Goal: Contribute content: Contribute content

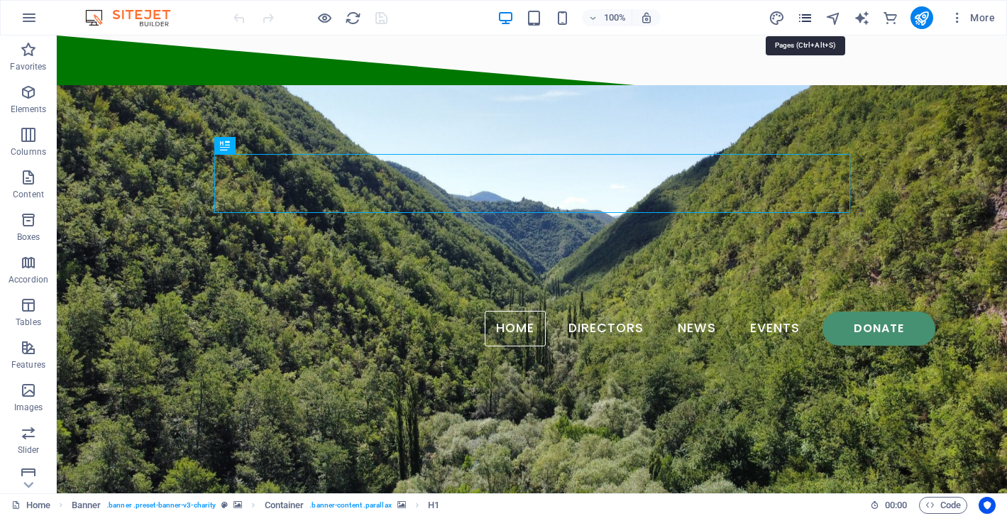
click at [806, 18] on icon "pages" at bounding box center [805, 18] width 16 height 16
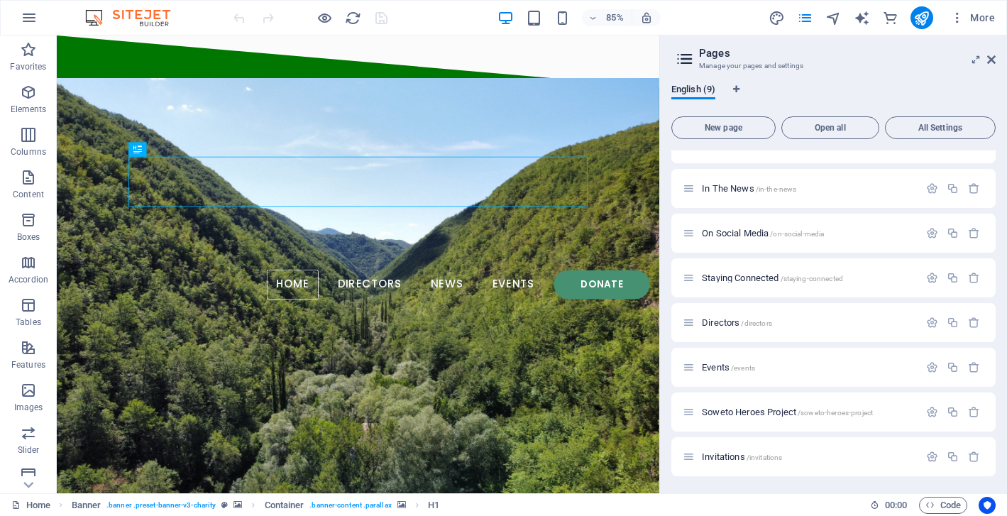
scroll to position [71, 0]
click at [727, 229] on span "On Social Media /on-social-media" at bounding box center [763, 233] width 122 height 11
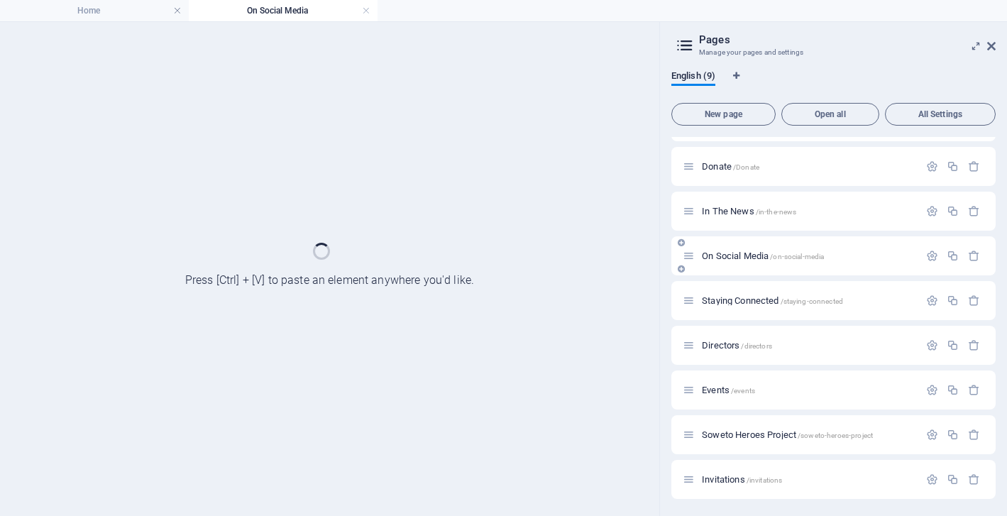
scroll to position [35, 0]
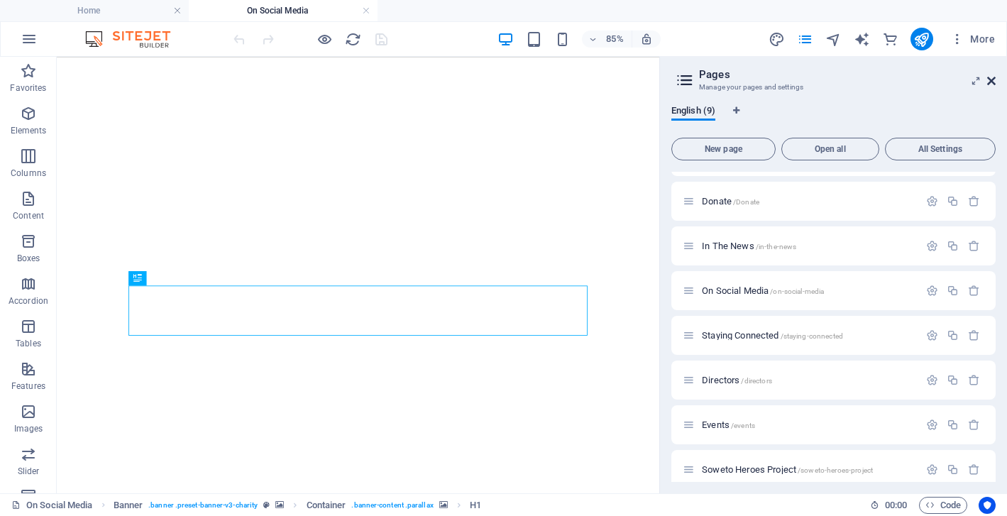
click at [988, 82] on icon at bounding box center [991, 80] width 9 height 11
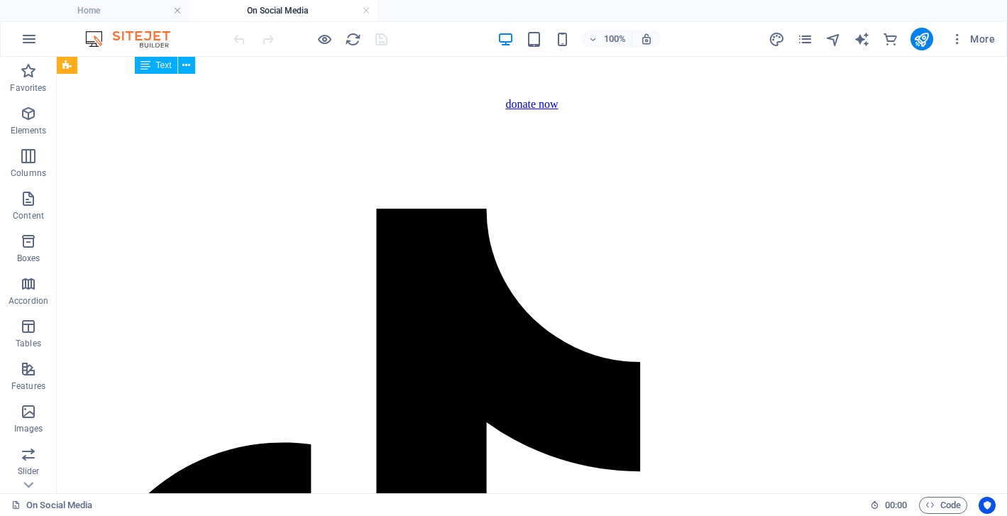
scroll to position [2688, 0]
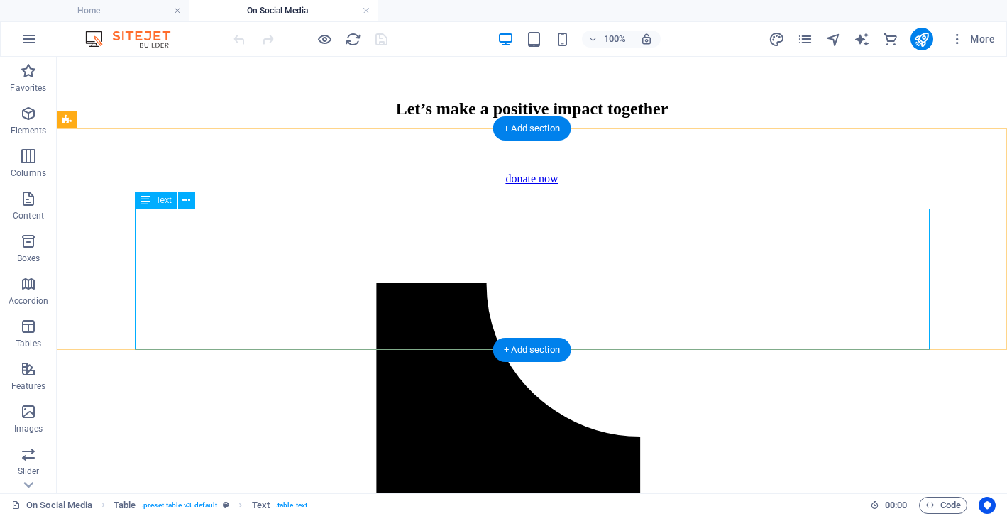
scroll to position [2596, 0]
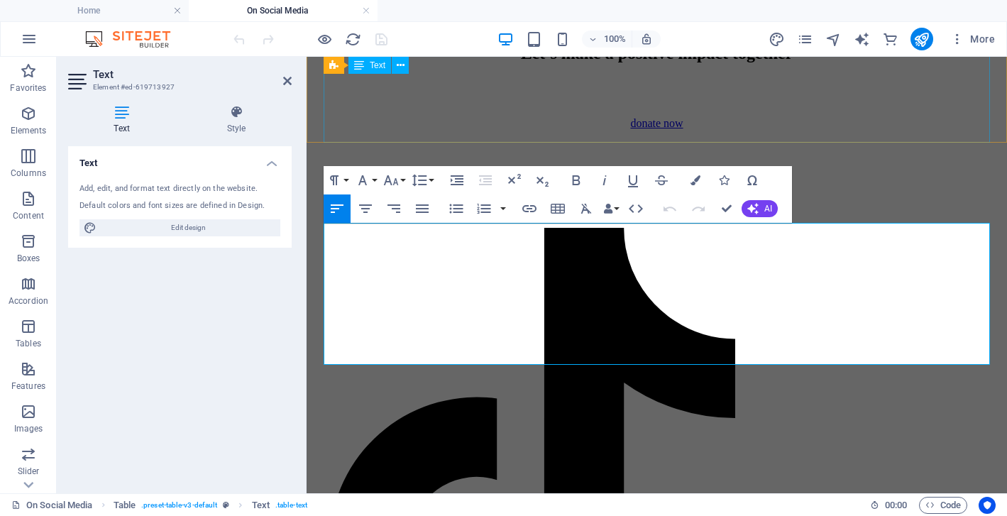
scroll to position [2785, 0]
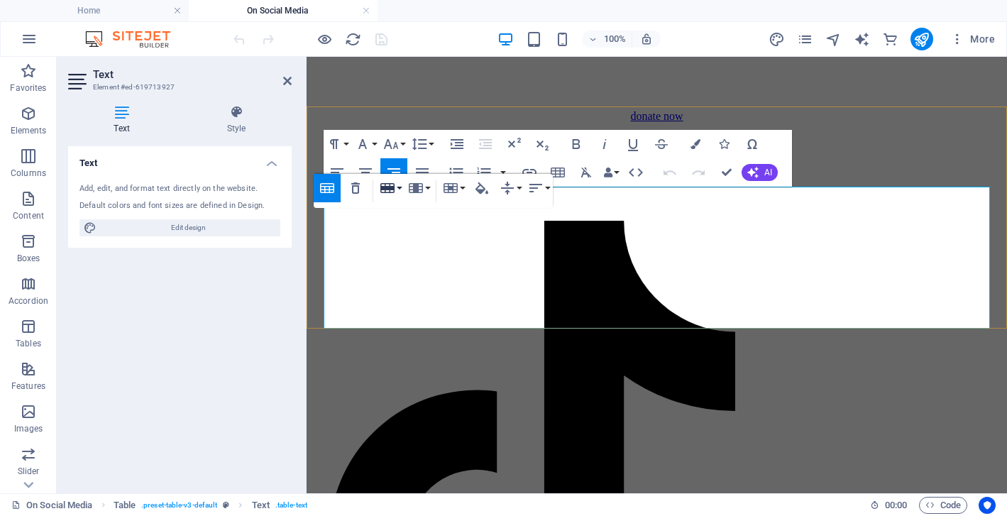
click at [399, 190] on button "Row" at bounding box center [390, 188] width 27 height 28
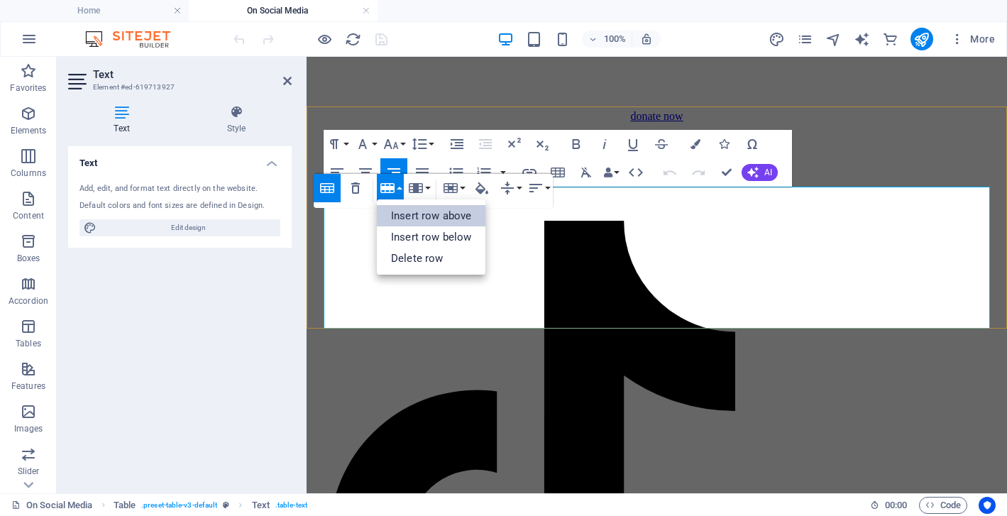
click at [405, 216] on link "Insert row above" at bounding box center [431, 215] width 109 height 21
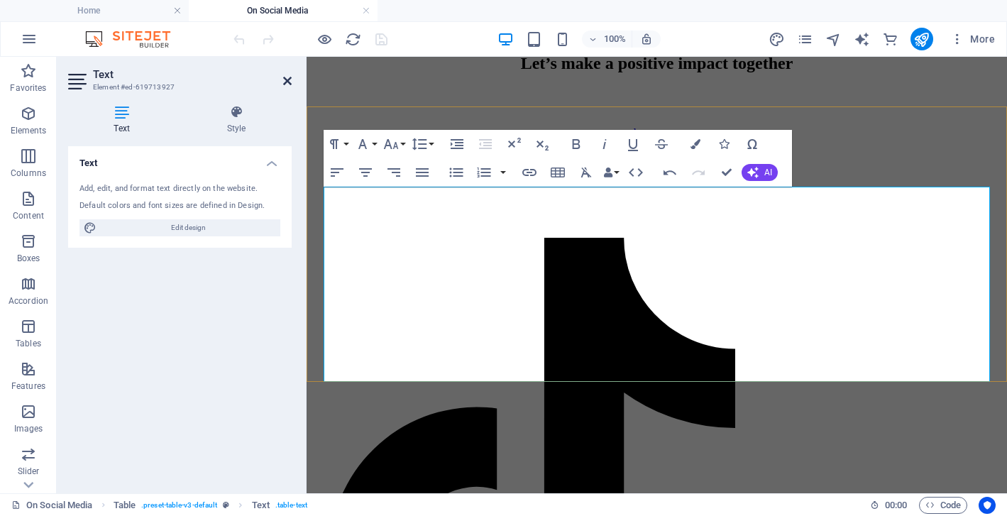
click at [287, 80] on icon at bounding box center [287, 80] width 9 height 11
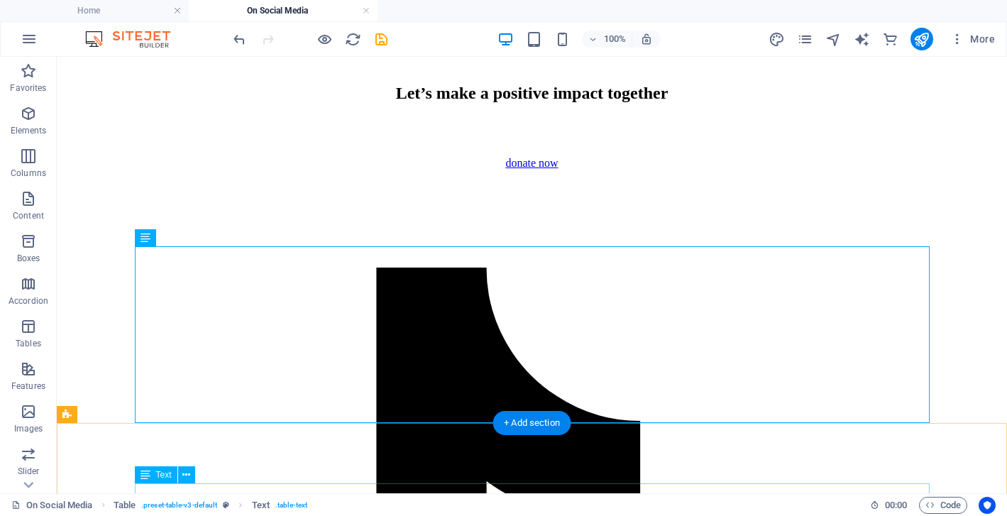
scroll to position [2592, 0]
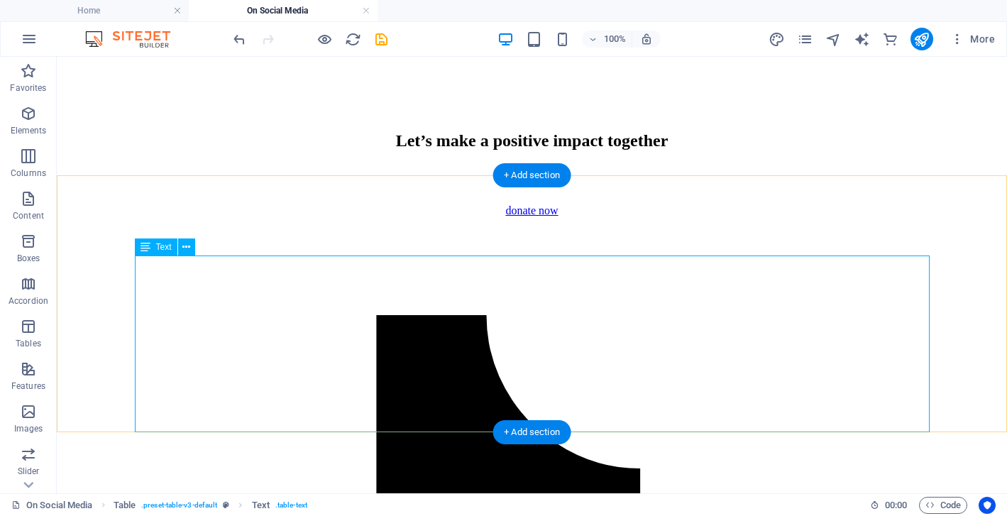
scroll to position [2674, 0]
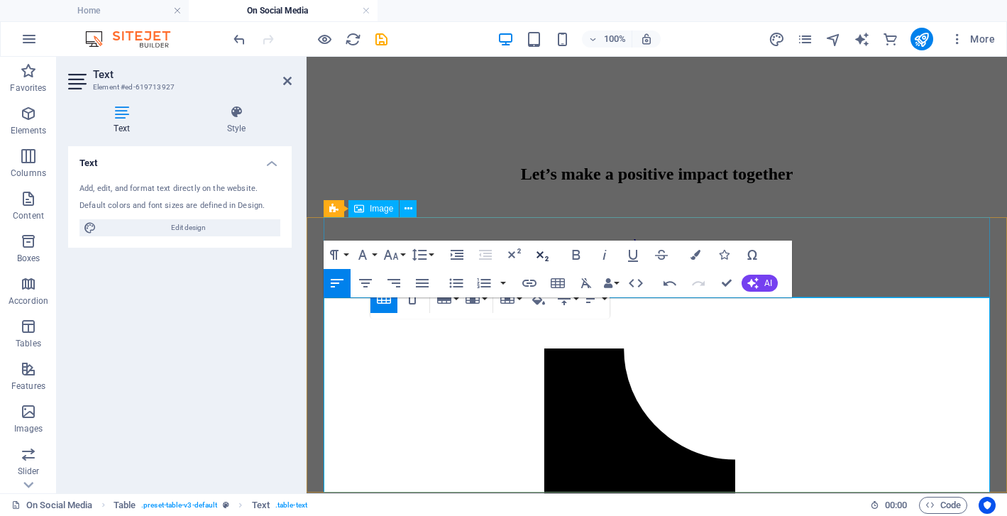
scroll to position [0, 6]
click at [532, 282] on icon "button" at bounding box center [529, 283] width 17 height 17
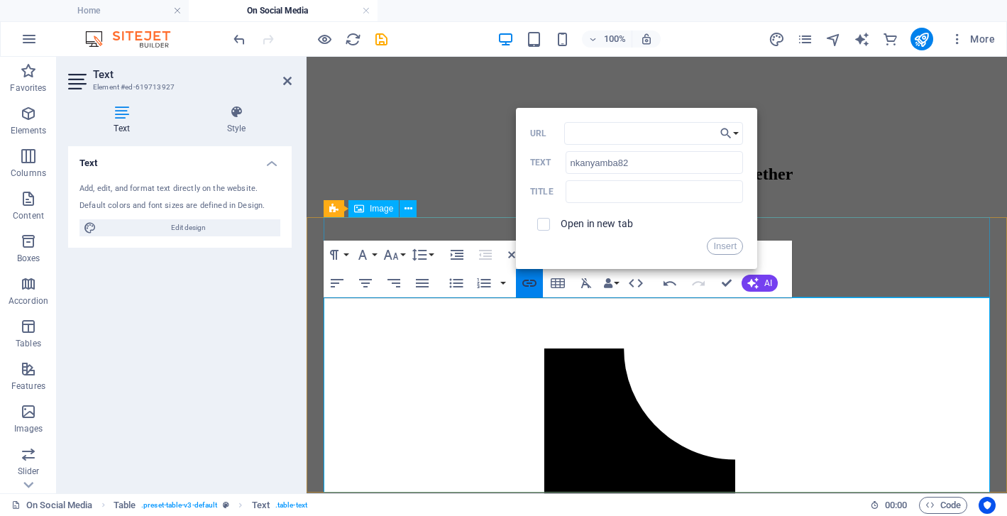
type input "[URL][DOMAIN_NAME]"
click at [723, 247] on button "Insert" at bounding box center [725, 246] width 36 height 17
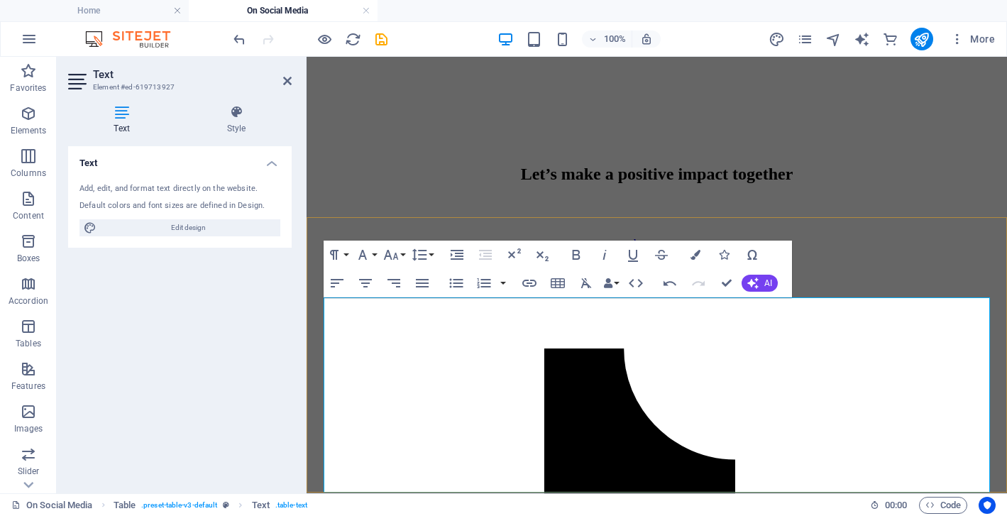
click at [336, 281] on icon "button" at bounding box center [337, 283] width 17 height 17
type input "Celebration"
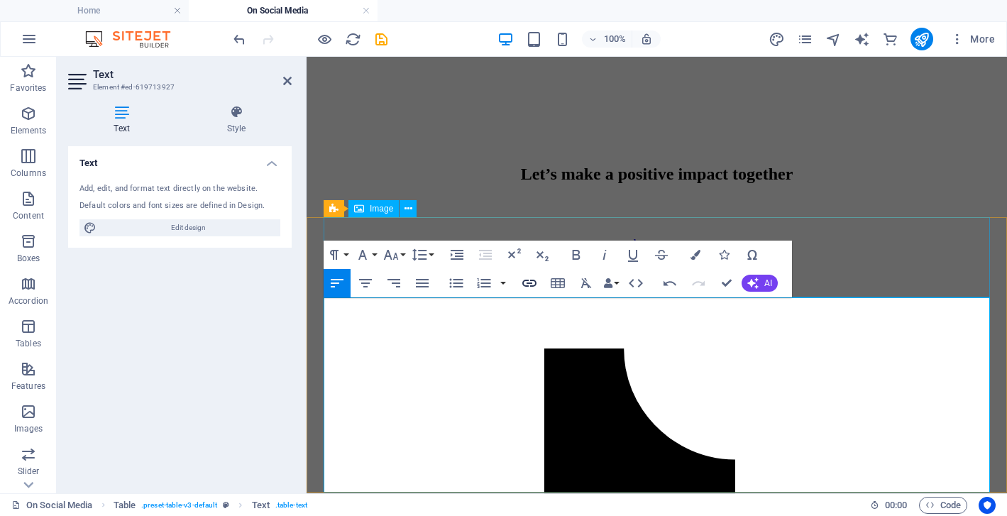
click at [530, 280] on icon "button" at bounding box center [529, 283] width 17 height 17
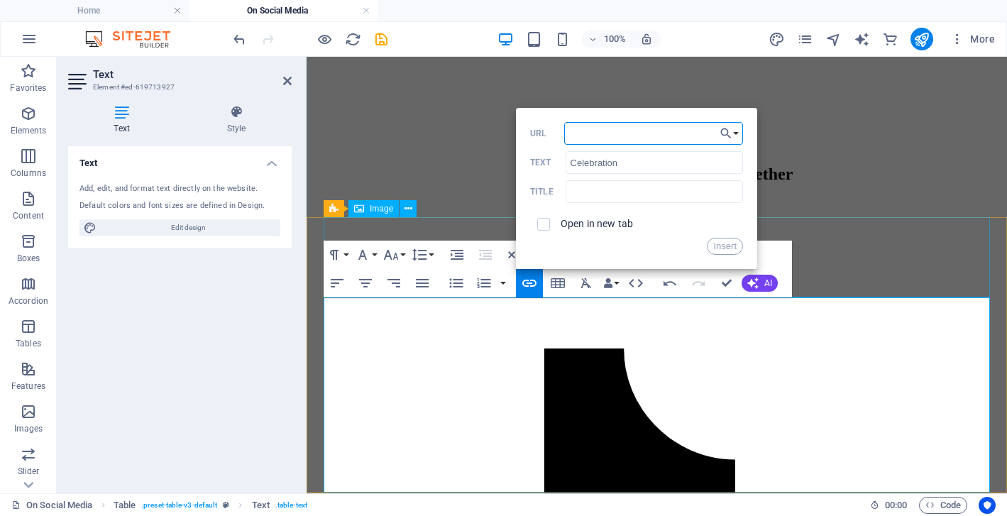
type input "[URL][DOMAIN_NAME]"
click at [728, 246] on button "Insert" at bounding box center [725, 246] width 36 height 17
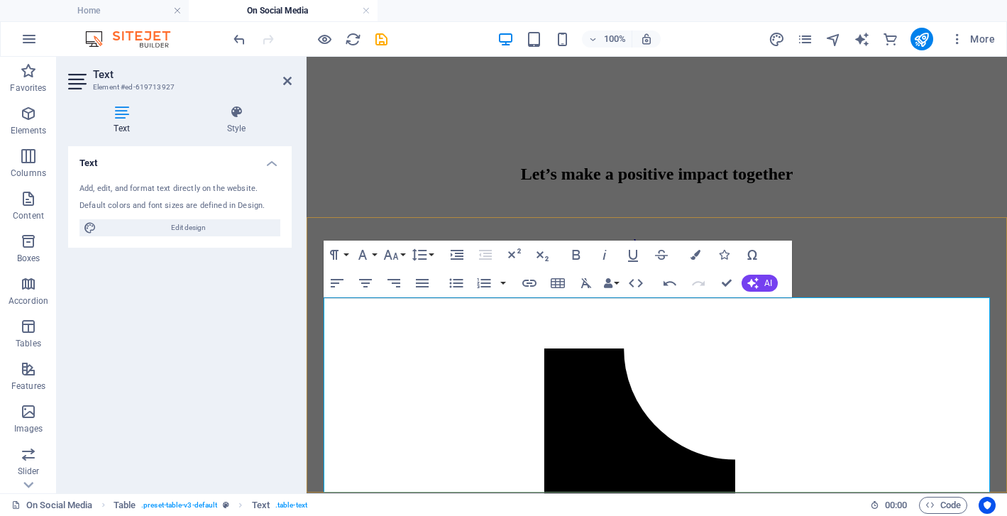
click at [380, 40] on icon "save" at bounding box center [381, 39] width 16 height 16
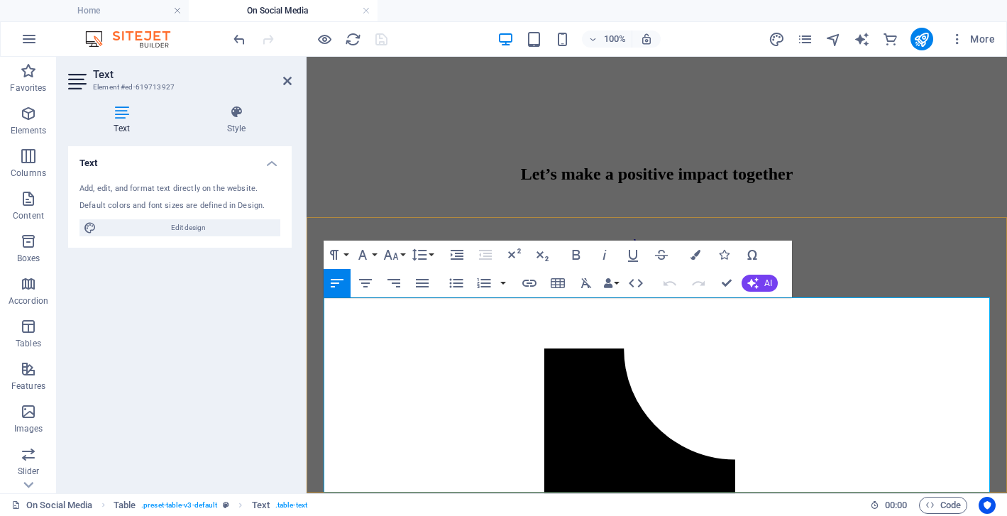
click at [400, 351] on button "Row" at bounding box center [390, 352] width 27 height 28
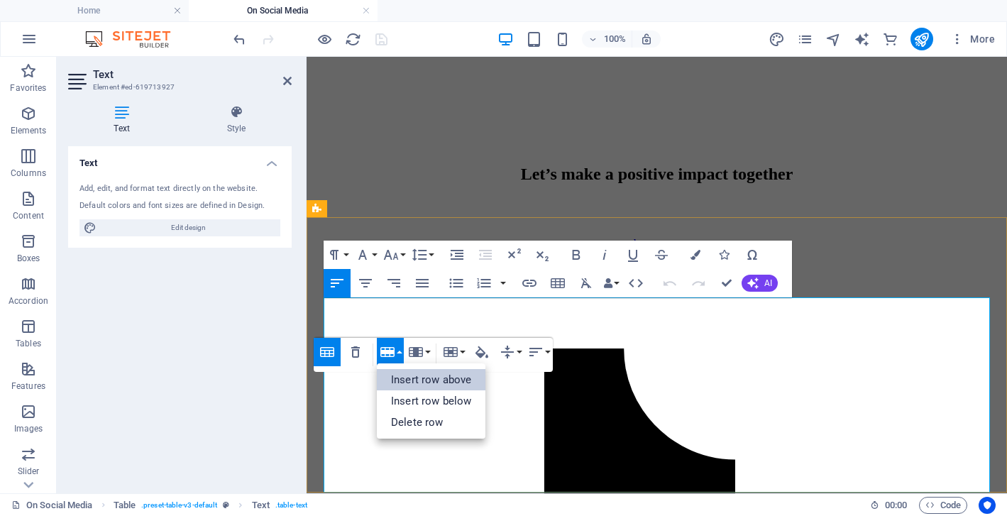
click at [410, 383] on link "Insert row above" at bounding box center [431, 379] width 109 height 21
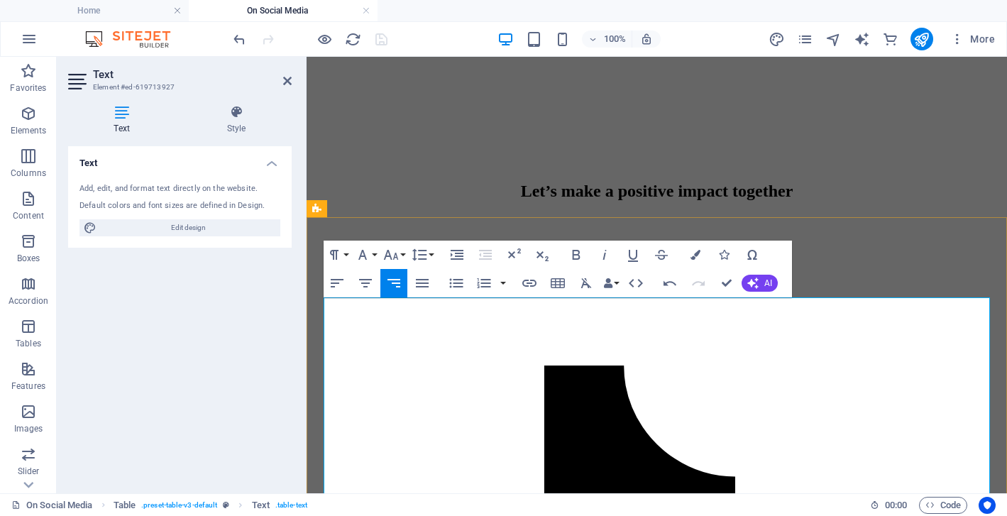
drag, startPoint x: 520, startPoint y: 357, endPoint x: 432, endPoint y: 355, distance: 88.8
copy td "nkanyamba82"
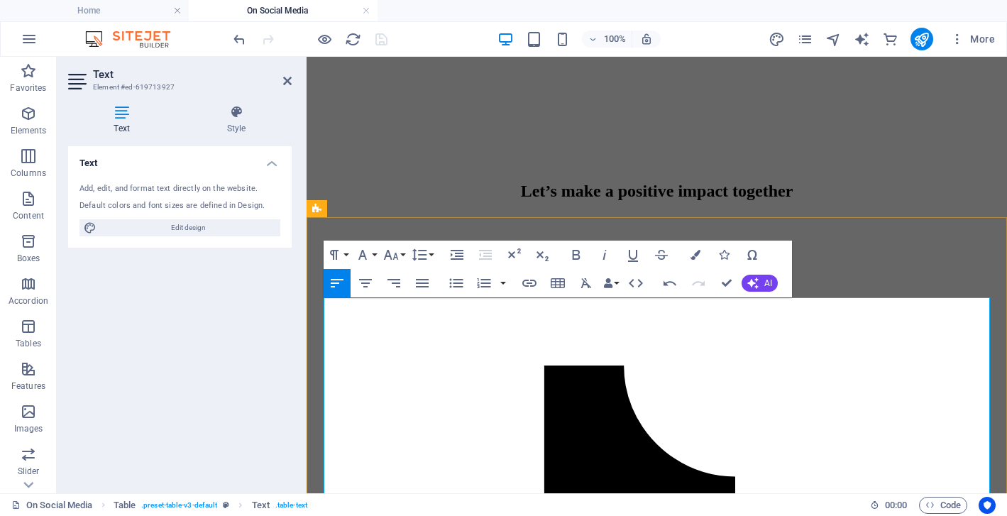
drag, startPoint x: 364, startPoint y: 364, endPoint x: 330, endPoint y: 349, distance: 37.2
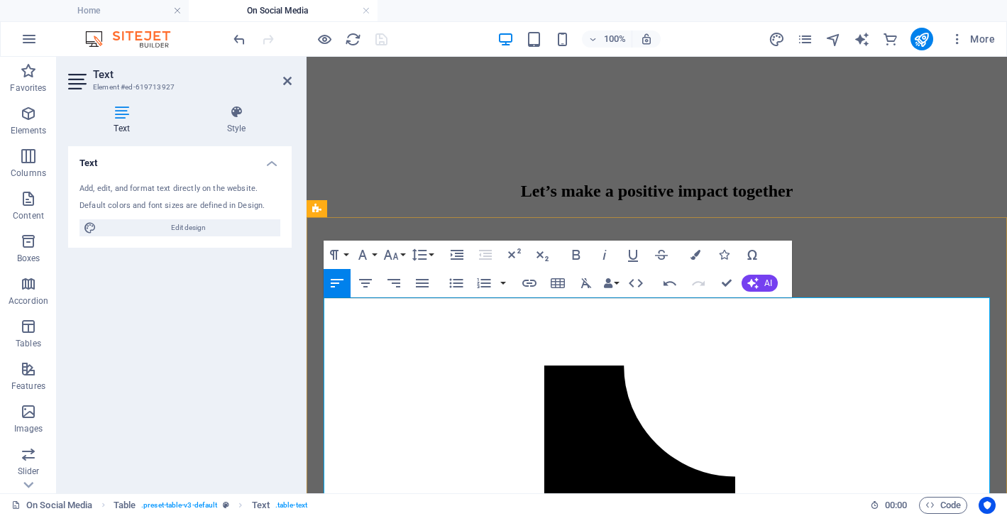
copy td "[DATE]"
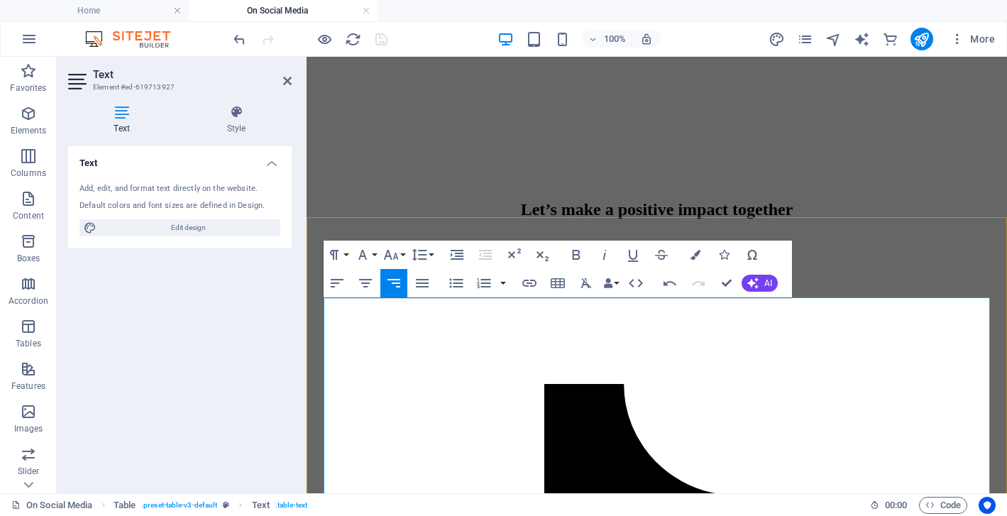
click at [336, 280] on icon "button" at bounding box center [337, 283] width 13 height 9
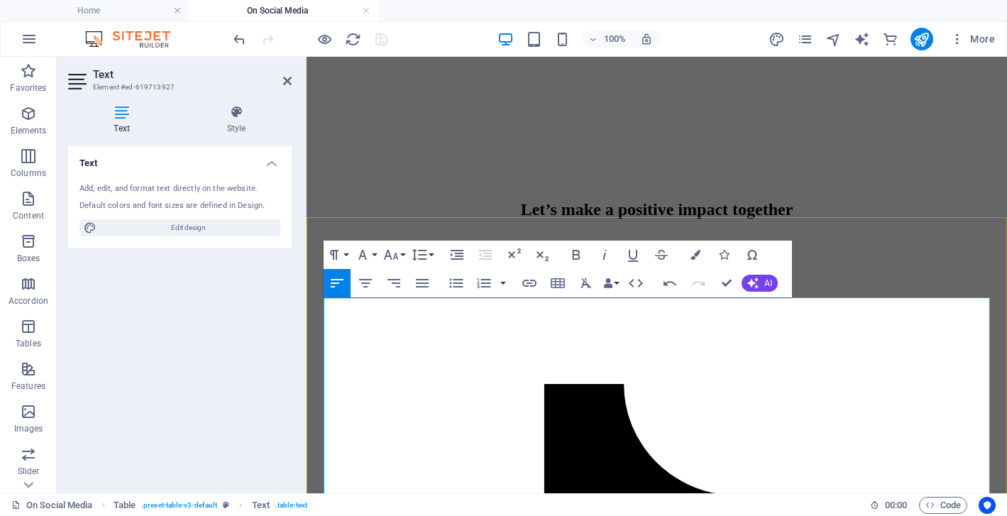
drag, startPoint x: 677, startPoint y: 440, endPoint x: 568, endPoint y: 431, distance: 109.7
drag, startPoint x: 686, startPoint y: 436, endPoint x: 563, endPoint y: 441, distance: 123.6
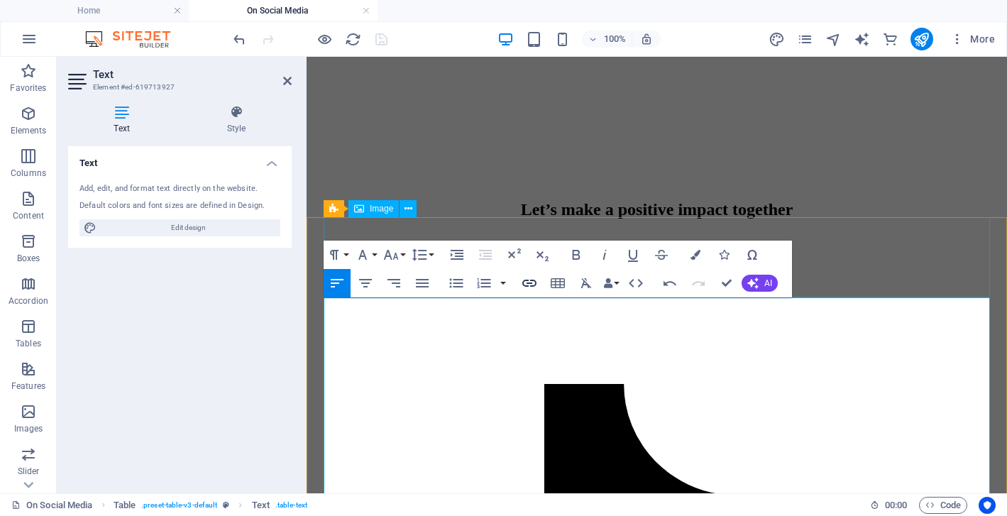
click at [530, 278] on icon "button" at bounding box center [529, 283] width 17 height 17
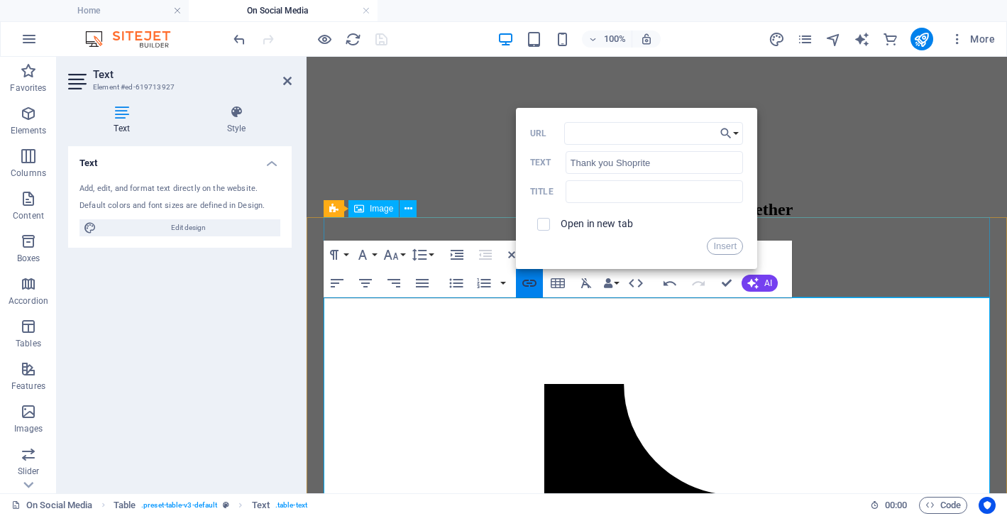
type input "[URL][DOMAIN_NAME]"
click at [726, 246] on button "Insert" at bounding box center [725, 246] width 36 height 17
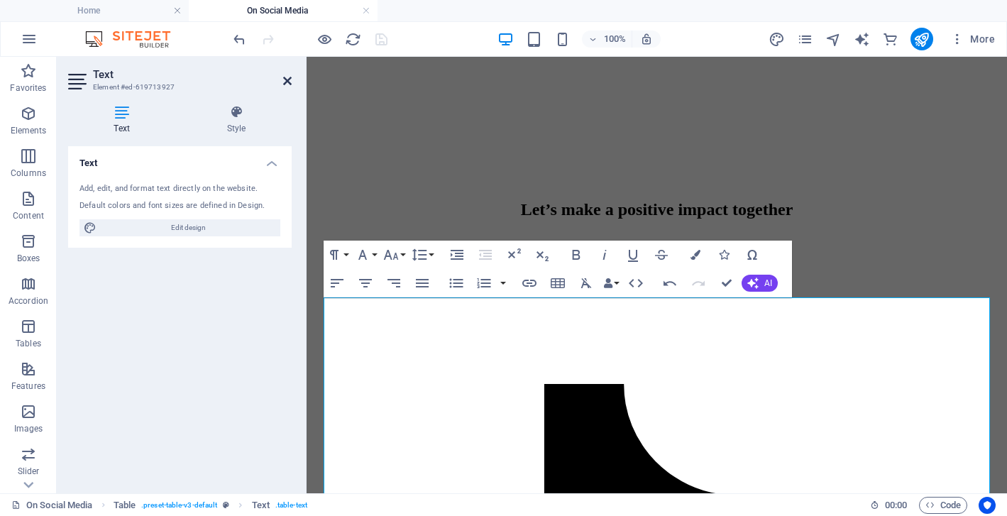
click at [285, 77] on icon at bounding box center [287, 80] width 9 height 11
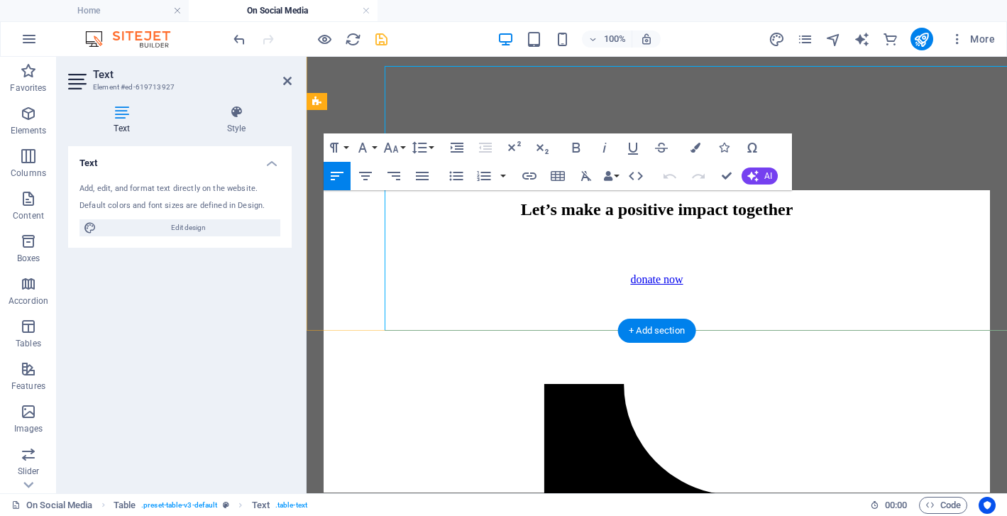
scroll to position [2781, 0]
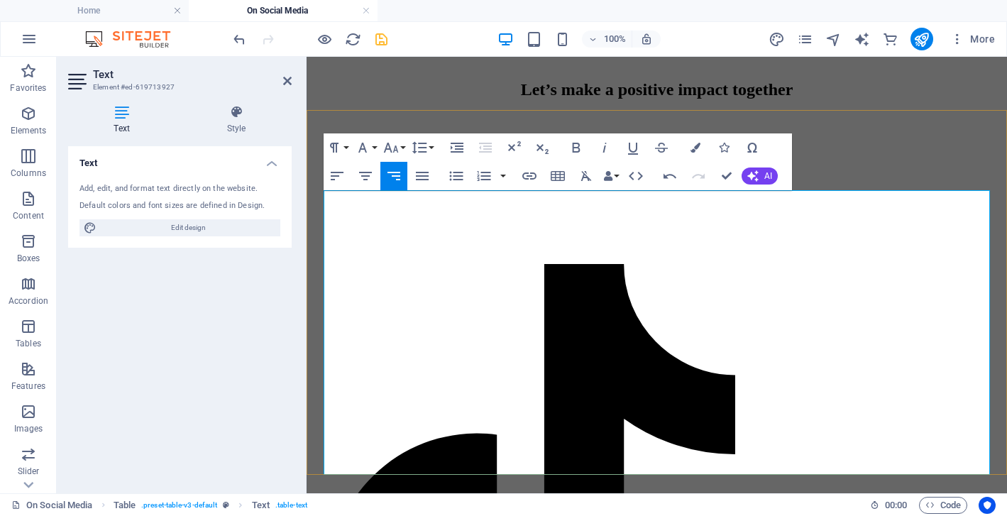
click at [357, 255] on icon "button" at bounding box center [355, 254] width 17 height 17
click at [353, 255] on icon "button" at bounding box center [355, 253] width 9 height 11
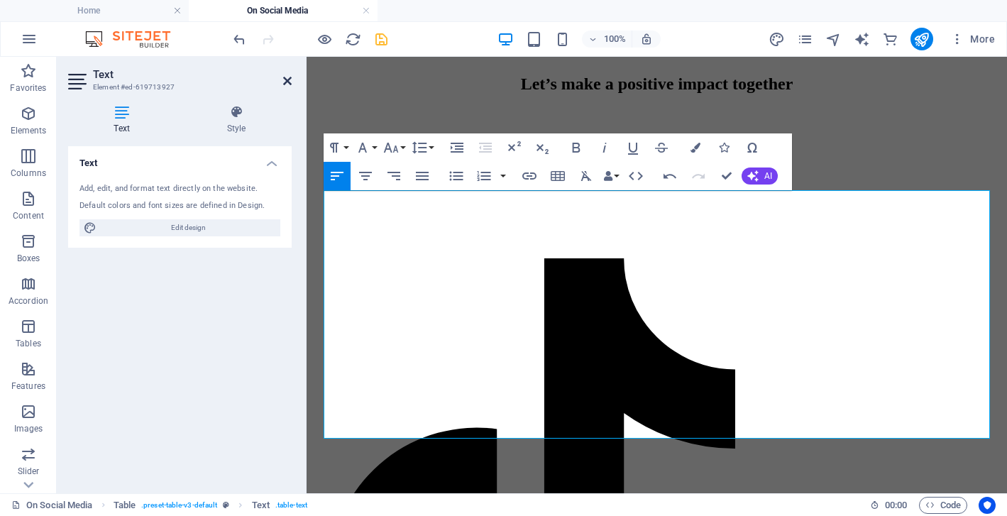
click at [283, 80] on icon at bounding box center [287, 80] width 9 height 11
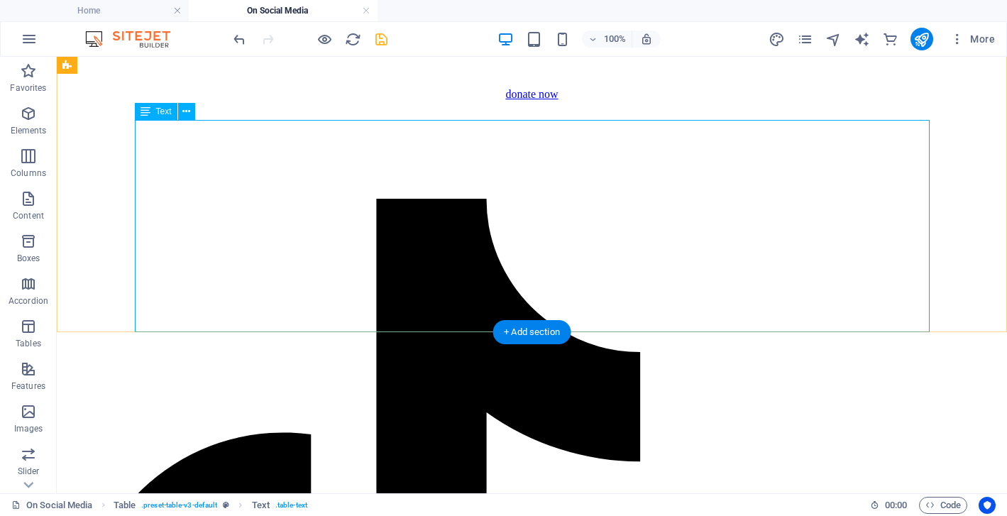
scroll to position [2712, 0]
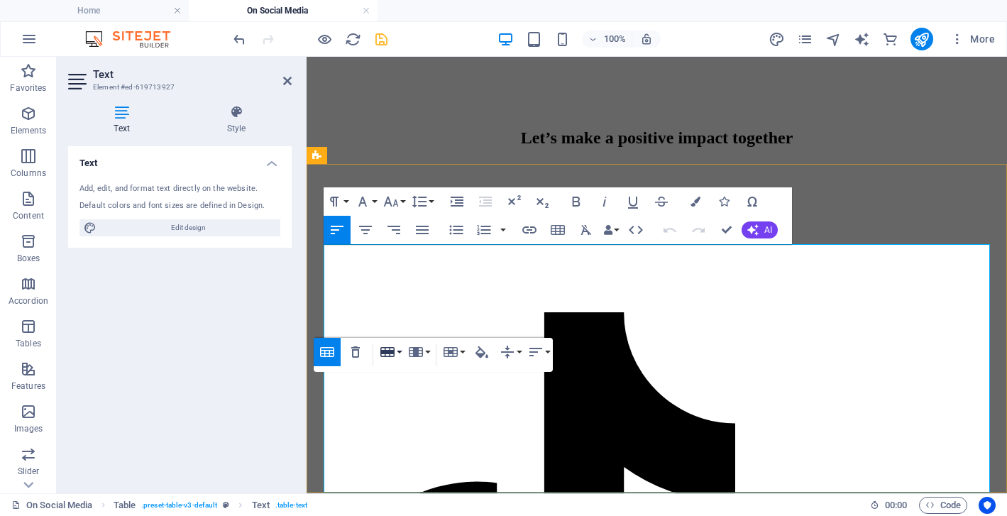
click at [399, 352] on button "Row" at bounding box center [390, 352] width 27 height 28
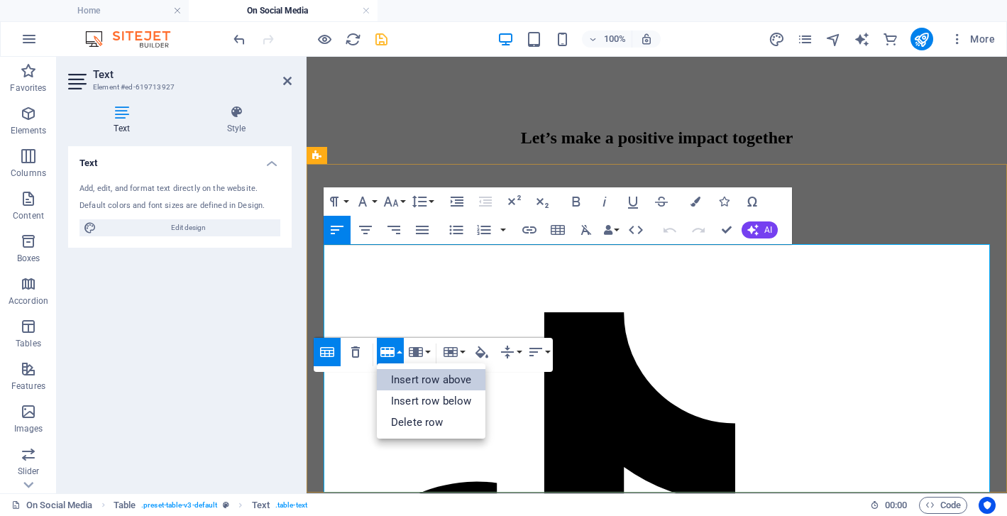
click at [412, 382] on link "Insert row above" at bounding box center [431, 379] width 109 height 21
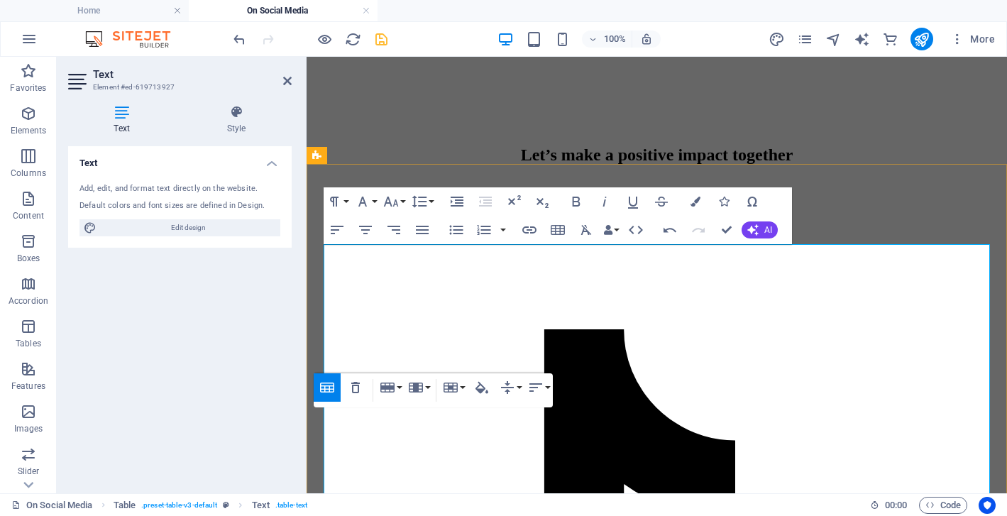
click at [364, 407] on div "Table Header Remove Table Row Insert row above Insert row below Delete row Colu…" at bounding box center [433, 390] width 239 height 34
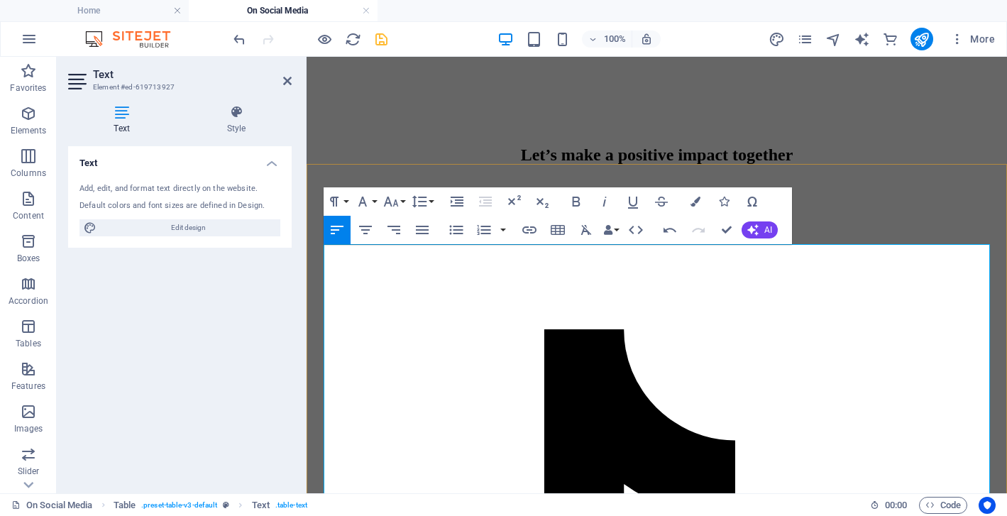
drag, startPoint x: 519, startPoint y: 360, endPoint x: 430, endPoint y: 359, distance: 88.7
copy td "nkanyamba82"
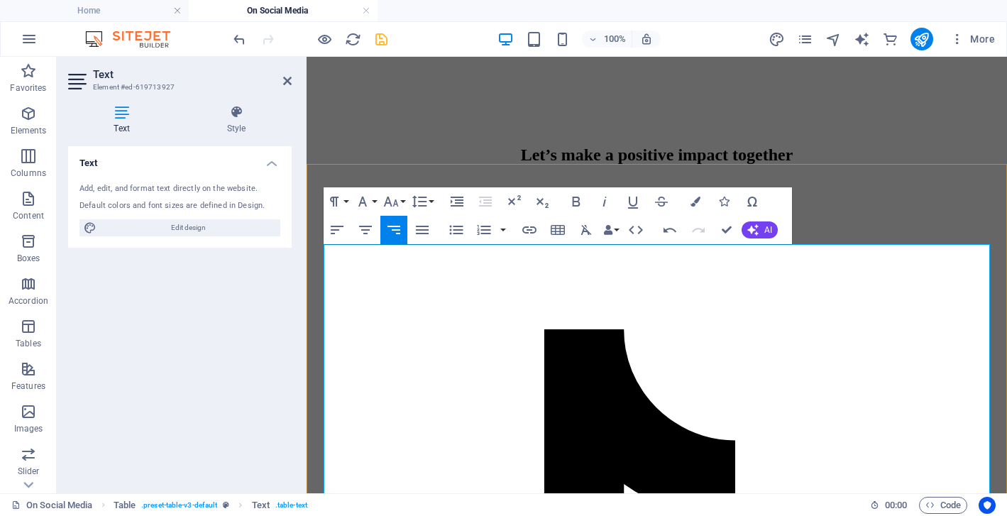
click at [336, 226] on icon "button" at bounding box center [337, 230] width 13 height 9
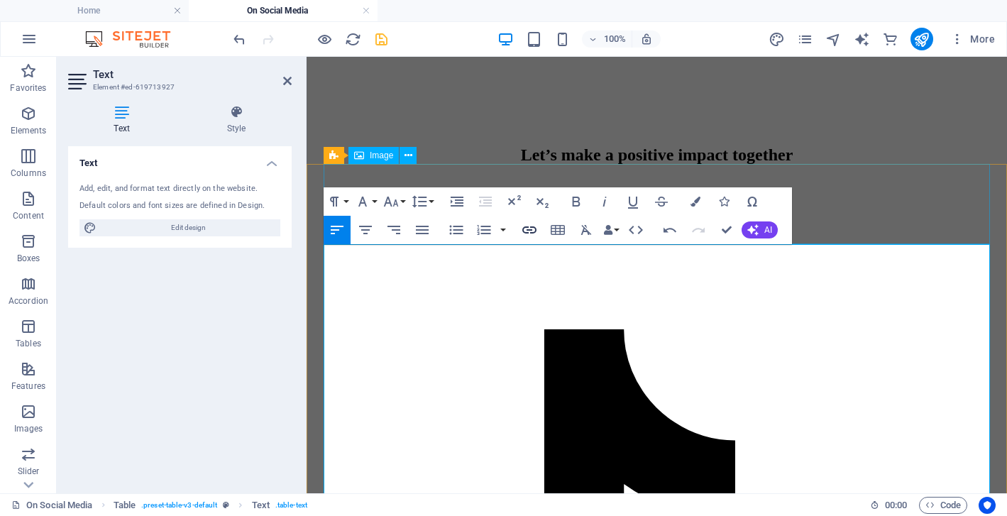
click at [530, 226] on icon "button" at bounding box center [529, 229] width 17 height 17
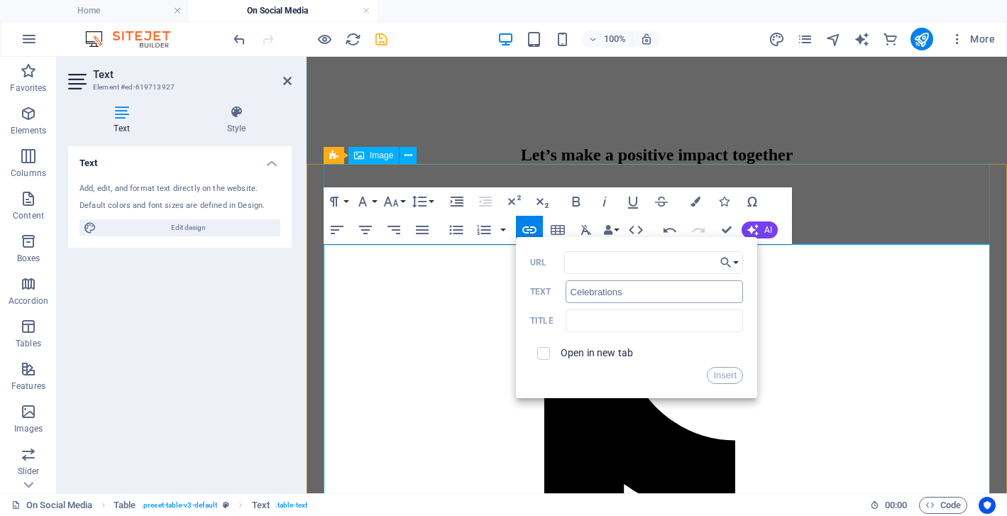
type input "[URL][DOMAIN_NAME]"
click at [724, 375] on button "Insert" at bounding box center [725, 375] width 36 height 17
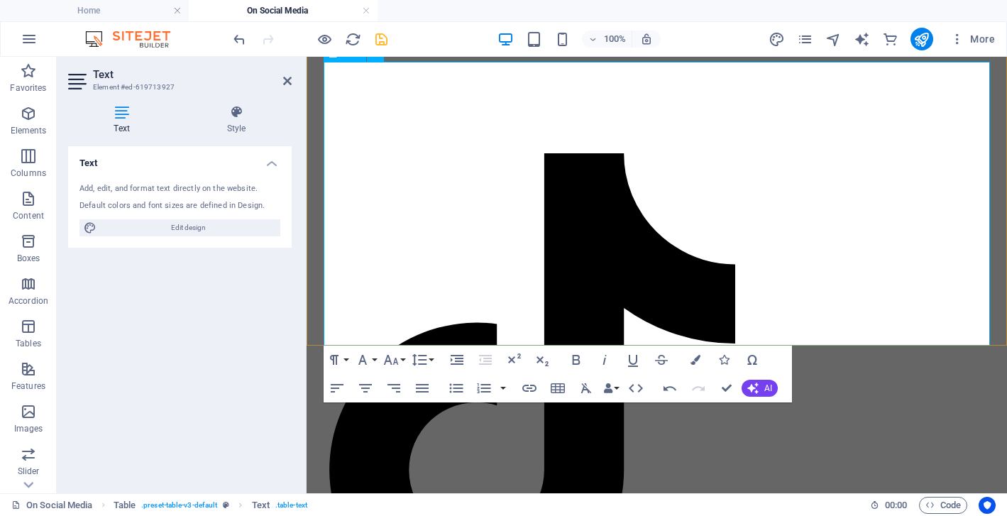
scroll to position [2910, 0]
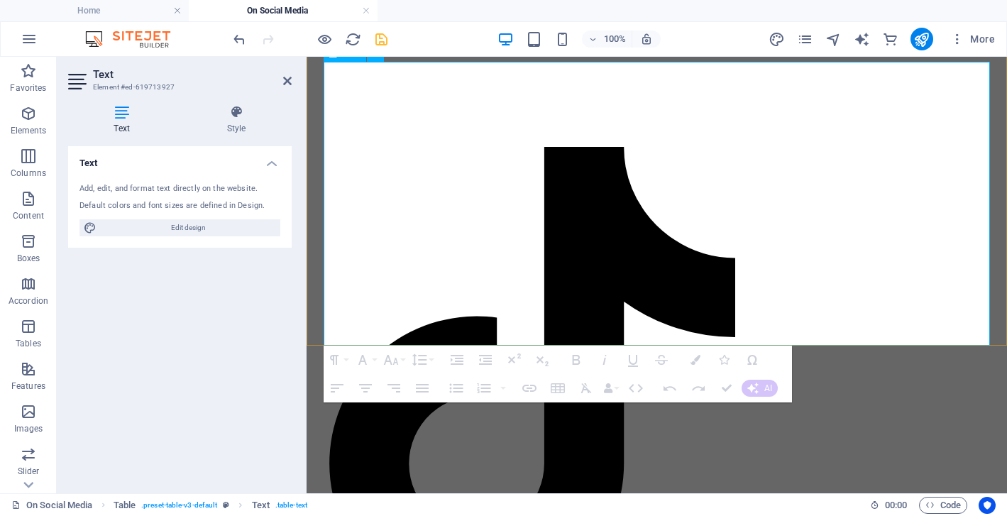
drag, startPoint x: 74, startPoint y: 235, endPoint x: 307, endPoint y: 236, distance: 233.5
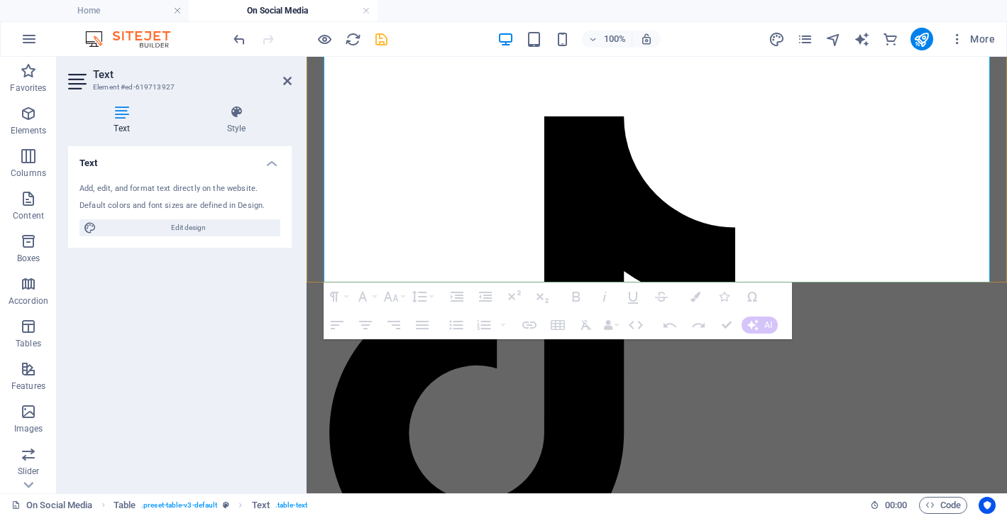
scroll to position [2980, 0]
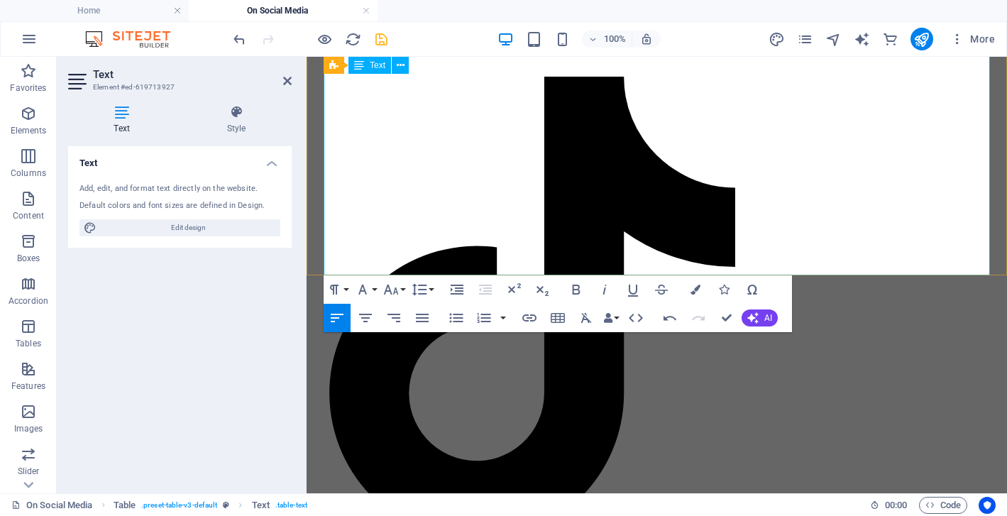
drag, startPoint x: 403, startPoint y: 260, endPoint x: 386, endPoint y: 259, distance: 17.1
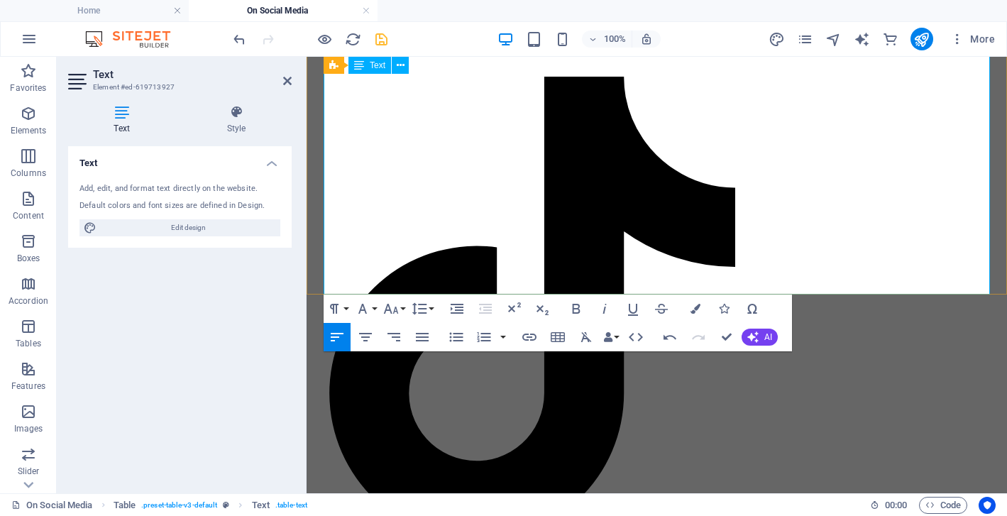
scroll to position [2967, 0]
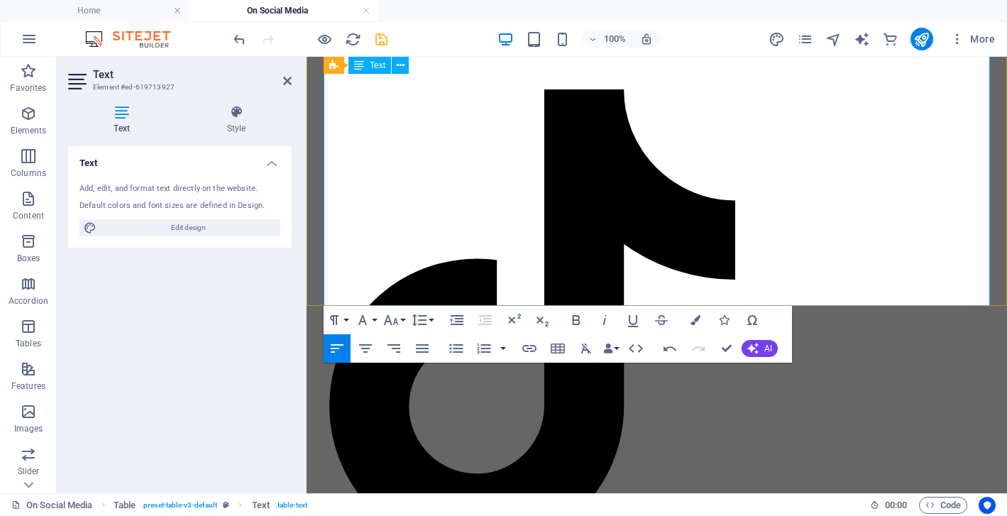
drag, startPoint x: 517, startPoint y: 163, endPoint x: 432, endPoint y: 165, distance: 84.5
copy td "nkanyamba82"
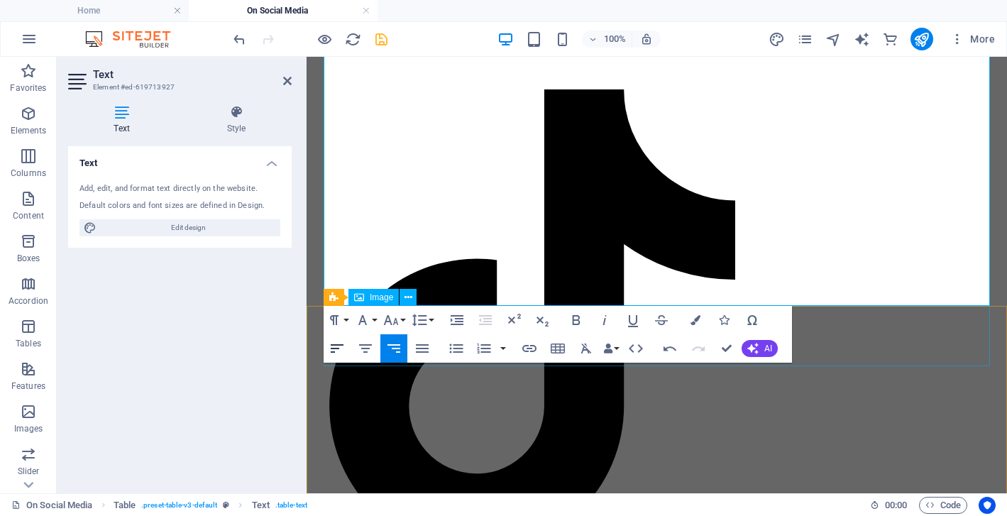
click at [340, 344] on icon "button" at bounding box center [337, 348] width 17 height 17
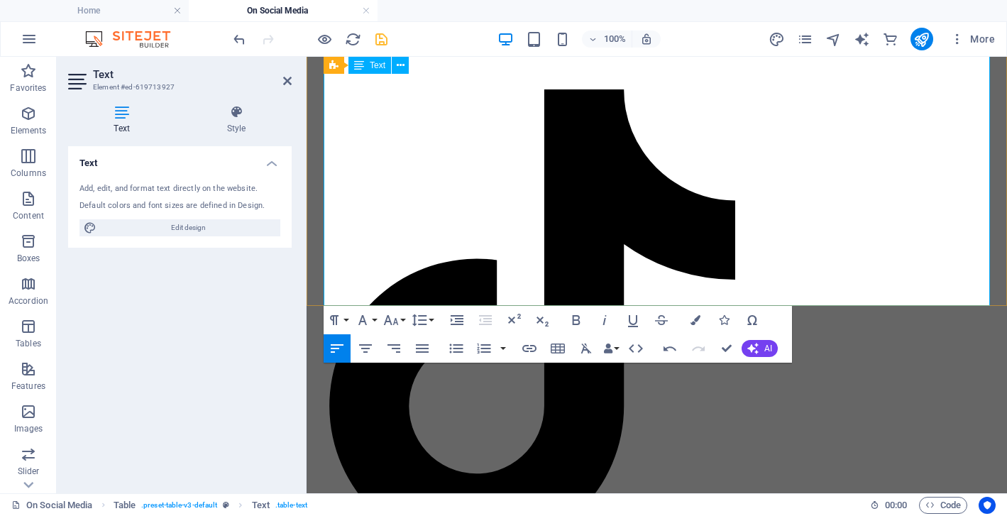
type input "Celebration"
click at [530, 345] on icon "button" at bounding box center [529, 348] width 17 height 17
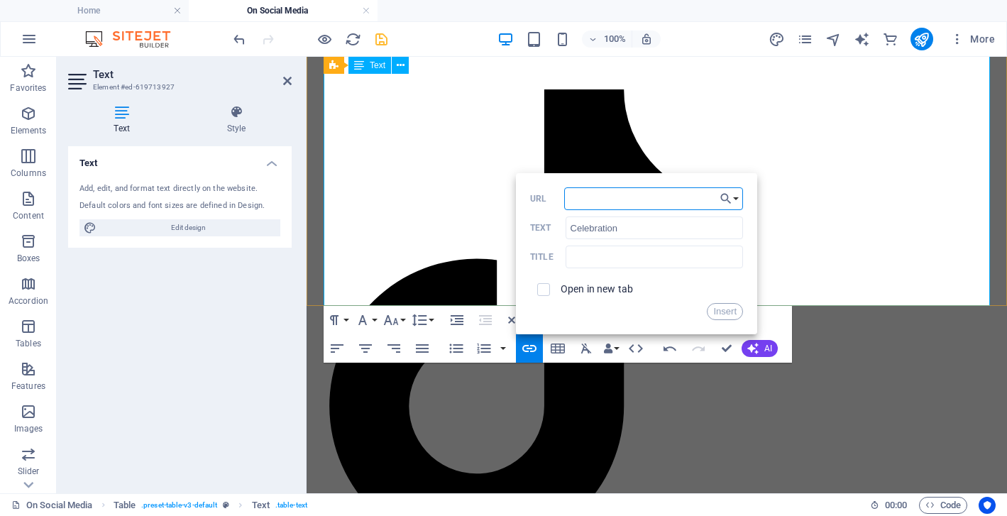
type input "[URL][DOMAIN_NAME]"
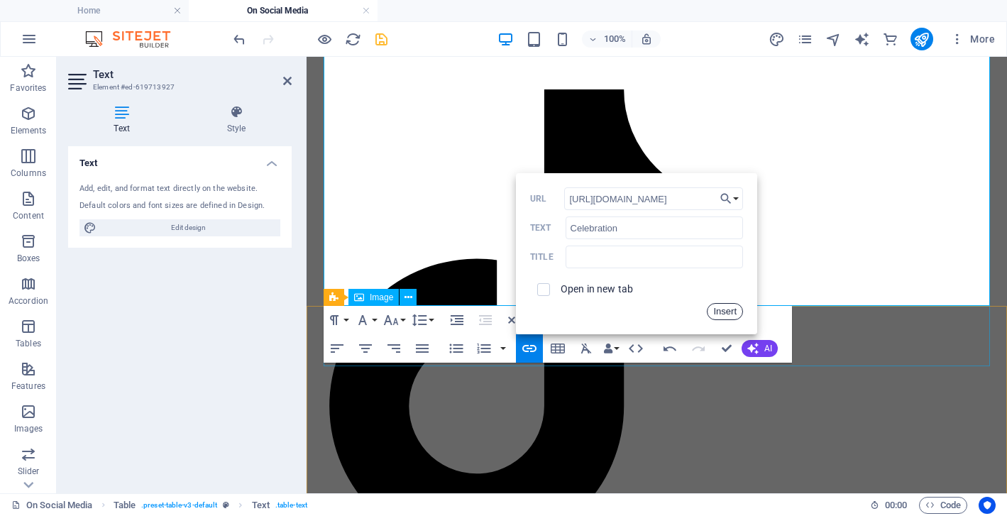
click at [729, 309] on button "Insert" at bounding box center [725, 311] width 36 height 17
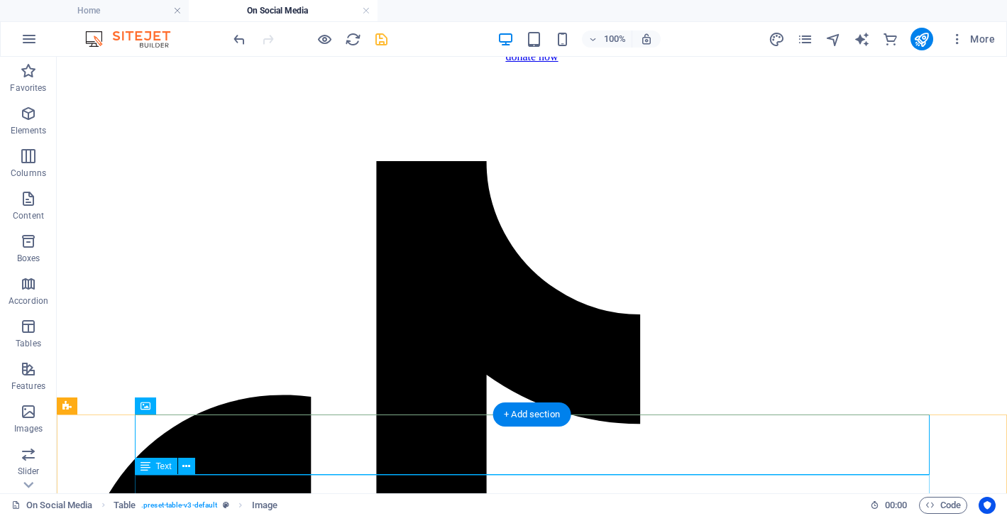
scroll to position [2643, 0]
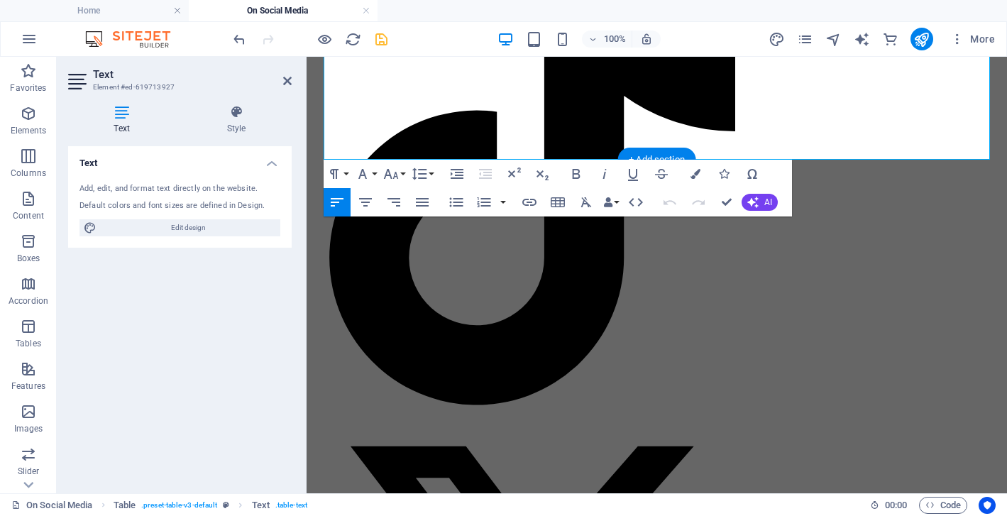
scroll to position [3129, 0]
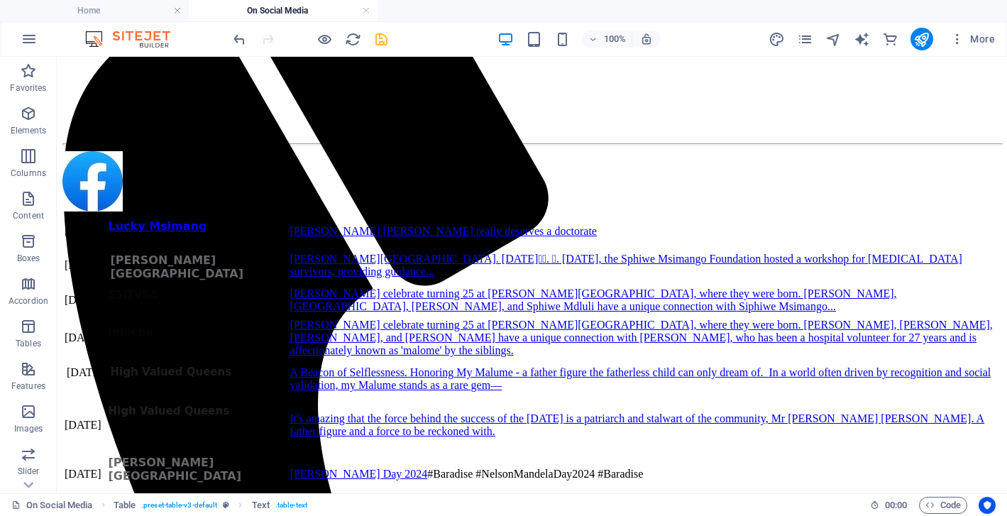
scroll to position [417, 0]
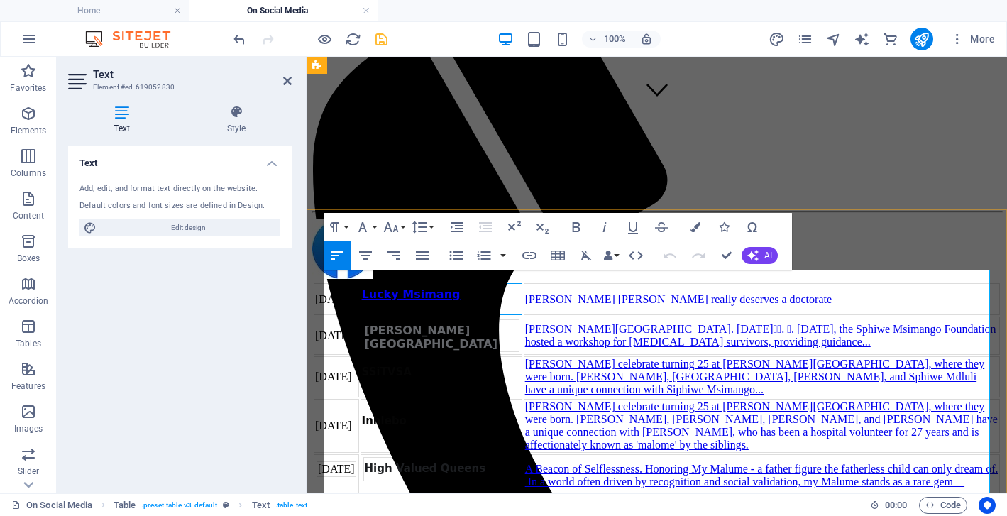
scroll to position [378, 0]
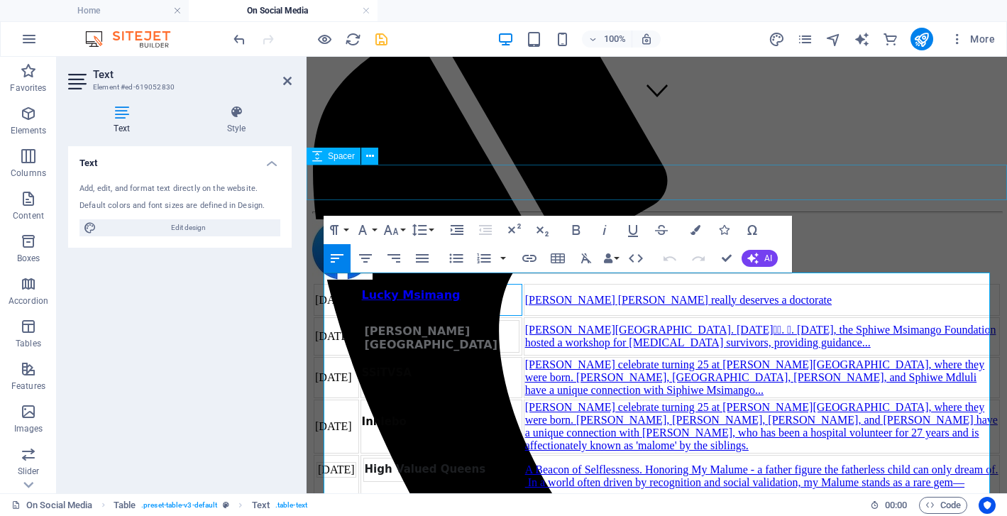
click at [863, 183] on div at bounding box center [656, 187] width 689 height 35
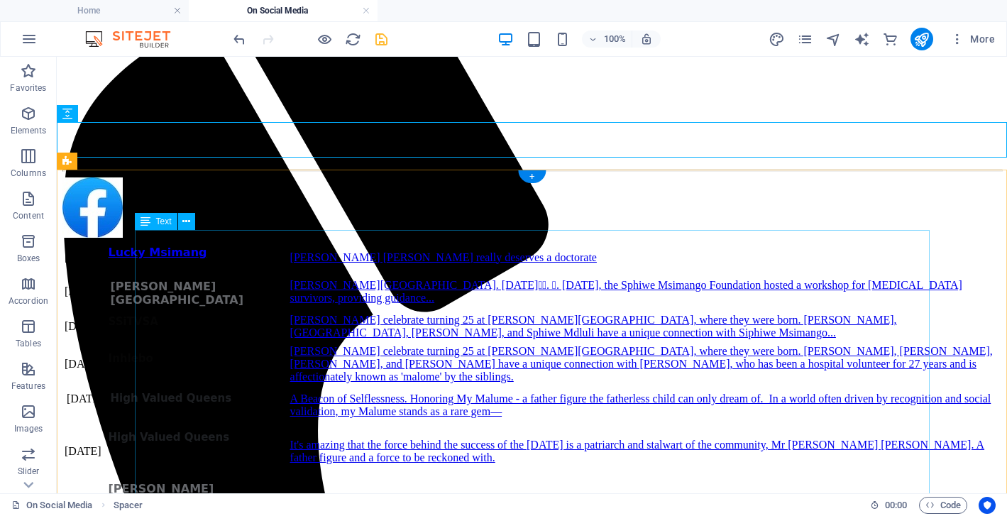
scroll to position [421, 0]
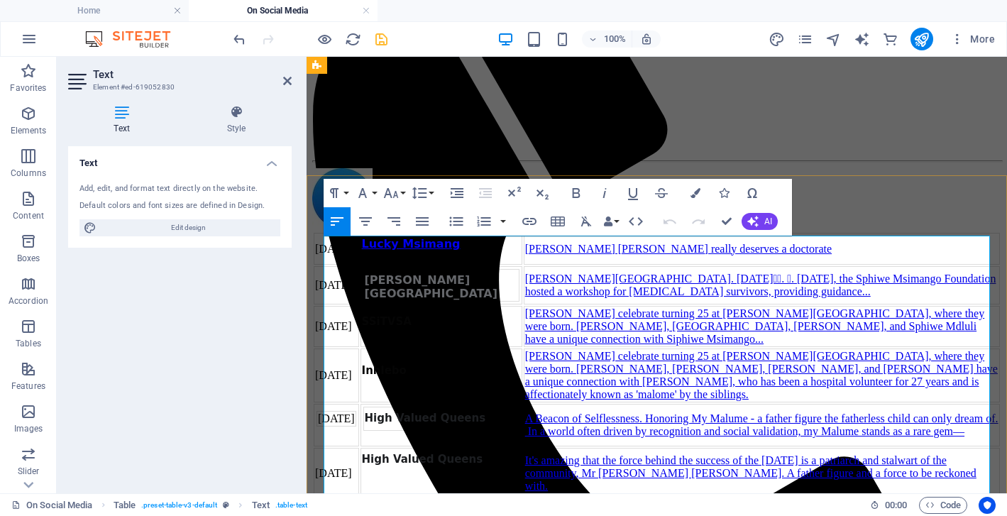
scroll to position [413, 0]
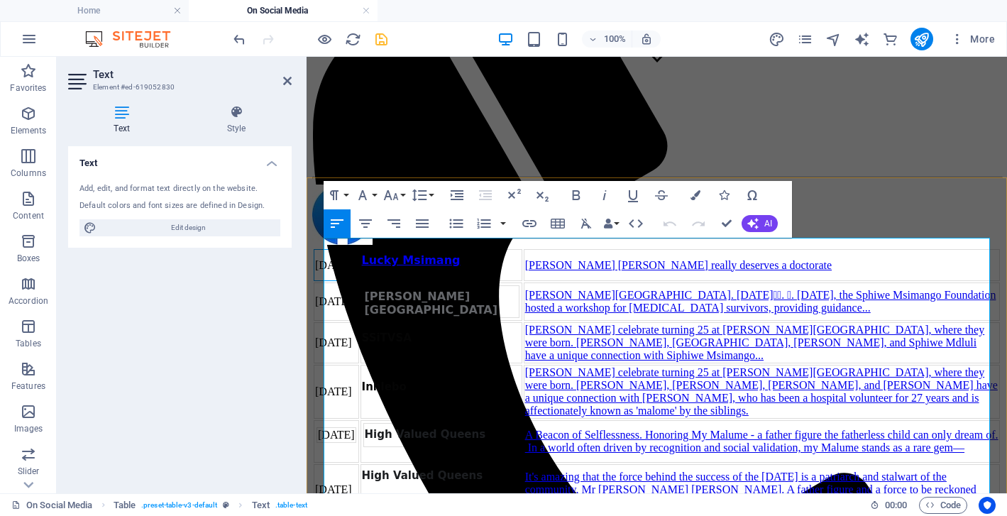
click at [359, 278] on td "[DATE]" at bounding box center [336, 265] width 45 height 32
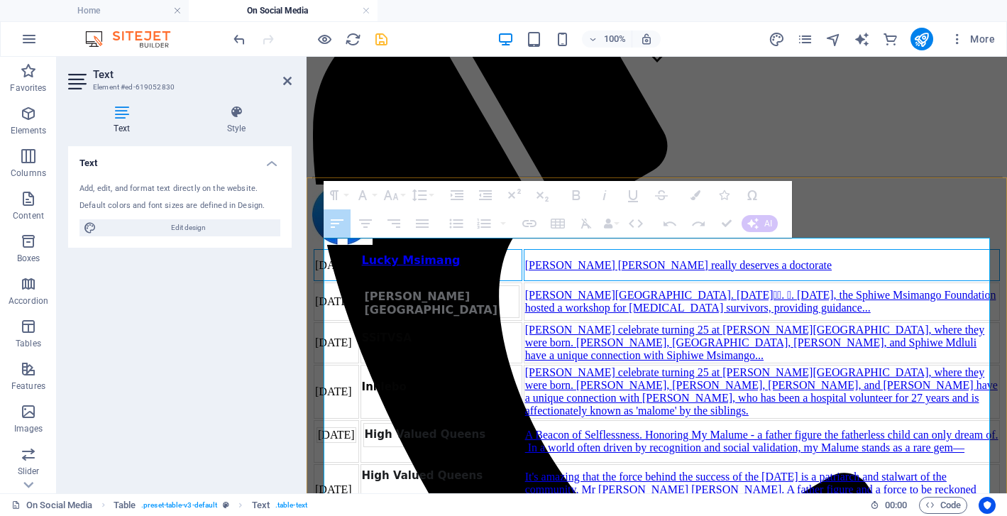
drag, startPoint x: 371, startPoint y: 278, endPoint x: 637, endPoint y: 271, distance: 265.6
click at [637, 271] on tr "[DATE] Lucky Msimang Malume Siphiwe Msimango really deserves a doctorate" at bounding box center [657, 265] width 686 height 32
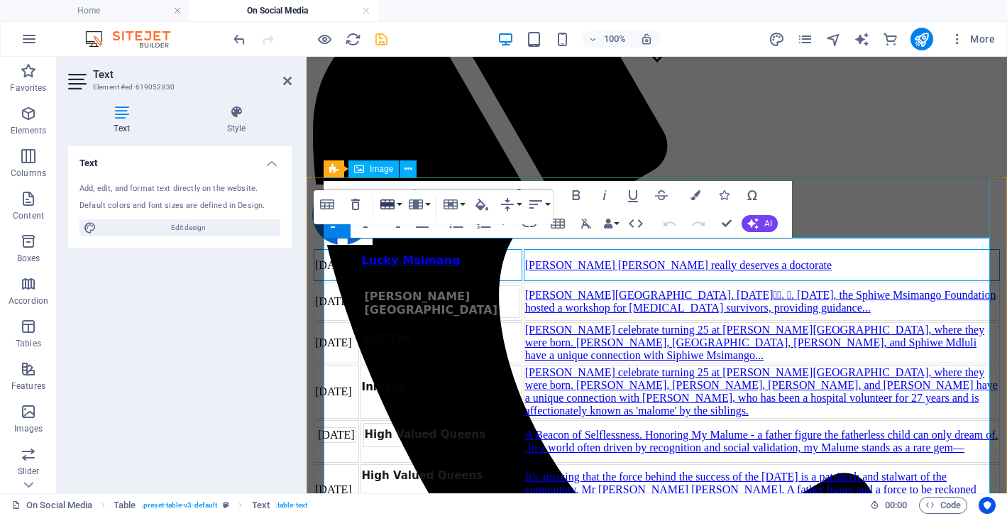
click at [400, 205] on button "Row" at bounding box center [390, 204] width 27 height 28
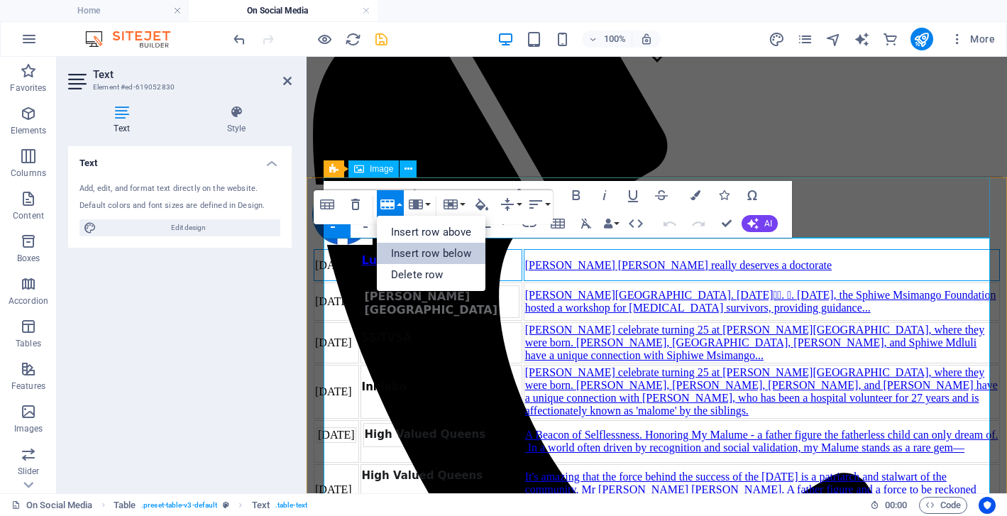
click at [424, 251] on link "Insert row below" at bounding box center [431, 253] width 109 height 21
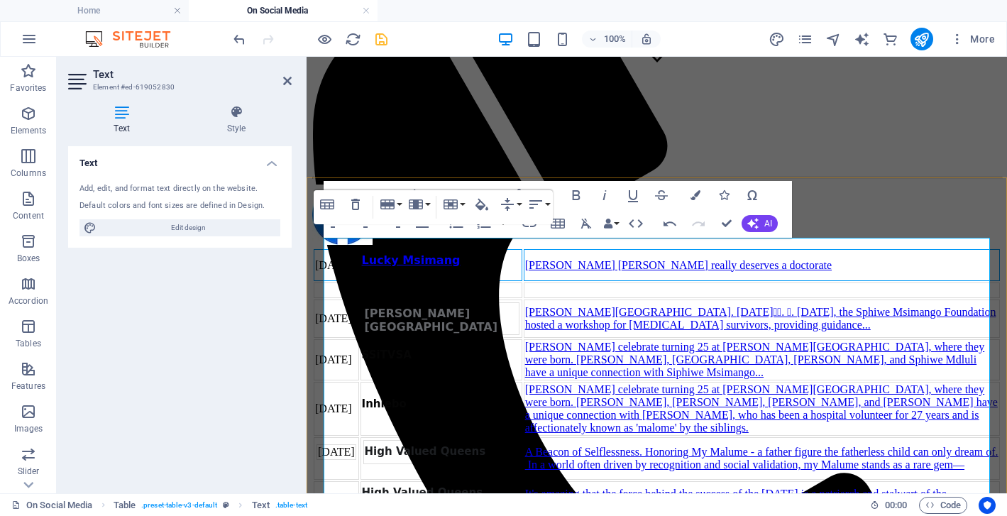
click at [349, 298] on td at bounding box center [336, 291] width 45 height 16
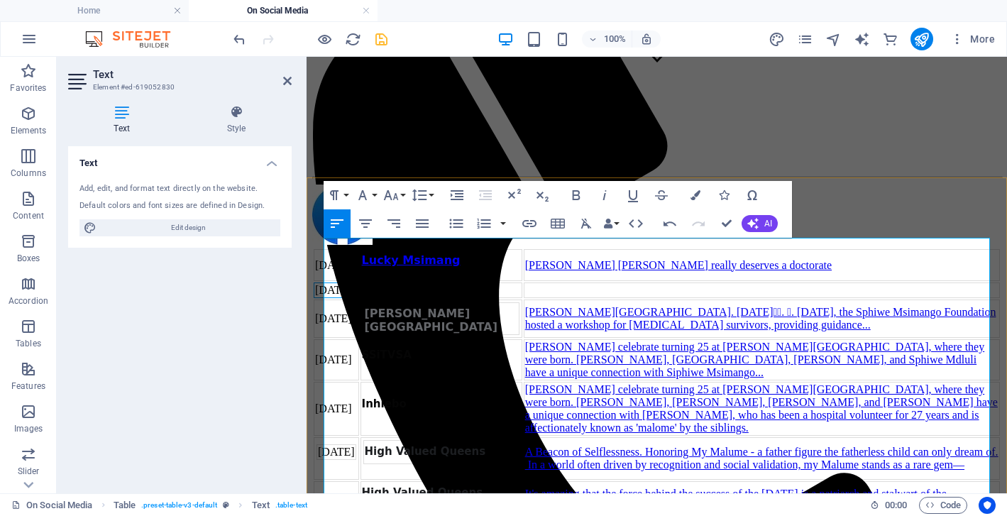
click at [446, 298] on td at bounding box center [442, 291] width 162 height 16
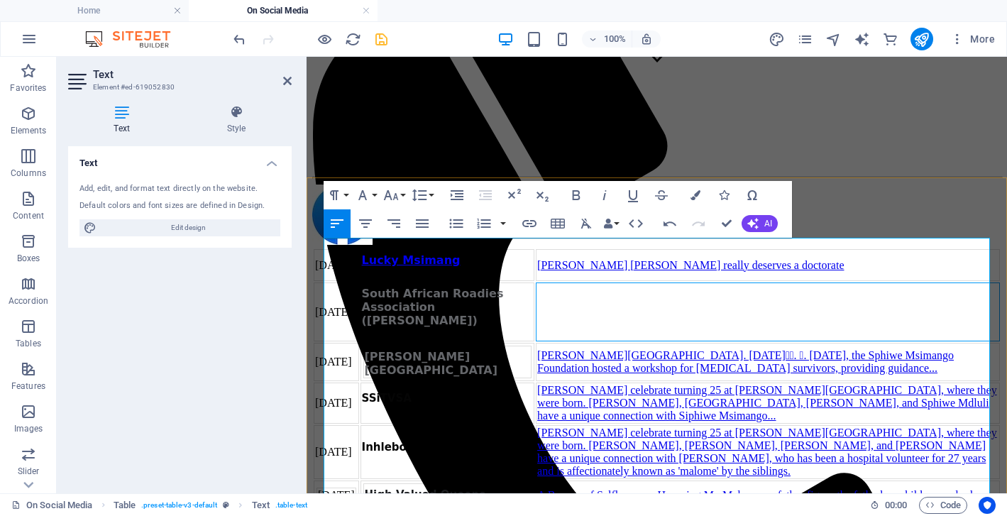
click at [675, 335] on td at bounding box center [768, 312] width 464 height 59
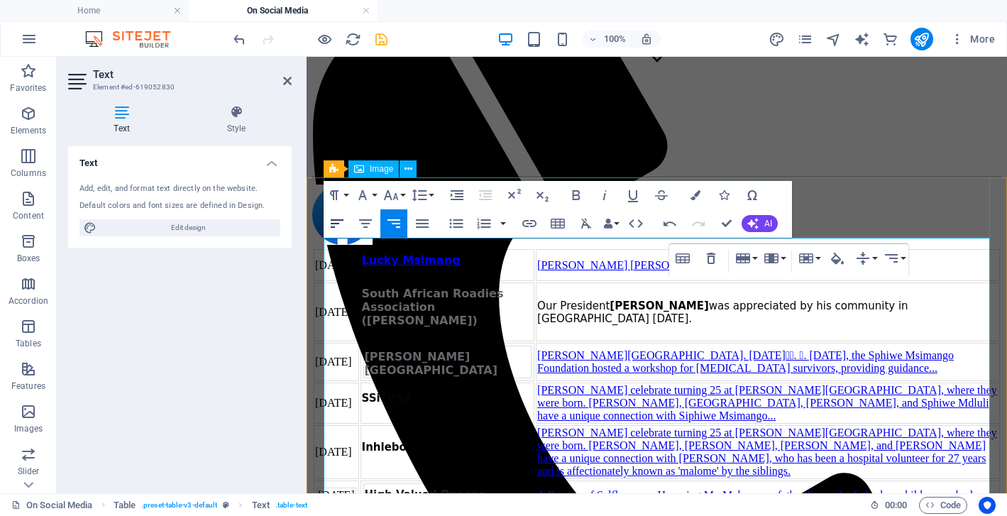
click at [333, 221] on icon "button" at bounding box center [337, 223] width 17 height 17
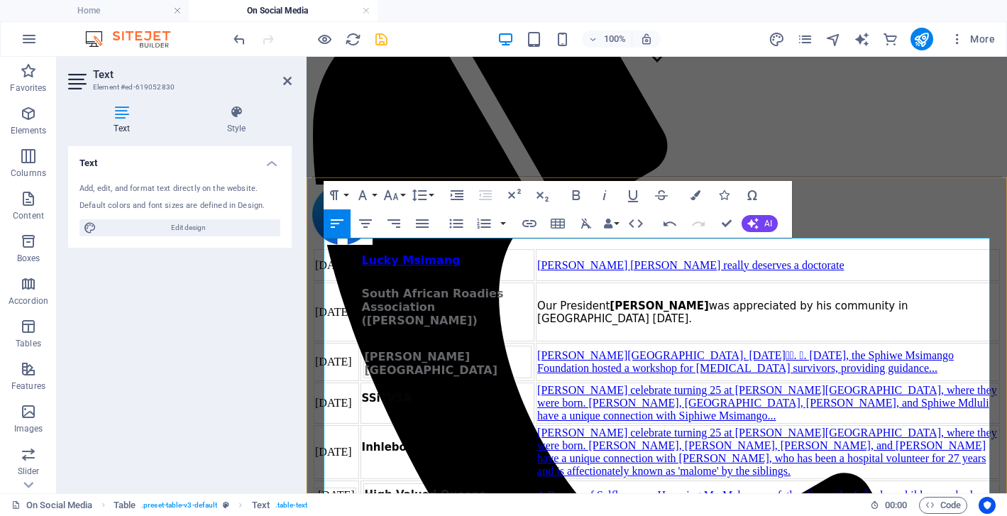
click at [605, 312] on span "Our President" at bounding box center [573, 306] width 72 height 13
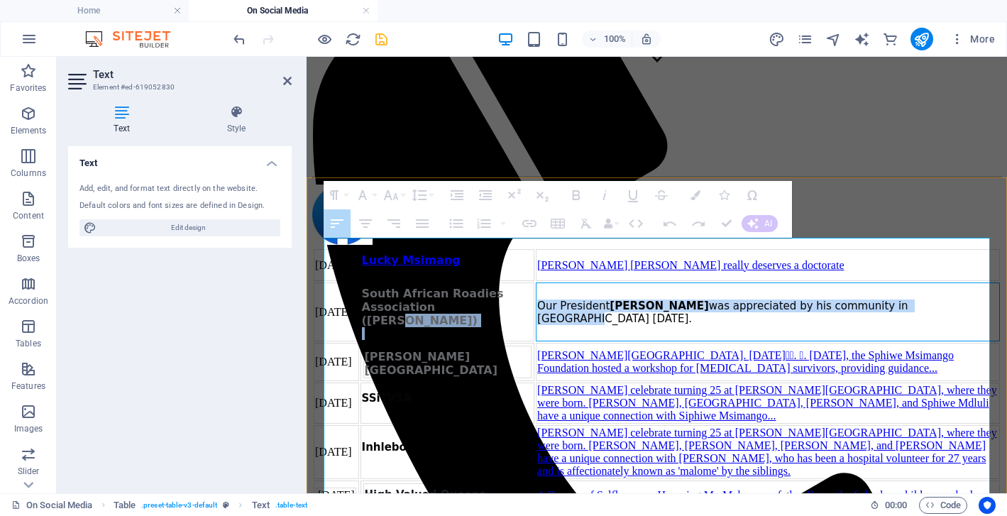
drag, startPoint x: 663, startPoint y: 319, endPoint x: 603, endPoint y: 329, distance: 61.1
click at [603, 325] on div "Our President [PERSON_NAME] was appreciated by his community in [GEOGRAPHIC_DAT…" at bounding box center [767, 313] width 461 height 26
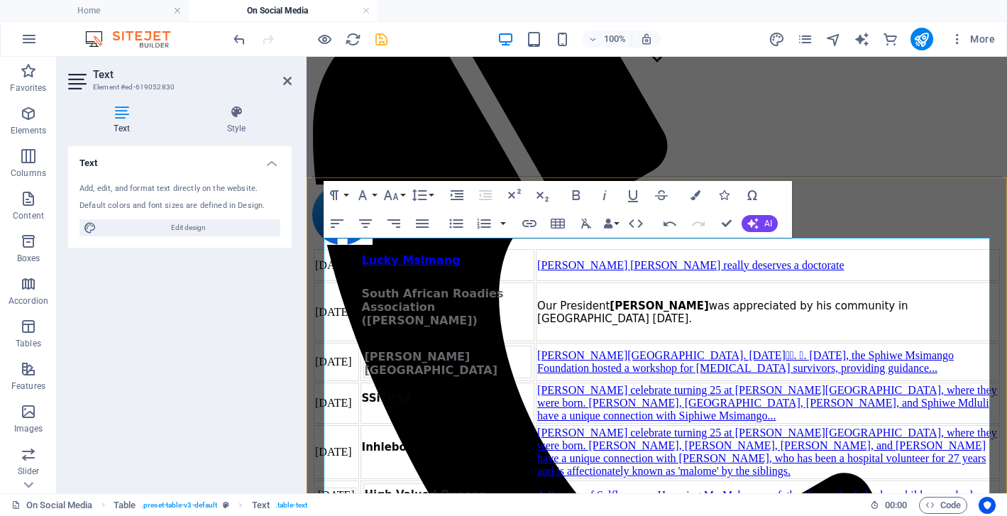
click at [627, 325] on div "Our President [PERSON_NAME] was appreciated by his community in [GEOGRAPHIC_DAT…" at bounding box center [767, 313] width 461 height 26
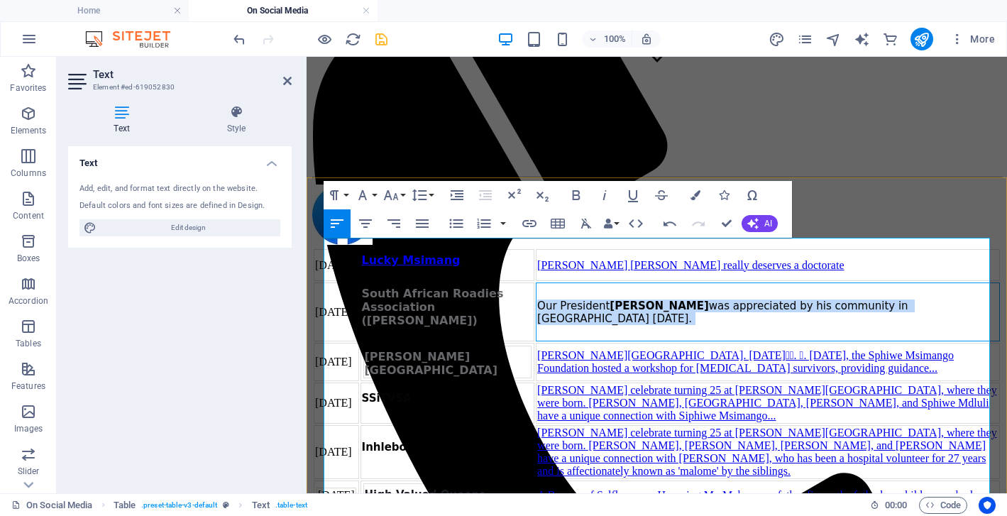
drag, startPoint x: 627, startPoint y: 341, endPoint x: 589, endPoint y: 319, distance: 43.8
click at [589, 319] on td "Our President [PERSON_NAME] was appreciated by his community in [GEOGRAPHIC_DAT…" at bounding box center [768, 312] width 464 height 59
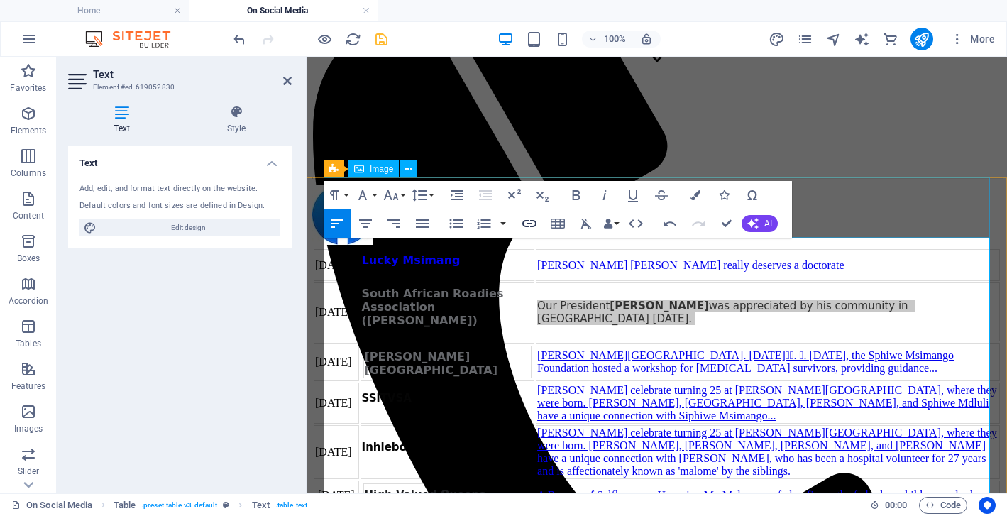
click at [532, 223] on icon "button" at bounding box center [529, 223] width 17 height 17
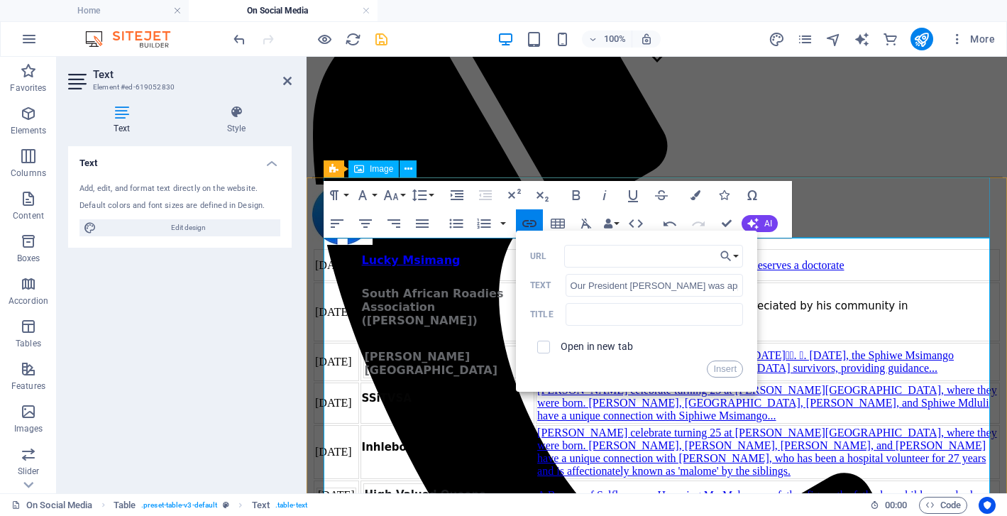
type input "[URL][DOMAIN_NAME][PERSON_NAME][DATE]"
click at [723, 364] on button "Insert" at bounding box center [725, 369] width 36 height 17
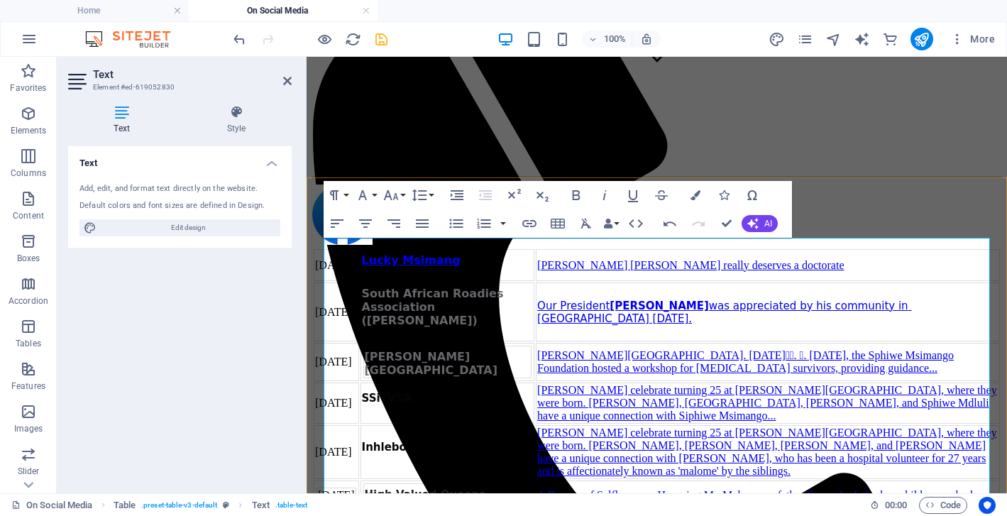
click at [711, 341] on td "Our President [PERSON_NAME] was appreciated by his community in [GEOGRAPHIC_DAT…" at bounding box center [768, 312] width 464 height 59
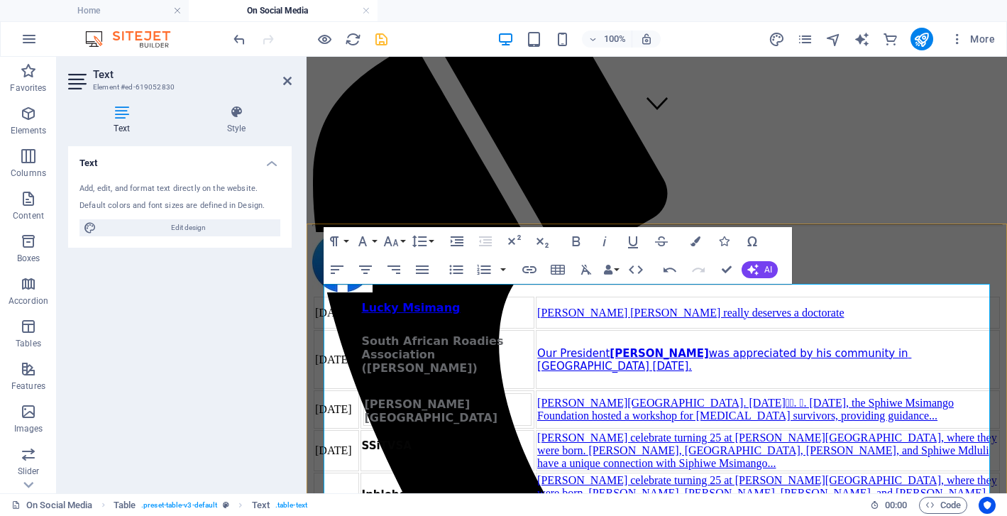
scroll to position [367, 0]
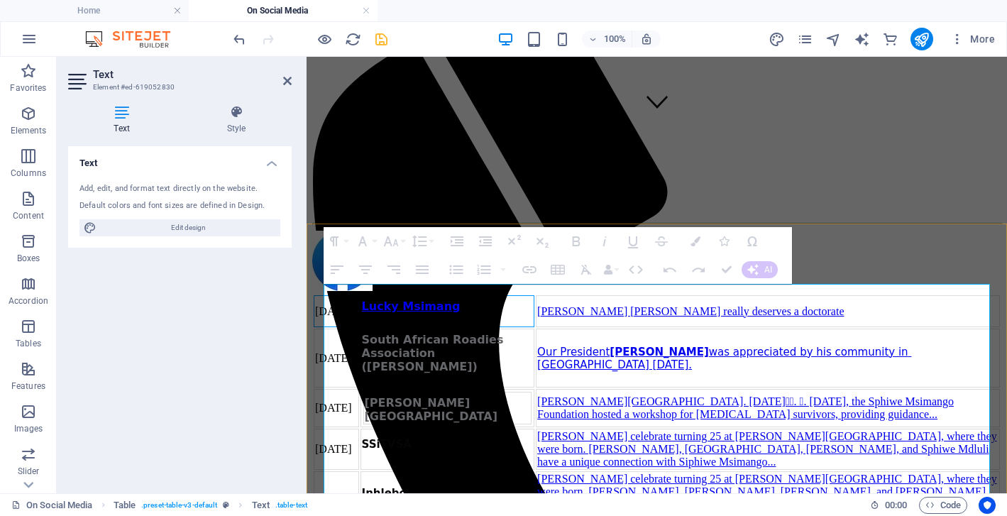
drag, startPoint x: 367, startPoint y: 322, endPoint x: 513, endPoint y: 307, distance: 147.1
click at [513, 307] on tr "[DATE] Lucky Msimang Malume Siphiwe Msimango really deserves a doctorate" at bounding box center [657, 311] width 686 height 32
drag, startPoint x: 646, startPoint y: 330, endPoint x: 383, endPoint y: 320, distance: 263.5
click at [380, 318] on tr "[DATE] Lucky Msimang Malume Siphiwe Msimango really deserves a doctorate" at bounding box center [657, 311] width 686 height 32
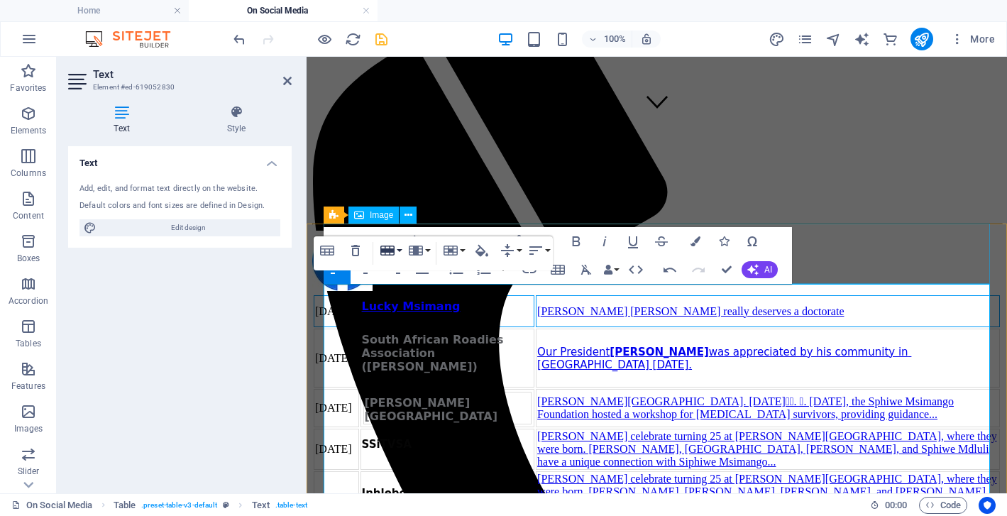
click at [399, 251] on button "Row" at bounding box center [390, 250] width 27 height 28
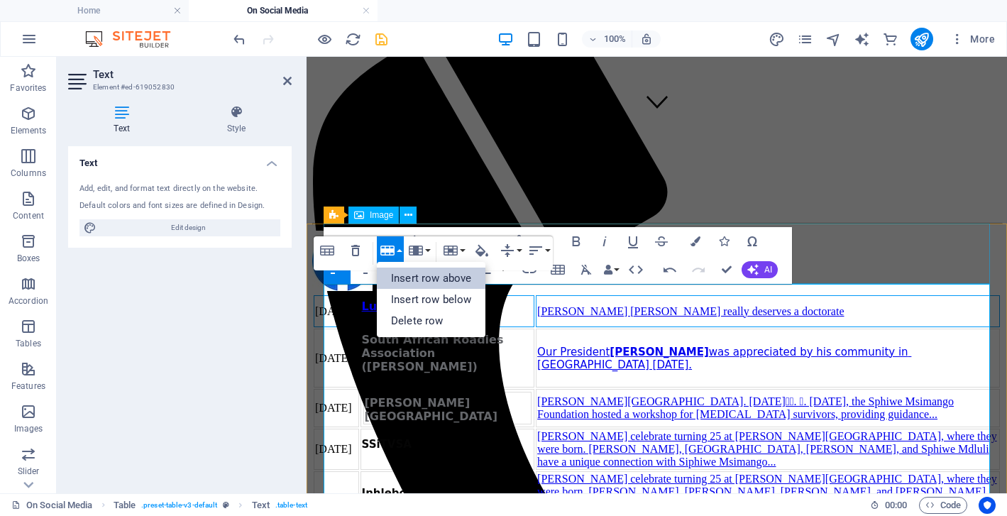
click at [406, 277] on link "Insert row above" at bounding box center [431, 278] width 109 height 21
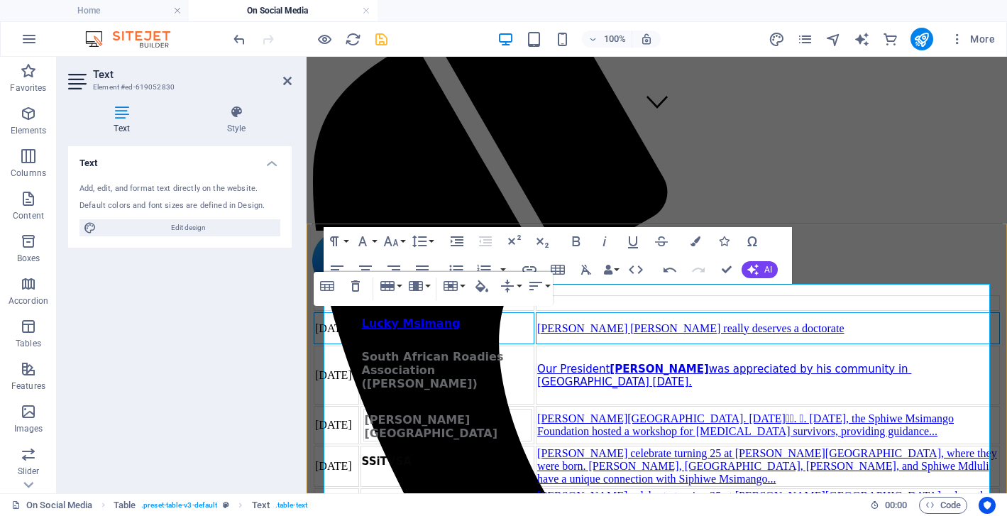
click at [359, 306] on div "Table Header Remove Table Row Insert row above Insert row below Delete row Colu…" at bounding box center [433, 289] width 239 height 34
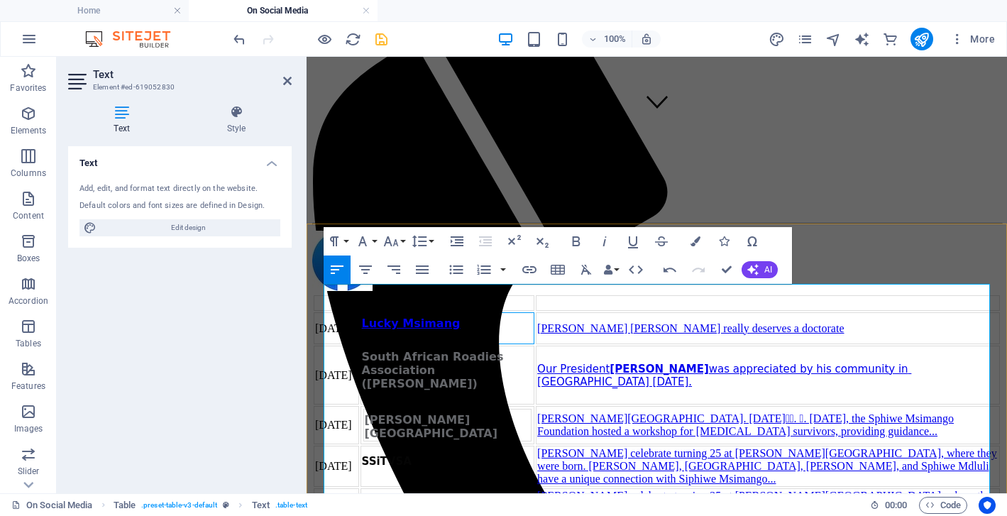
click at [454, 344] on td "Lucky Msimang" at bounding box center [448, 328] width 175 height 32
click at [353, 308] on td at bounding box center [336, 303] width 45 height 16
click at [461, 311] on td at bounding box center [448, 303] width 175 height 16
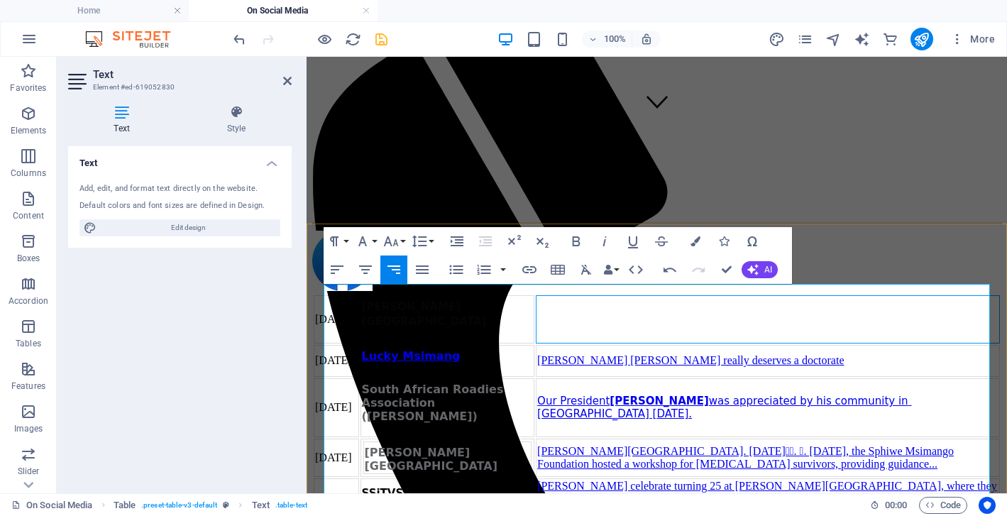
click at [706, 328] on td at bounding box center [768, 319] width 464 height 48
click at [638, 317] on td at bounding box center [768, 319] width 464 height 48
click at [668, 326] on td at bounding box center [768, 319] width 464 height 48
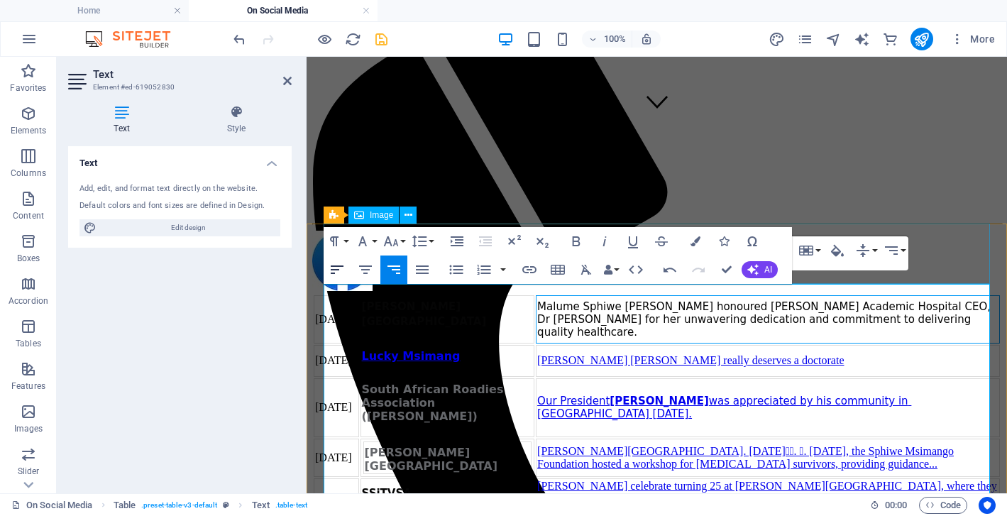
click at [336, 270] on icon "button" at bounding box center [337, 269] width 13 height 9
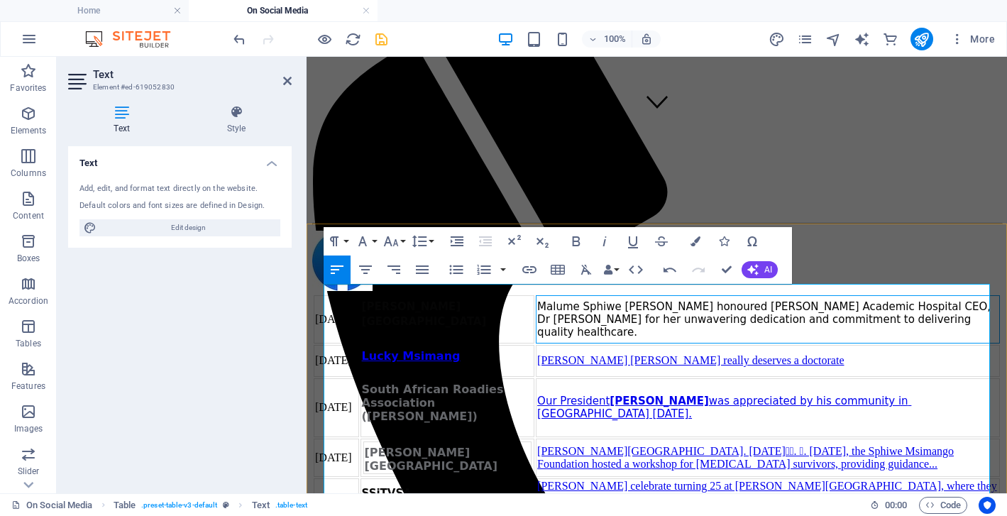
drag, startPoint x: 815, startPoint y: 349, endPoint x: 630, endPoint y: 285, distance: 196.0
click at [630, 295] on td "Malume Sphiwe [PERSON_NAME] honoured [PERSON_NAME] Academic Hospital CEO, Dr [P…" at bounding box center [768, 319] width 464 height 48
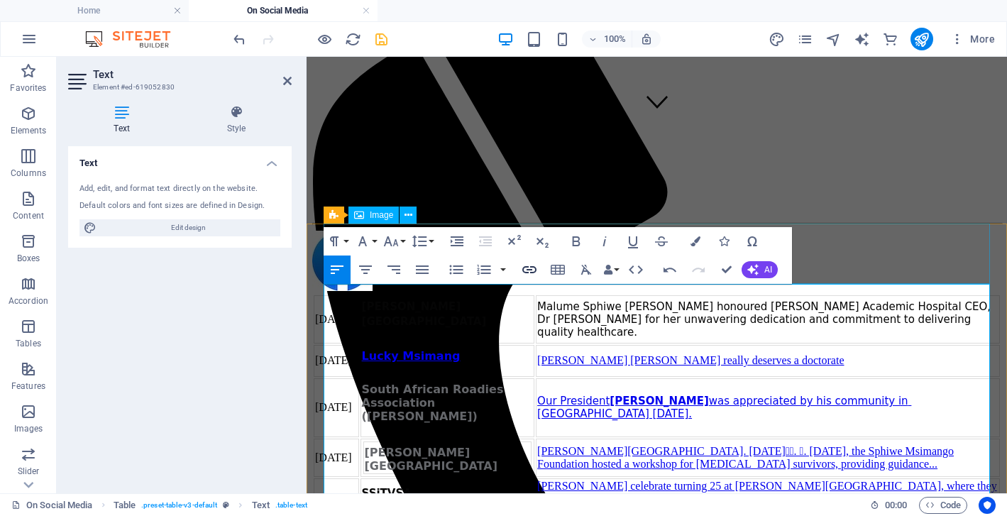
type input "Malume Sphiwe [PERSON_NAME] honoured [PERSON_NAME] Academic Hospital CEO, Dr [P…"
click at [535, 266] on icon "button" at bounding box center [529, 269] width 17 height 17
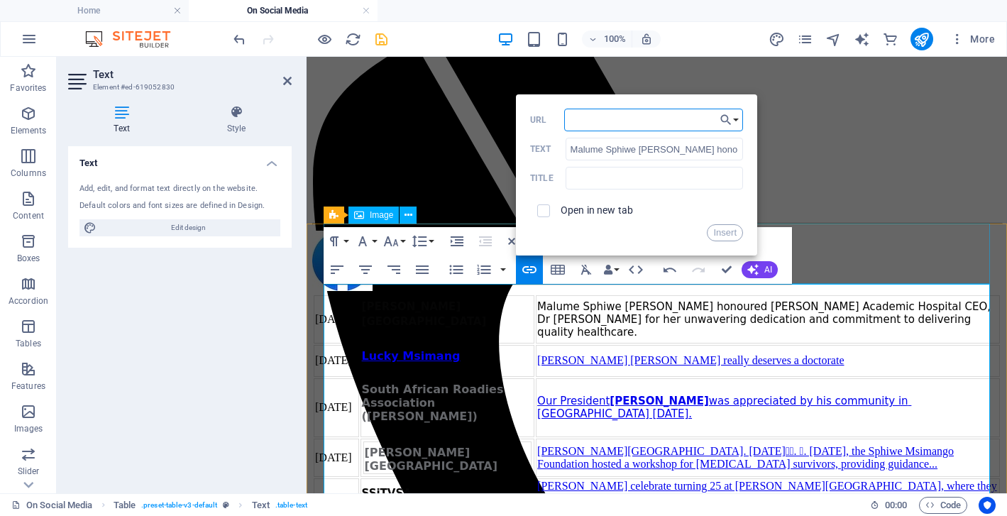
type input "[URL][DOMAIN_NAME][PERSON_NAME]"
click at [719, 231] on button "Insert" at bounding box center [725, 232] width 36 height 17
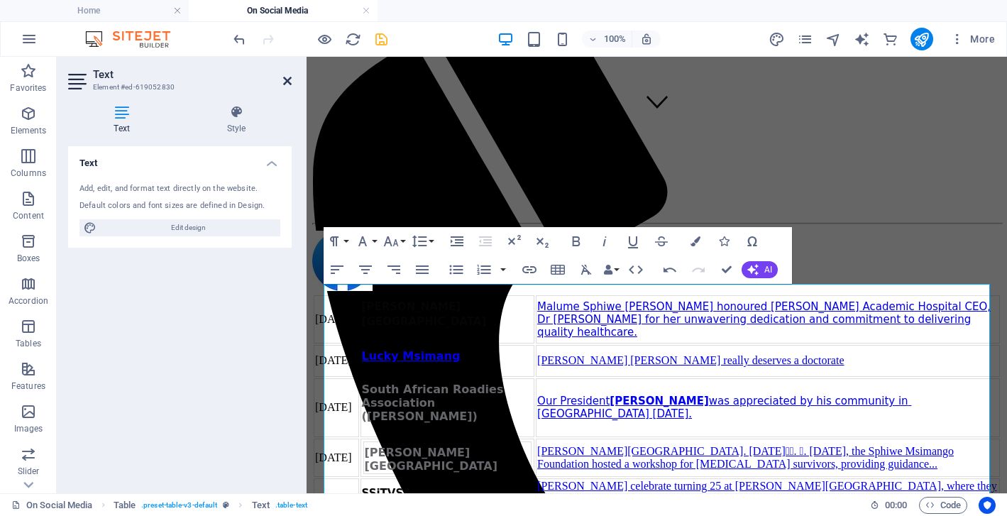
click at [288, 79] on icon at bounding box center [287, 80] width 9 height 11
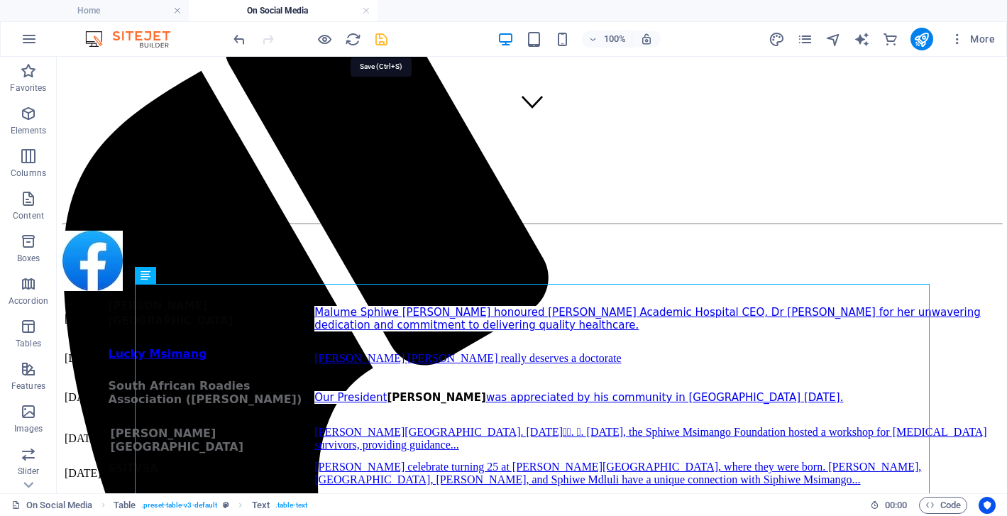
click at [381, 39] on icon "save" at bounding box center [381, 39] width 16 height 16
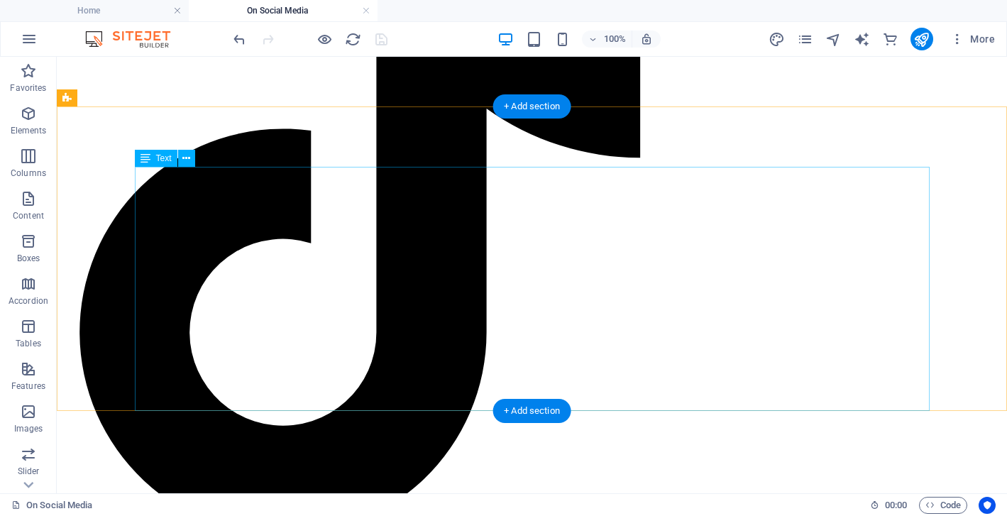
scroll to position [3152, 0]
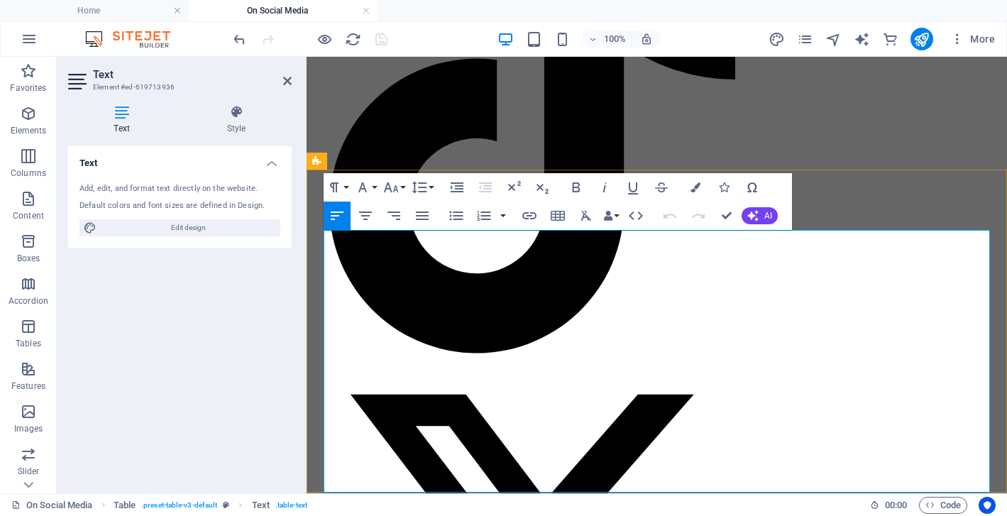
scroll to position [3274, 0]
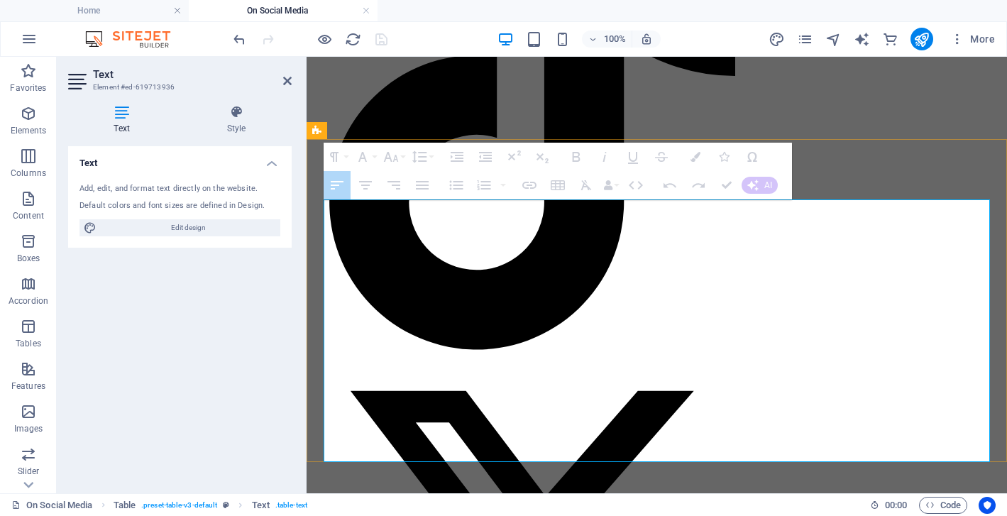
drag, startPoint x: 402, startPoint y: 341, endPoint x: 740, endPoint y: 331, distance: 338.0
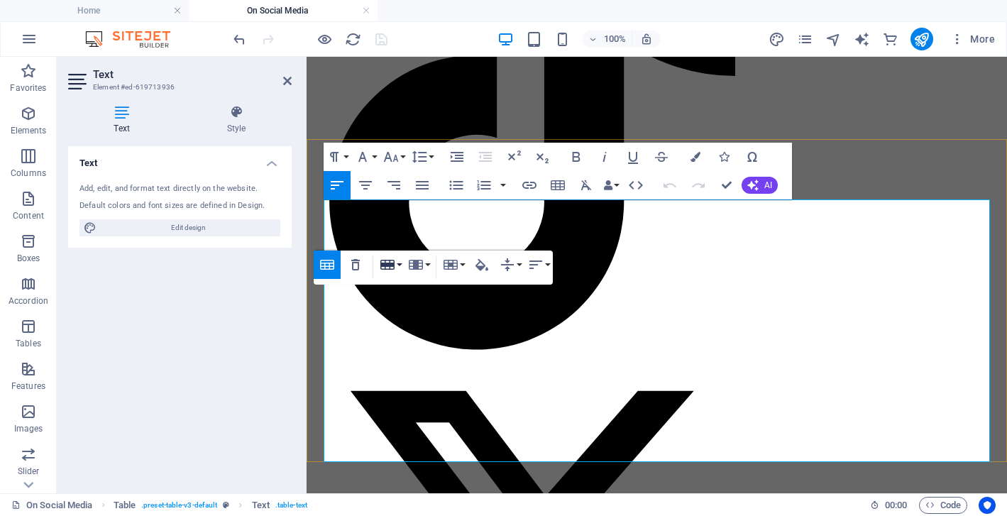
click at [398, 266] on button "Row" at bounding box center [390, 265] width 27 height 28
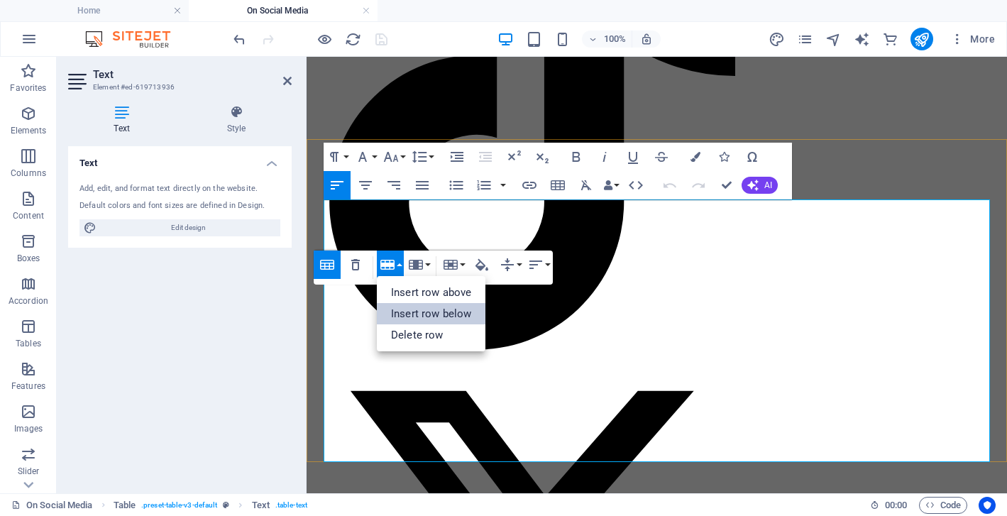
click at [402, 314] on link "Insert row below" at bounding box center [431, 313] width 109 height 21
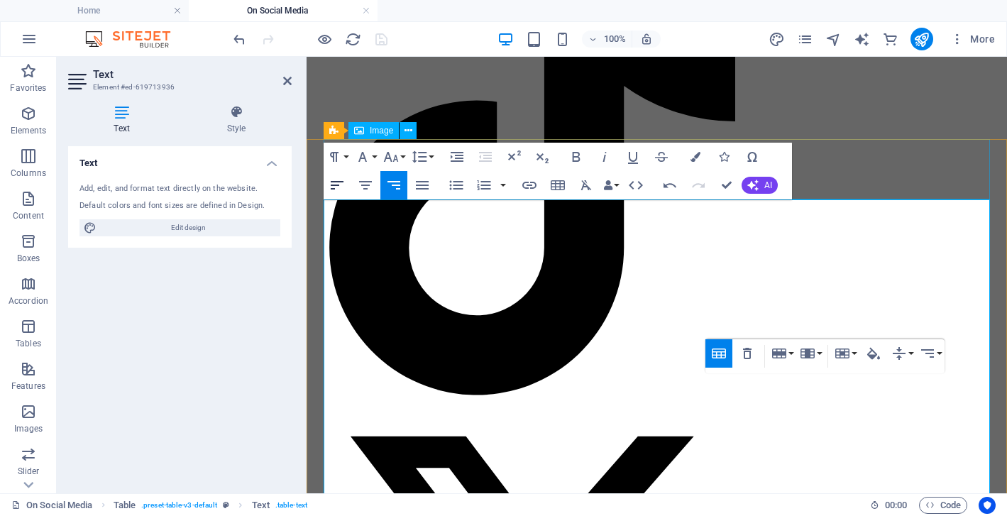
click at [338, 186] on icon "button" at bounding box center [337, 185] width 13 height 9
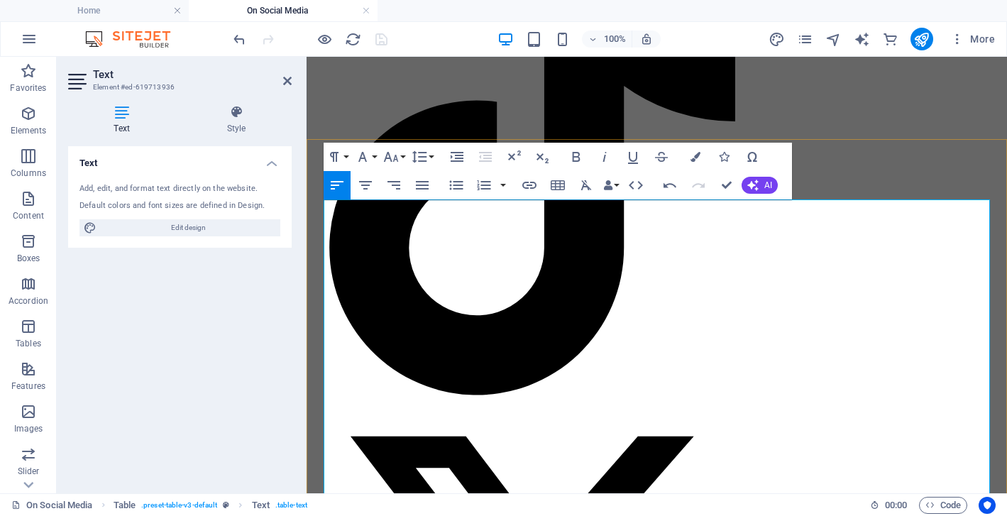
click at [336, 179] on icon "button" at bounding box center [337, 185] width 17 height 17
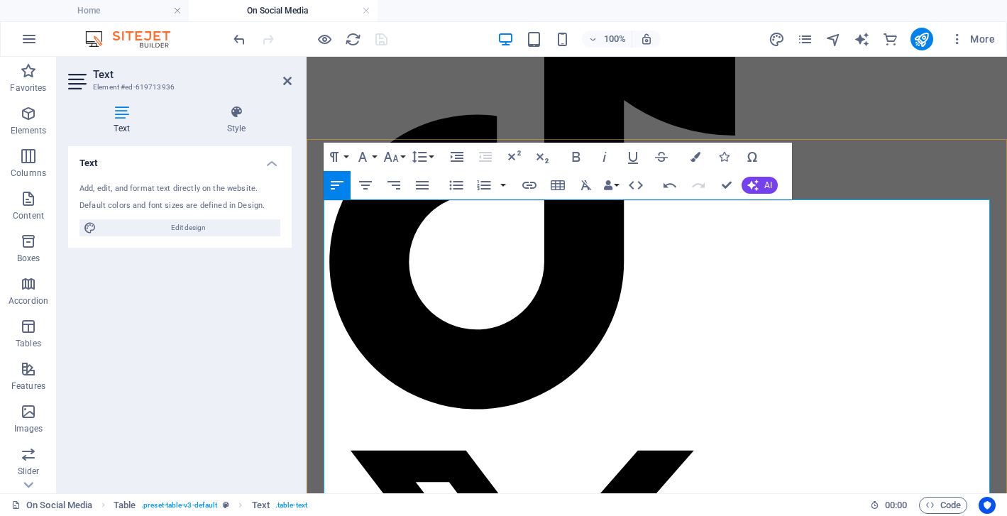
drag, startPoint x: 730, startPoint y: 402, endPoint x: 759, endPoint y: 461, distance: 65.4
click at [357, 182] on icon "button" at bounding box center [365, 185] width 17 height 17
click at [340, 184] on icon "button" at bounding box center [337, 185] width 17 height 17
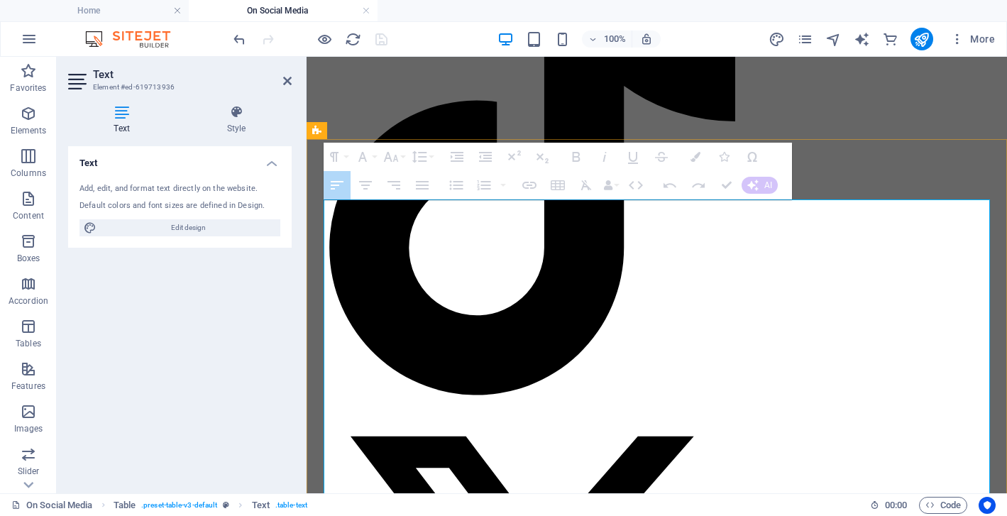
drag, startPoint x: 764, startPoint y: 447, endPoint x: 659, endPoint y: 393, distance: 118.1
drag, startPoint x: 968, startPoint y: 424, endPoint x: 698, endPoint y: 422, distance: 270.5
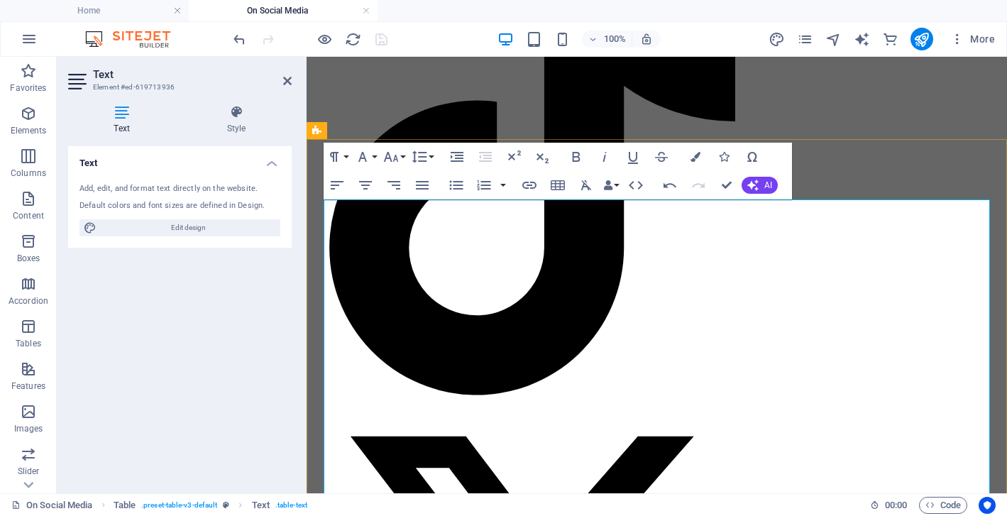
drag, startPoint x: 972, startPoint y: 429, endPoint x: 683, endPoint y: 395, distance: 291.5
click at [528, 185] on icon "button" at bounding box center [529, 185] width 17 height 17
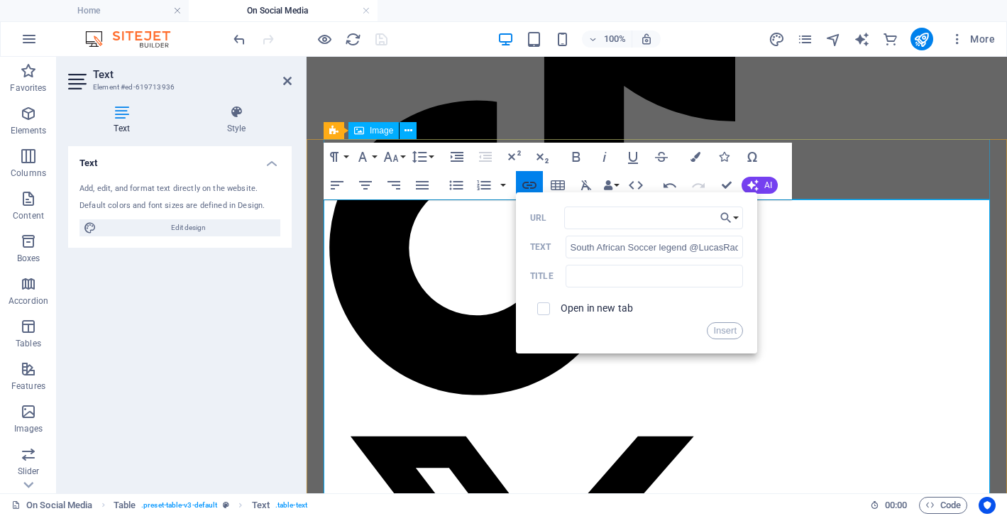
type input "[URL][DOMAIN_NAME]"
click at [720, 327] on button "Insert" at bounding box center [725, 330] width 36 height 17
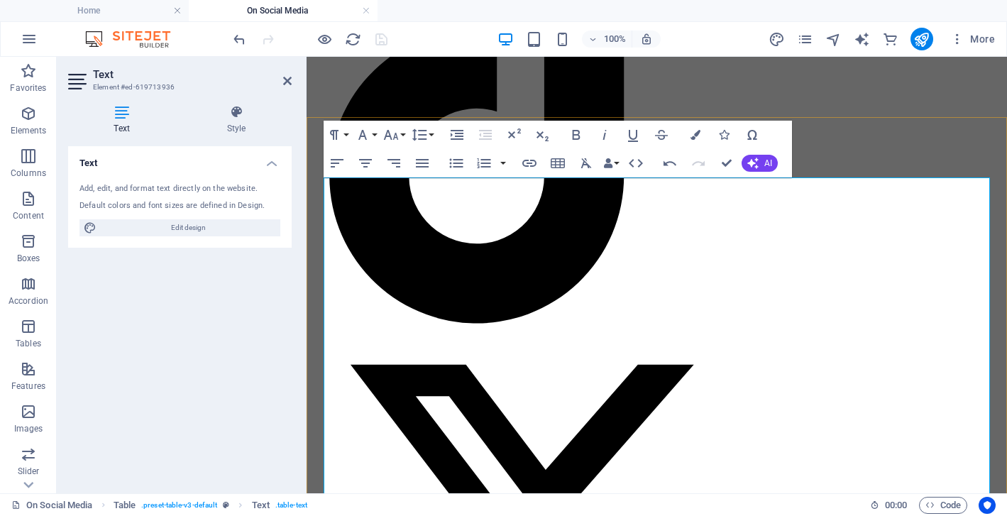
scroll to position [3356, 0]
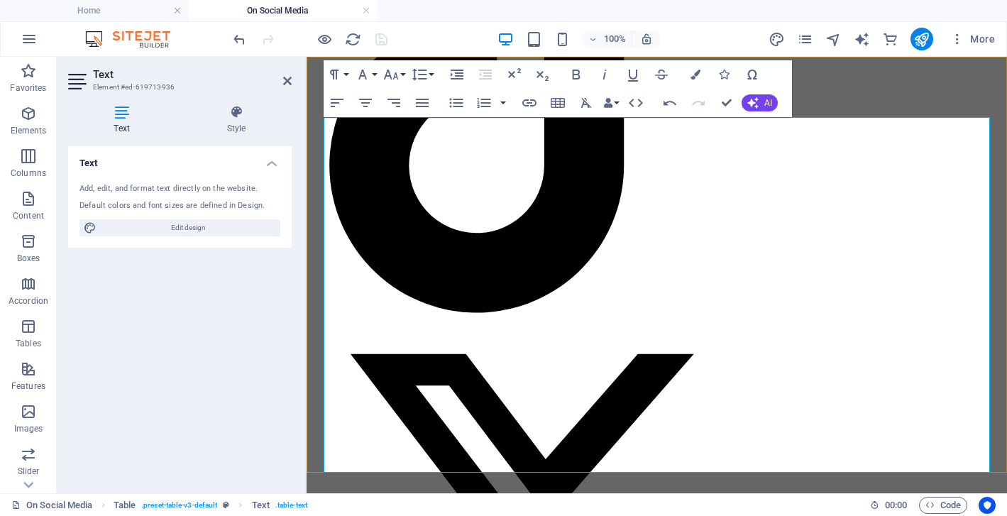
click at [288, 75] on link at bounding box center [287, 81] width 9 height 12
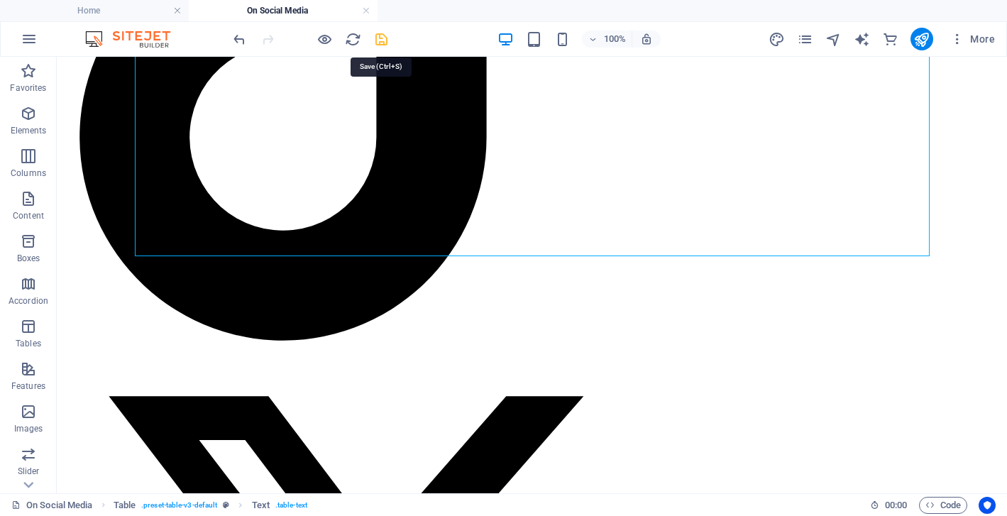
click at [381, 34] on icon "save" at bounding box center [381, 39] width 16 height 16
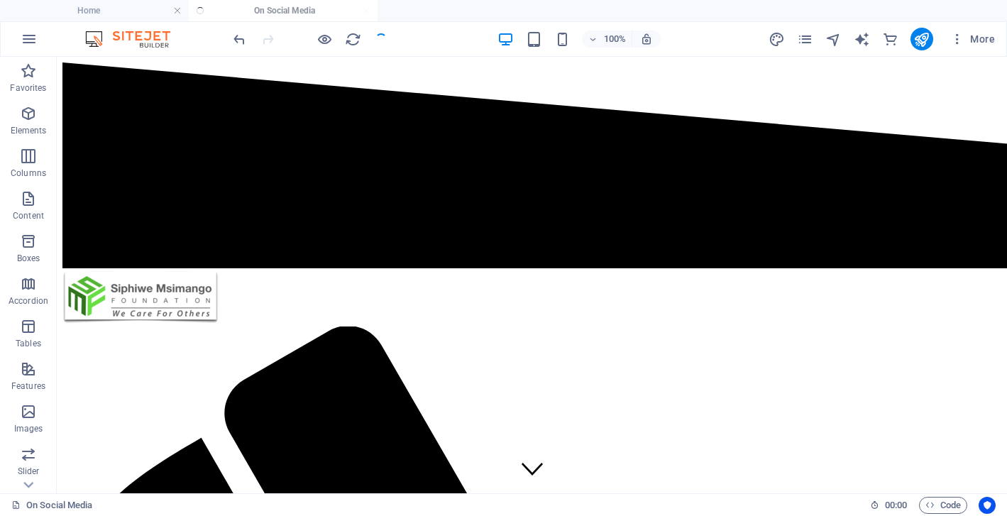
scroll to position [0, 0]
click at [805, 37] on icon "pages" at bounding box center [805, 39] width 16 height 16
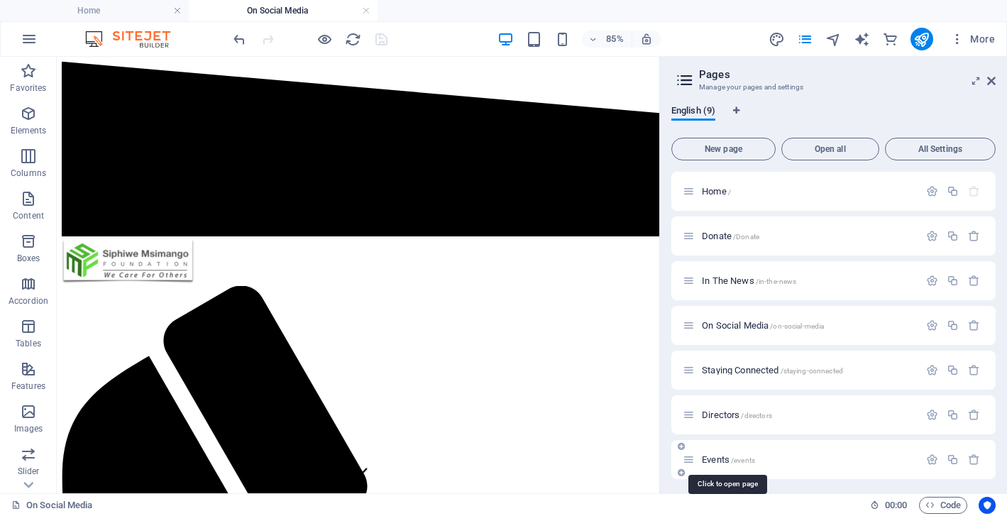
click at [712, 458] on span "Events /events" at bounding box center [728, 459] width 53 height 11
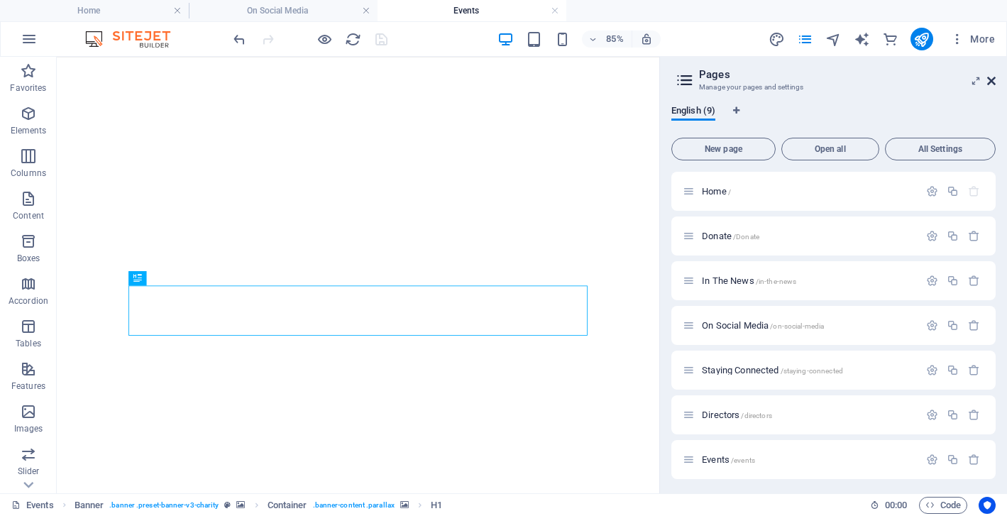
click at [991, 78] on icon at bounding box center [991, 80] width 9 height 11
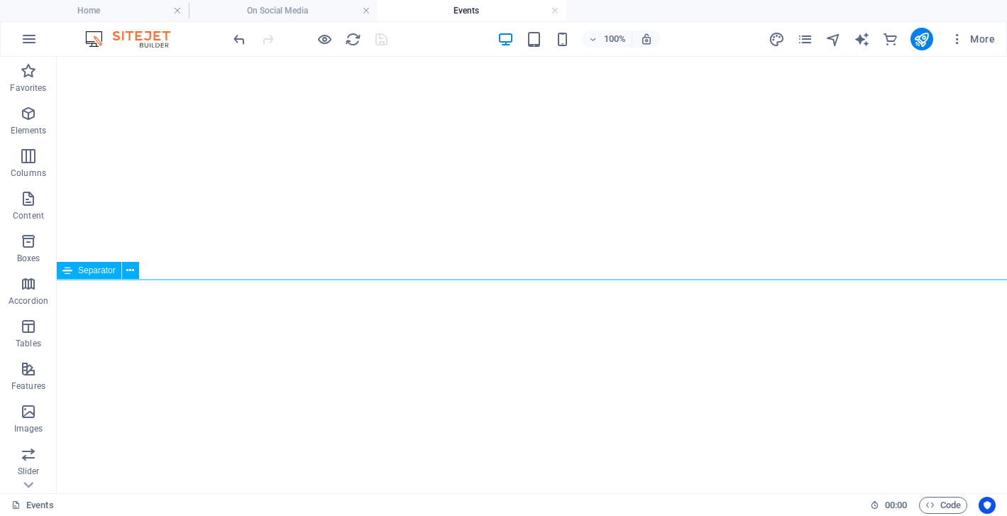
click at [71, 270] on icon at bounding box center [67, 270] width 10 height 17
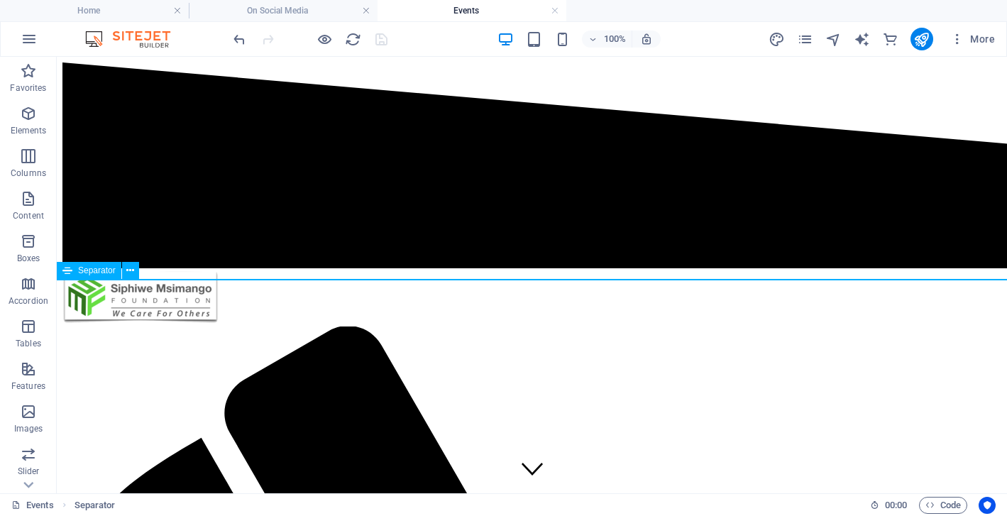
scroll to position [3026, 0]
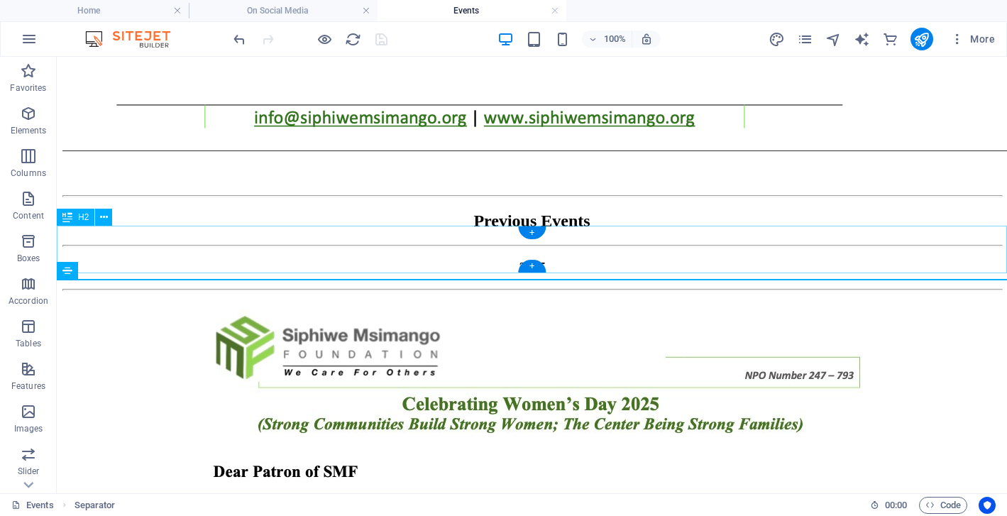
click at [202, 231] on div "Previous Events" at bounding box center [531, 221] width 939 height 19
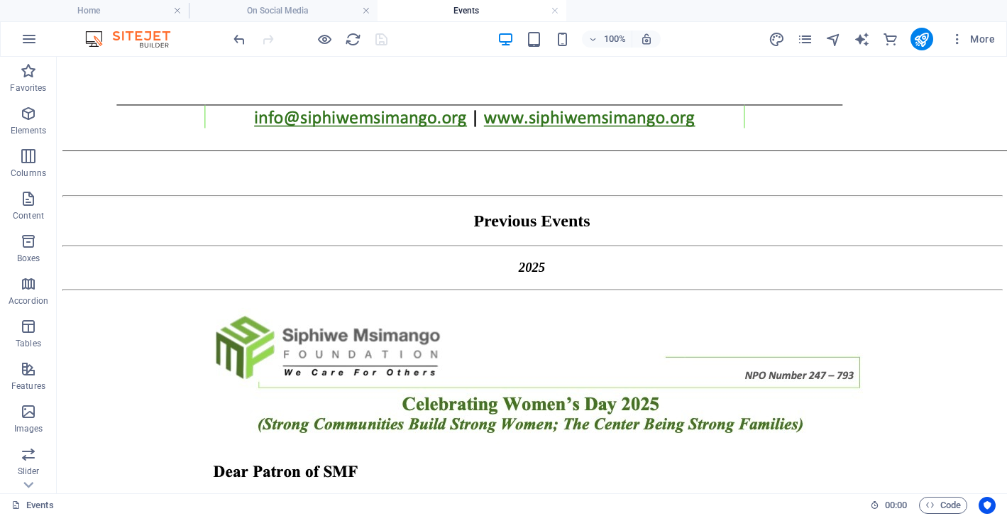
drag, startPoint x: 138, startPoint y: 276, endPoint x: 80, endPoint y: 220, distance: 81.3
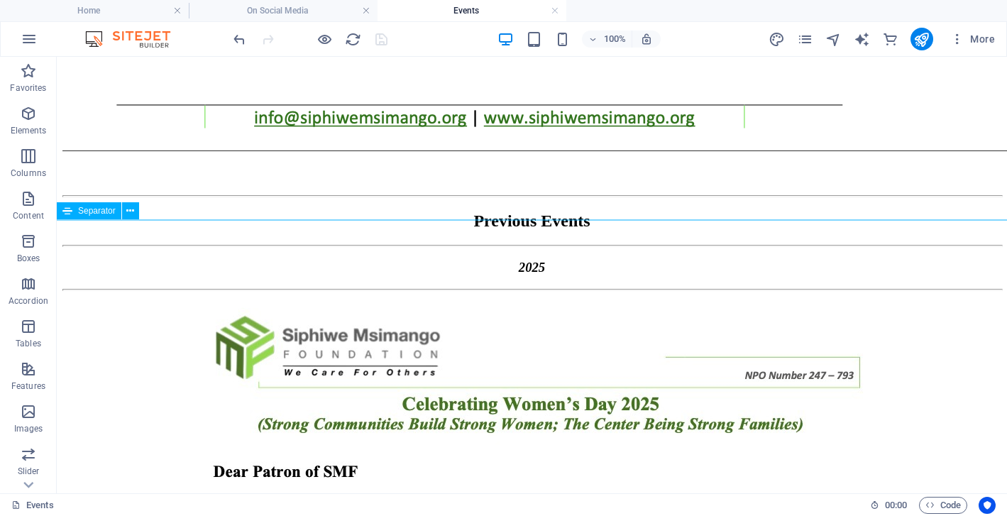
click at [64, 211] on icon at bounding box center [67, 210] width 10 height 17
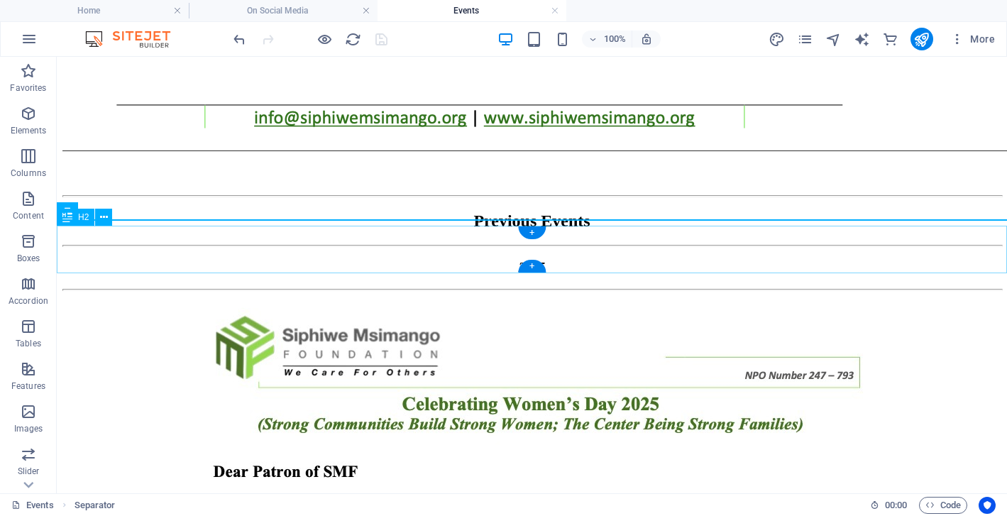
click at [86, 231] on div "Previous Events" at bounding box center [531, 221] width 939 height 19
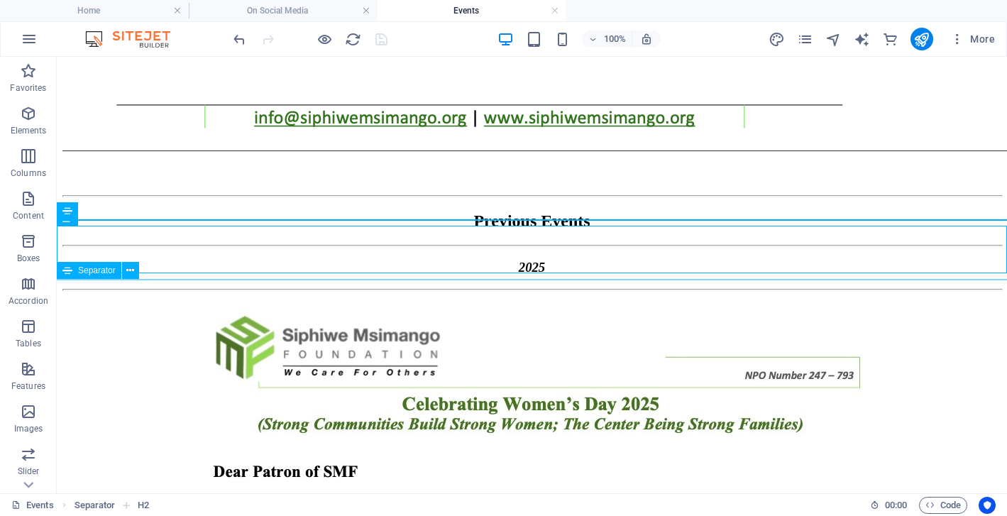
click at [66, 271] on icon at bounding box center [67, 270] width 10 height 17
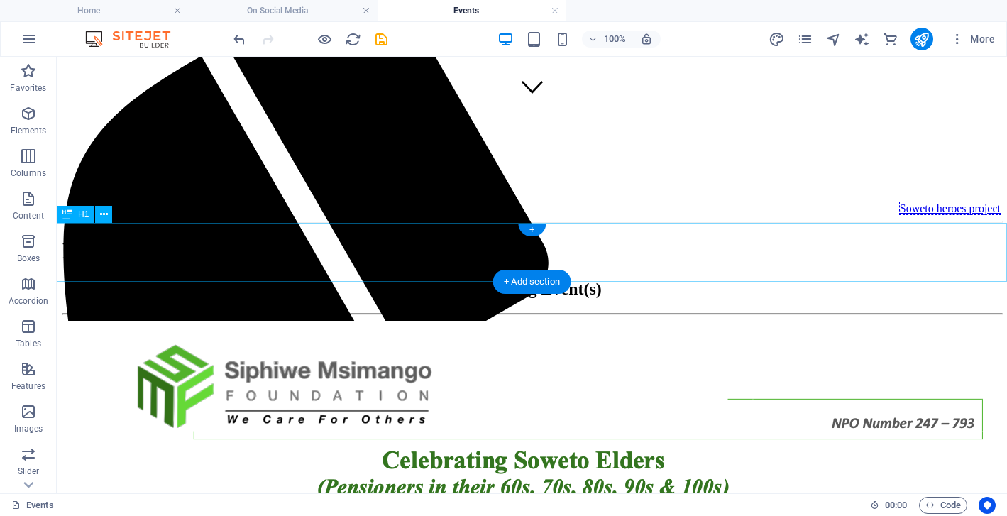
scroll to position [380, 0]
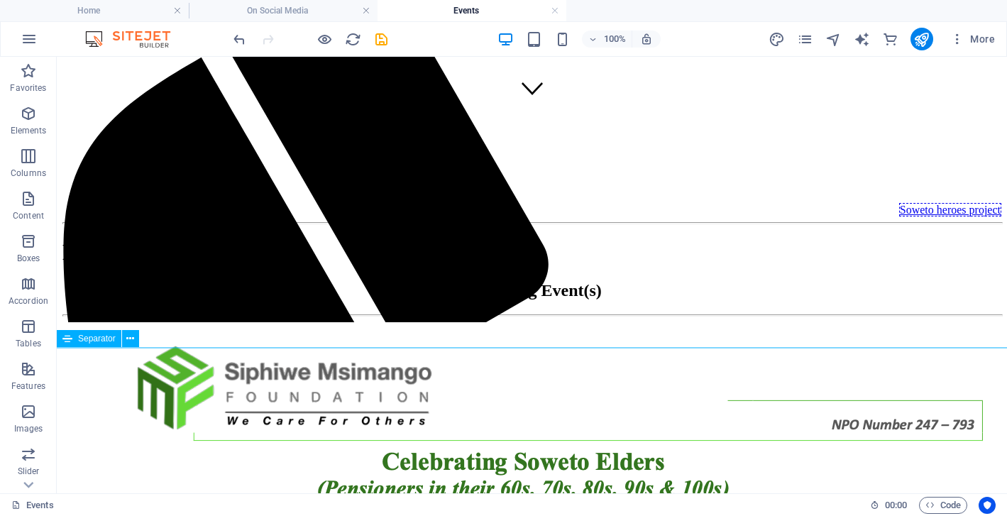
click at [139, 346] on div "Separator" at bounding box center [103, 339] width 92 height 18
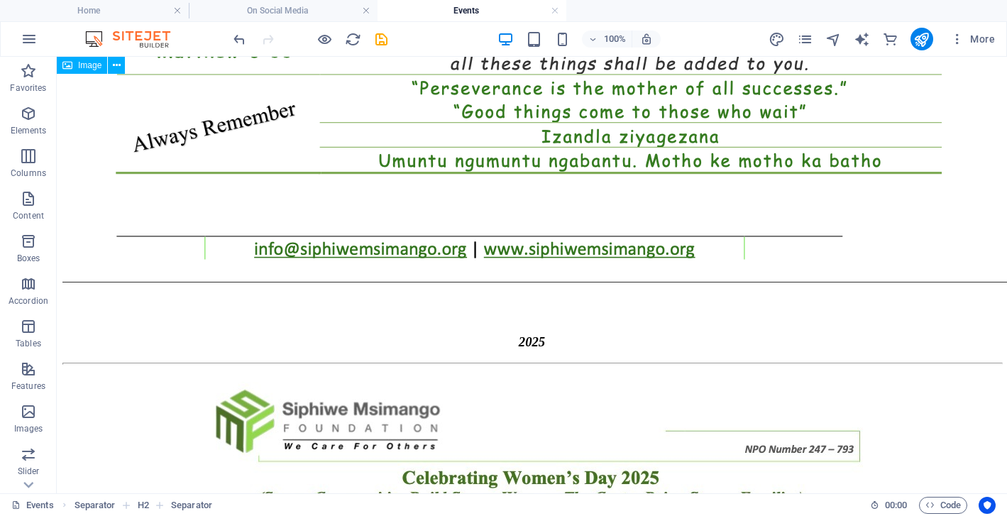
scroll to position [2897, 0]
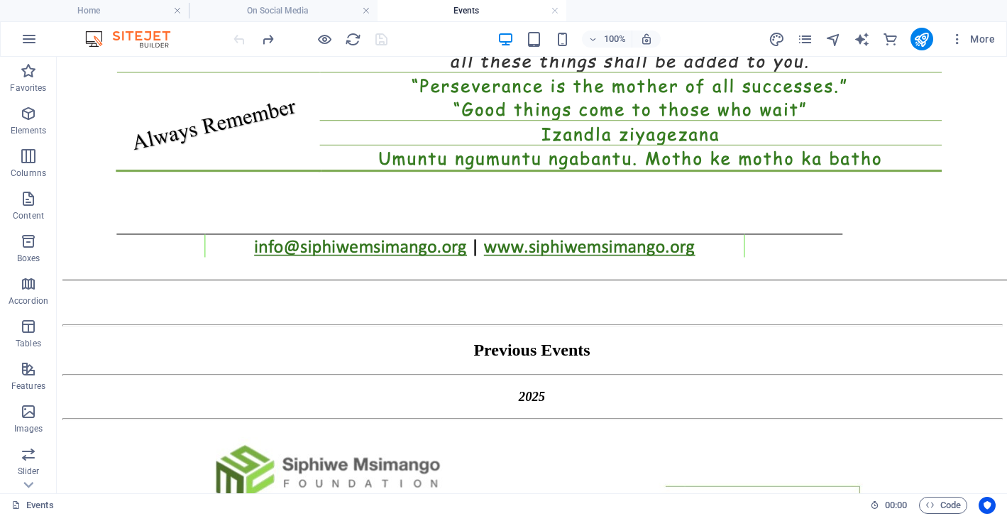
click at [72, 360] on div "Previous Events" at bounding box center [531, 350] width 939 height 19
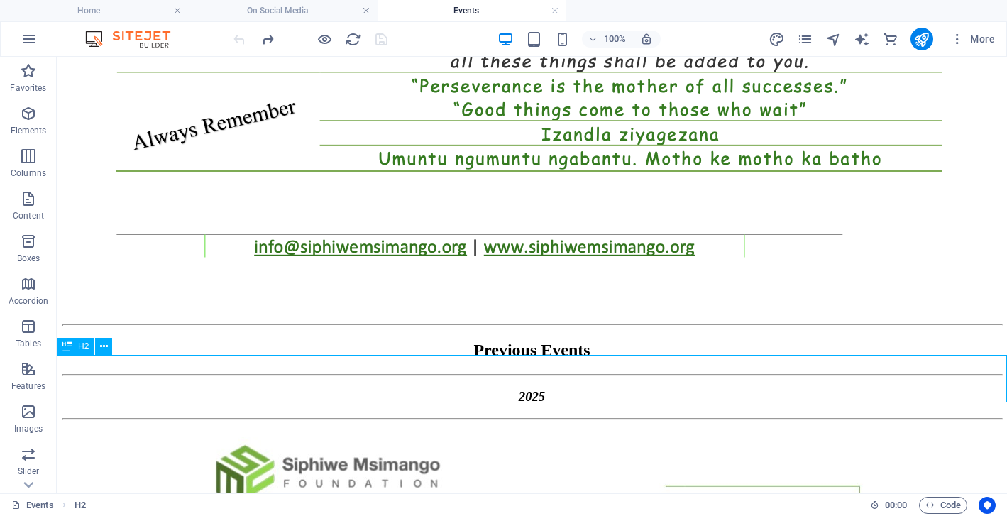
click at [65, 345] on icon at bounding box center [67, 346] width 10 height 17
click at [92, 360] on div "Previous Events" at bounding box center [531, 350] width 939 height 19
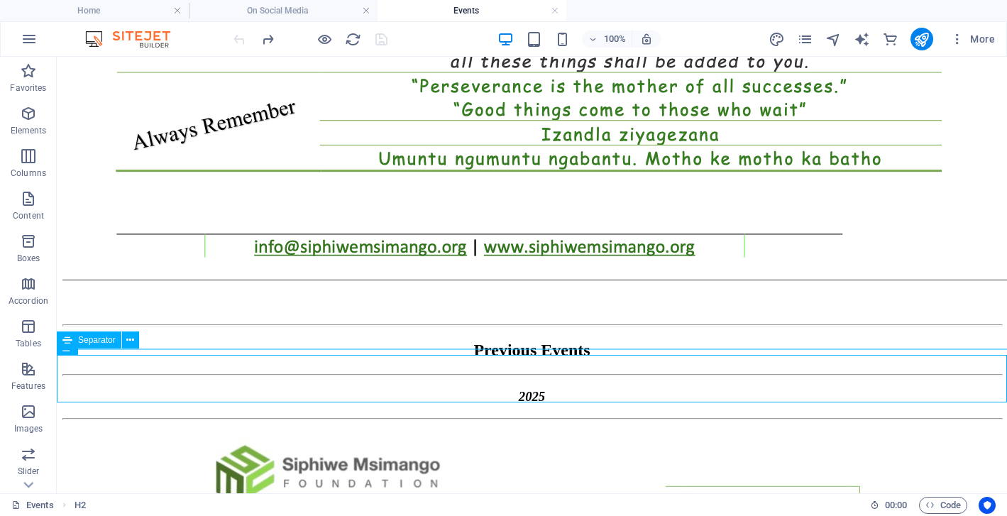
click at [100, 339] on span "Separator" at bounding box center [97, 340] width 38 height 9
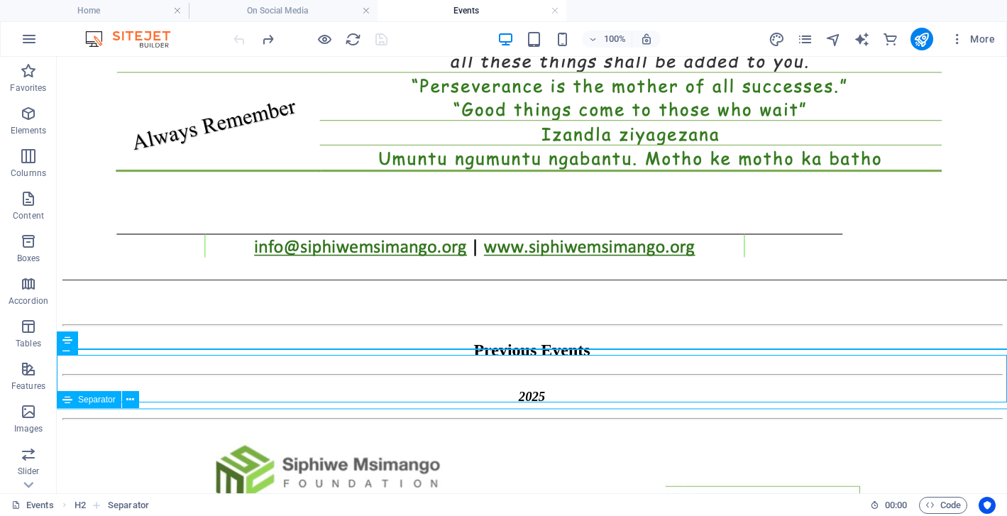
click at [73, 400] on div "Separator" at bounding box center [89, 399] width 65 height 17
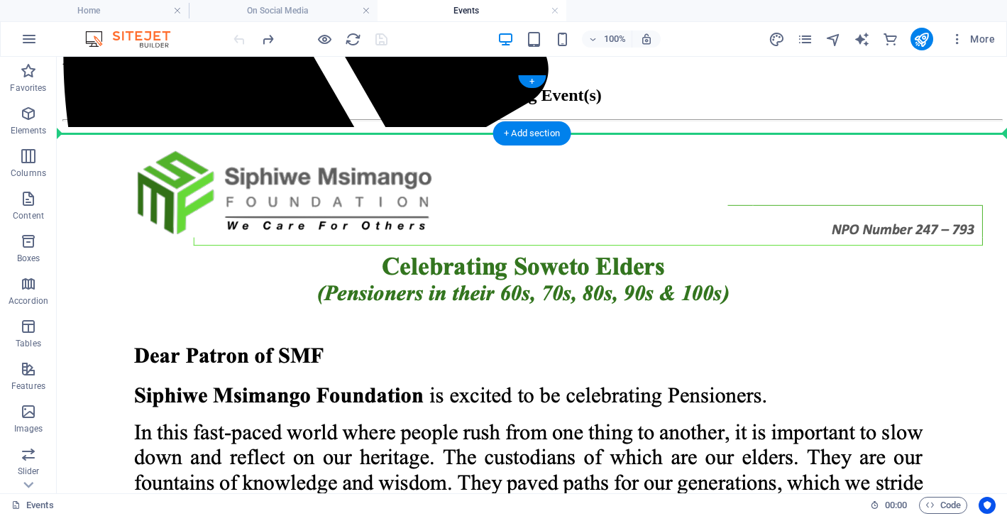
scroll to position [539, 0]
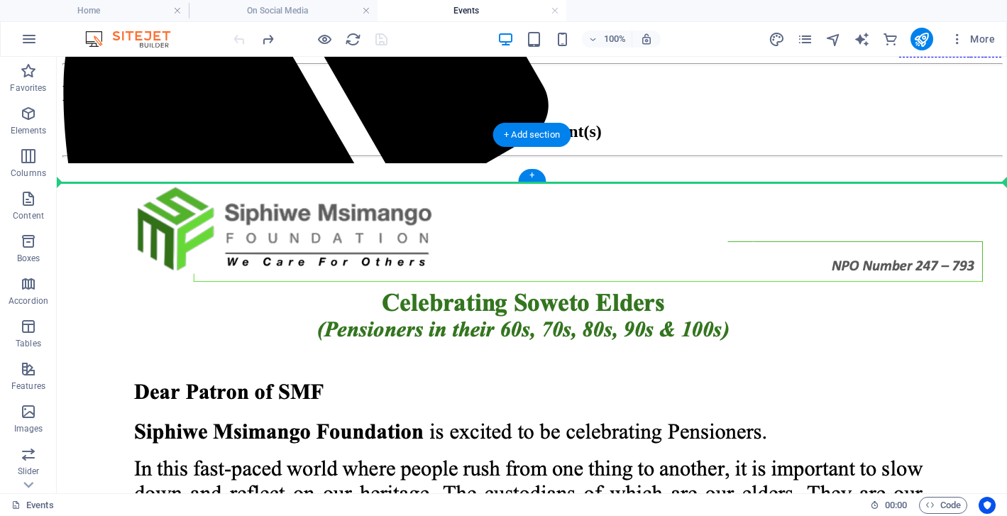
drag, startPoint x: 121, startPoint y: 400, endPoint x: 111, endPoint y: 177, distance: 223.1
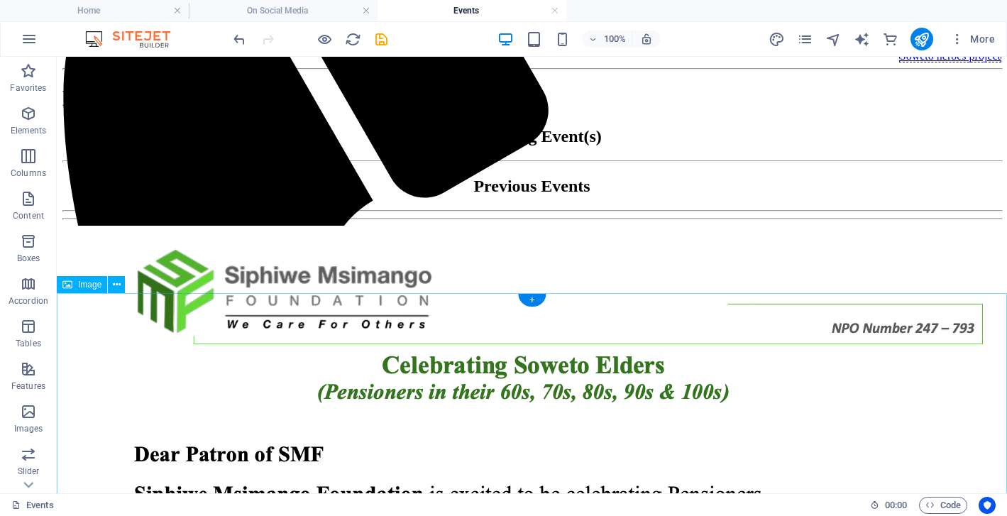
scroll to position [541, 0]
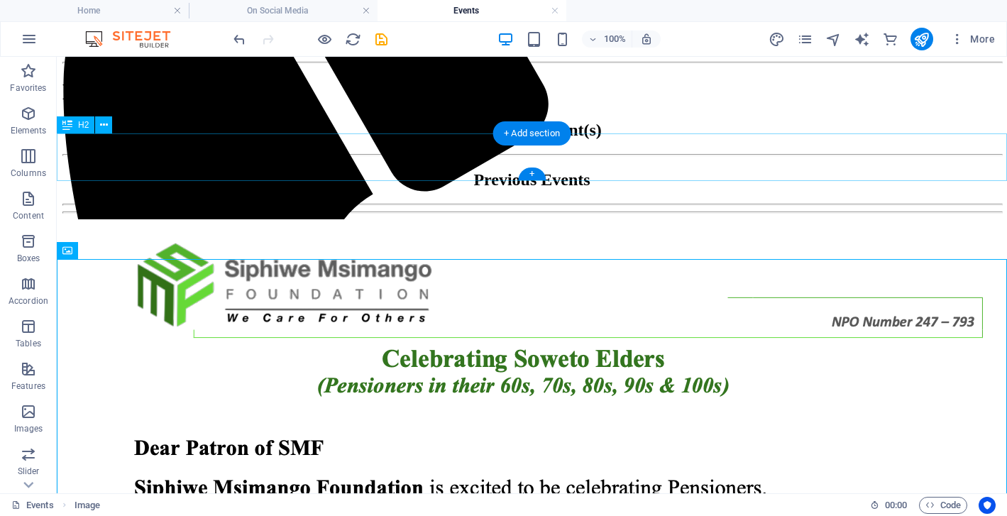
click at [445, 140] on div "Upcoming Event(s)" at bounding box center [531, 130] width 939 height 19
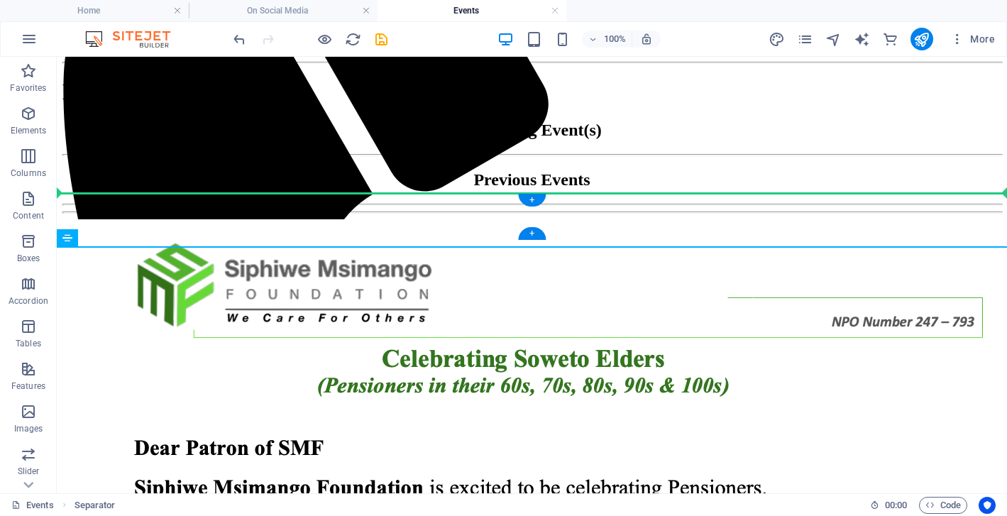
drag, startPoint x: 124, startPoint y: 294, endPoint x: 72, endPoint y: 194, distance: 111.7
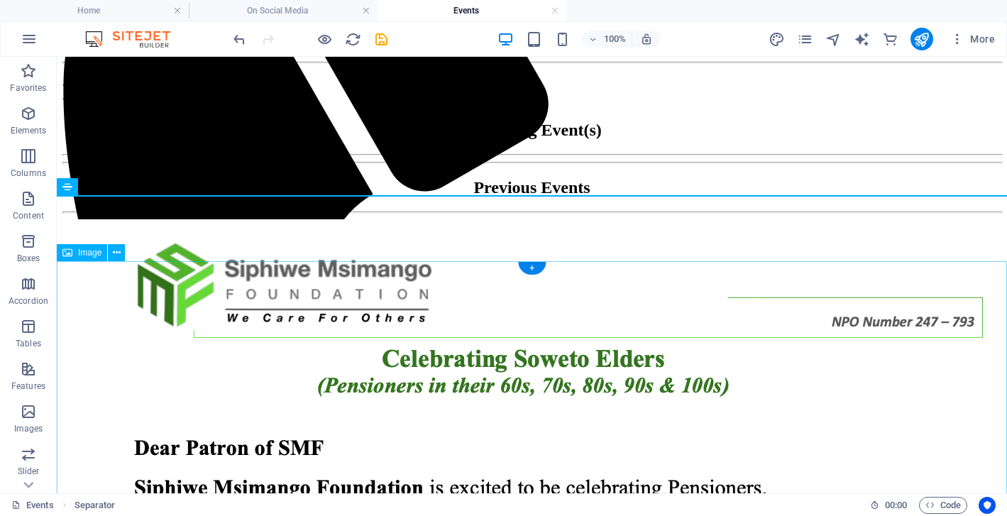
scroll to position [520, 0]
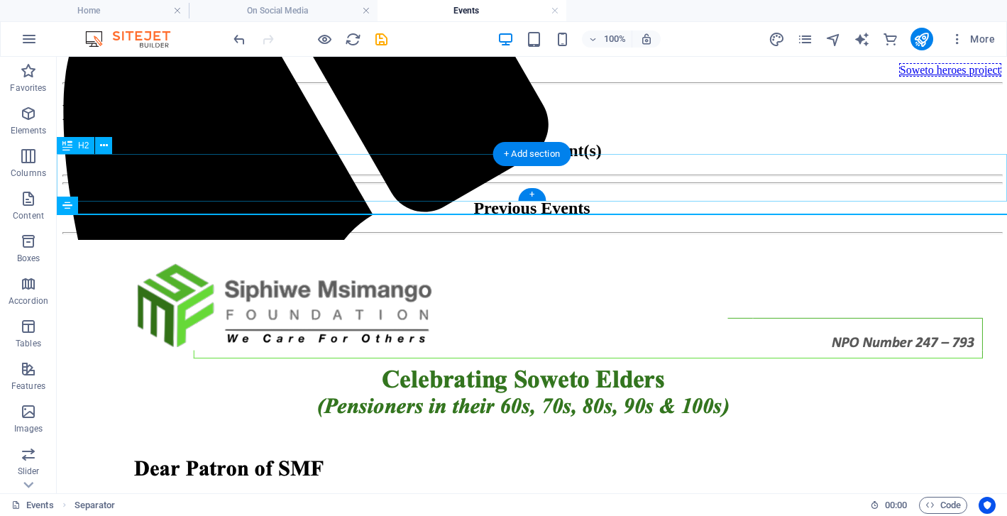
click at [415, 160] on div "Upcoming Event(s)" at bounding box center [531, 150] width 939 height 19
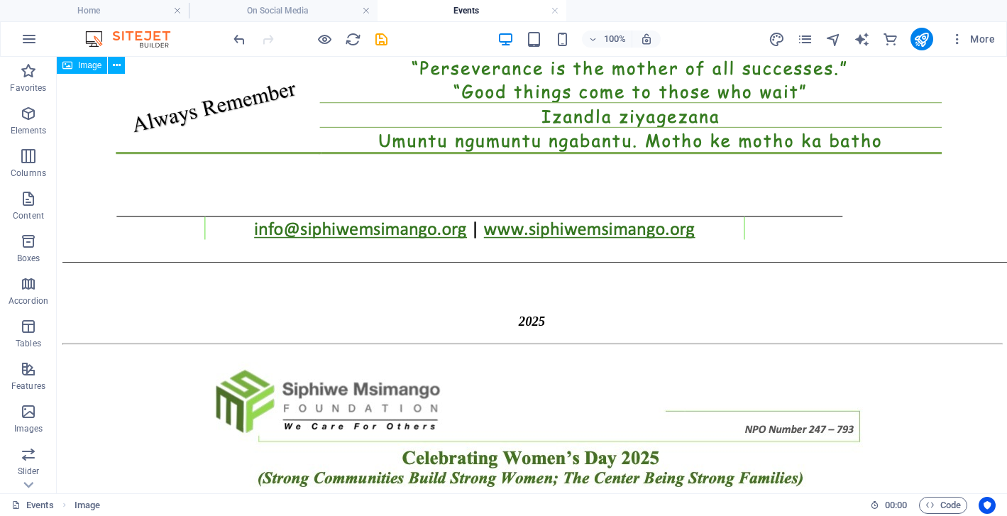
scroll to position [2973, 0]
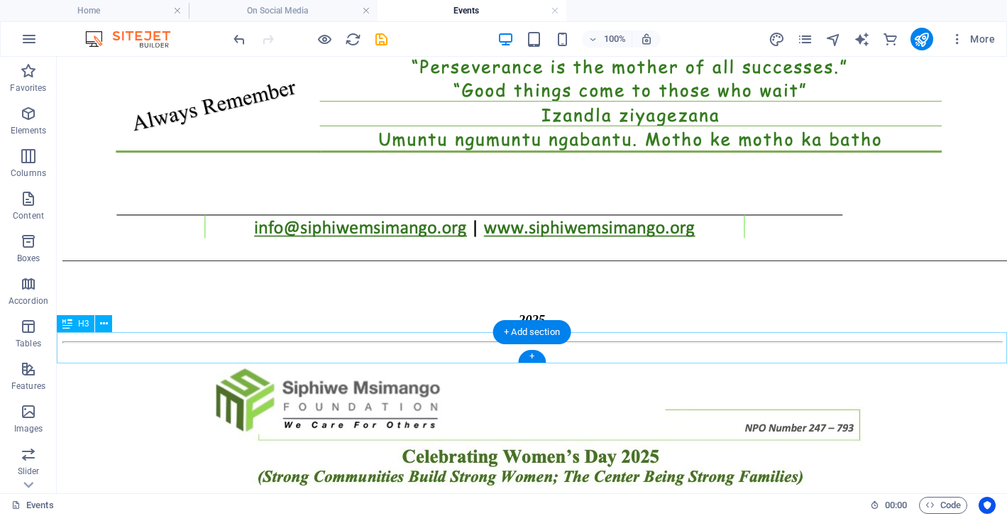
click at [400, 328] on div "2025" at bounding box center [531, 320] width 939 height 16
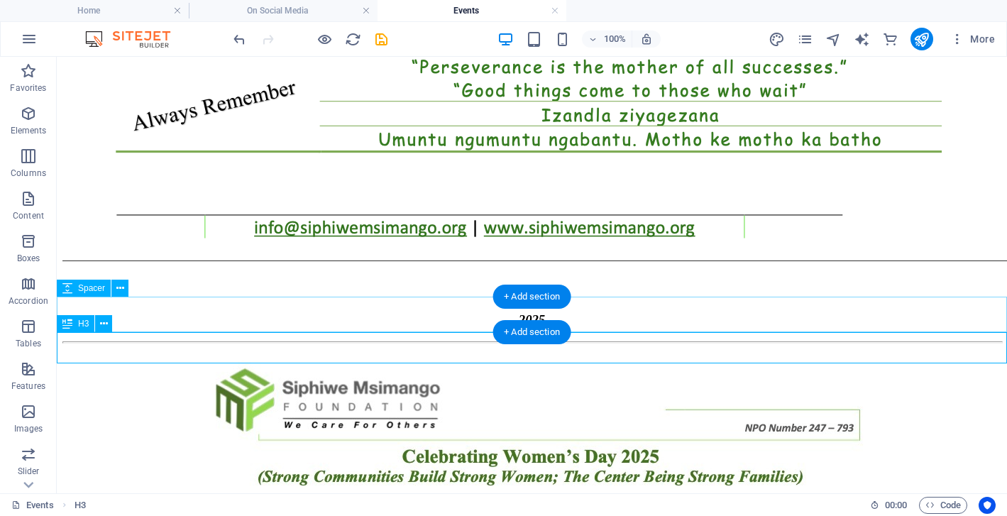
click at [65, 322] on icon at bounding box center [67, 323] width 10 height 17
click at [92, 328] on div "2025" at bounding box center [531, 320] width 939 height 16
click at [102, 319] on icon at bounding box center [104, 324] width 8 height 15
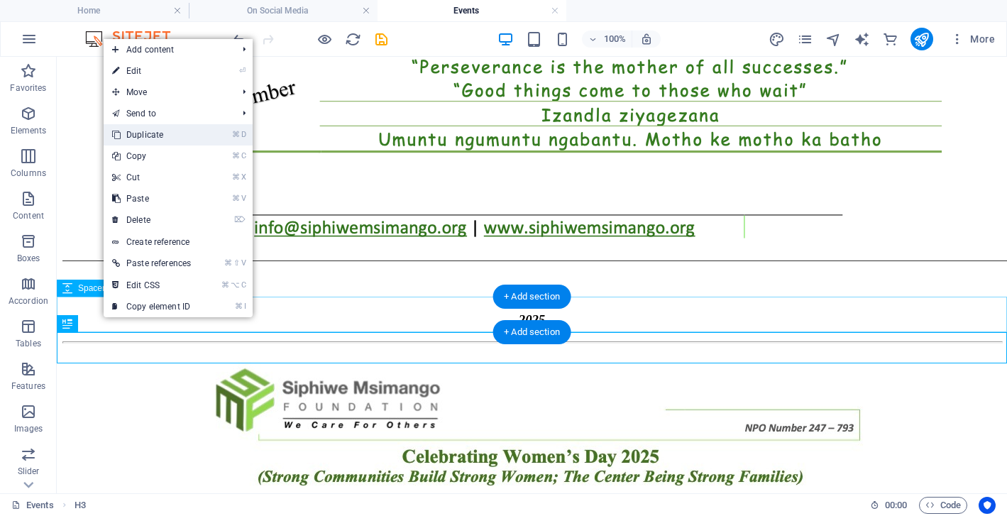
click at [143, 126] on link "⌘ D Duplicate" at bounding box center [152, 134] width 96 height 21
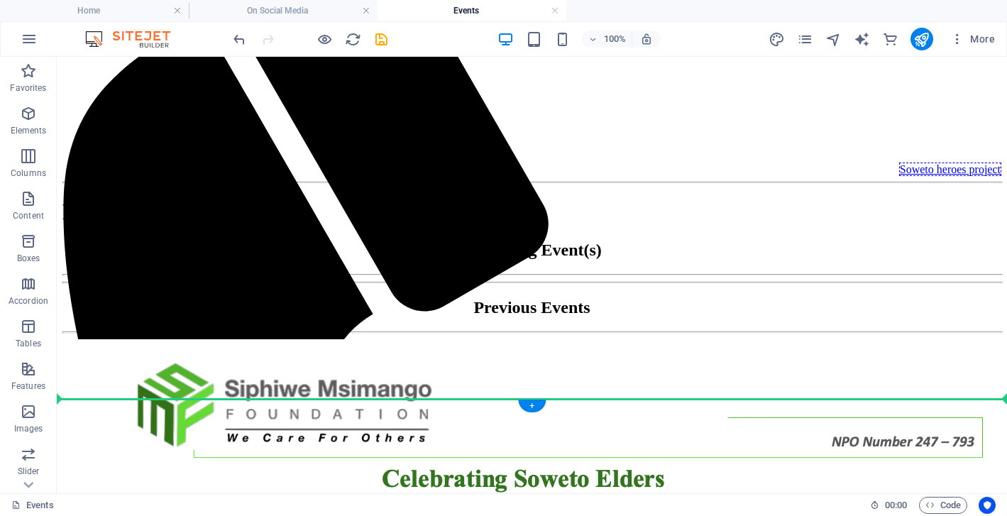
scroll to position [461, 0]
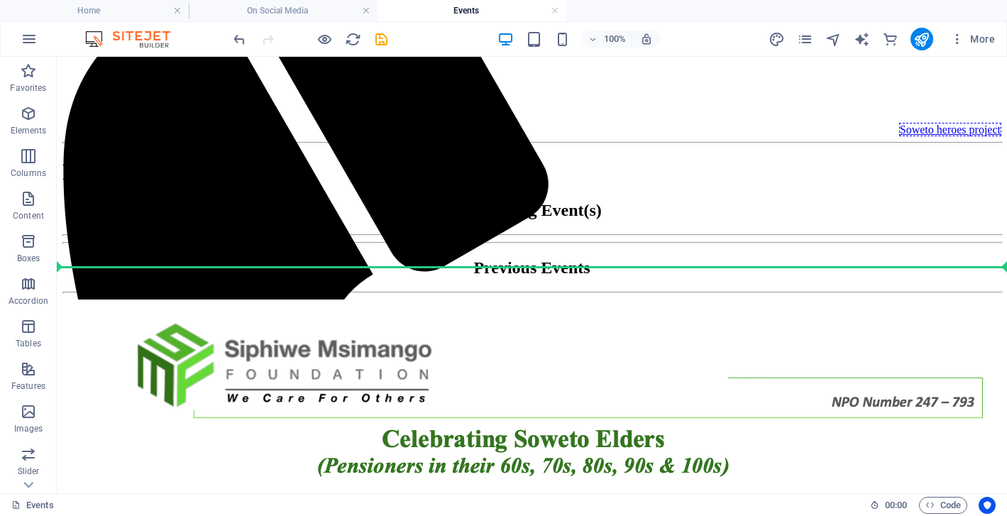
drag, startPoint x: 125, startPoint y: 410, endPoint x: 168, endPoint y: 267, distance: 149.1
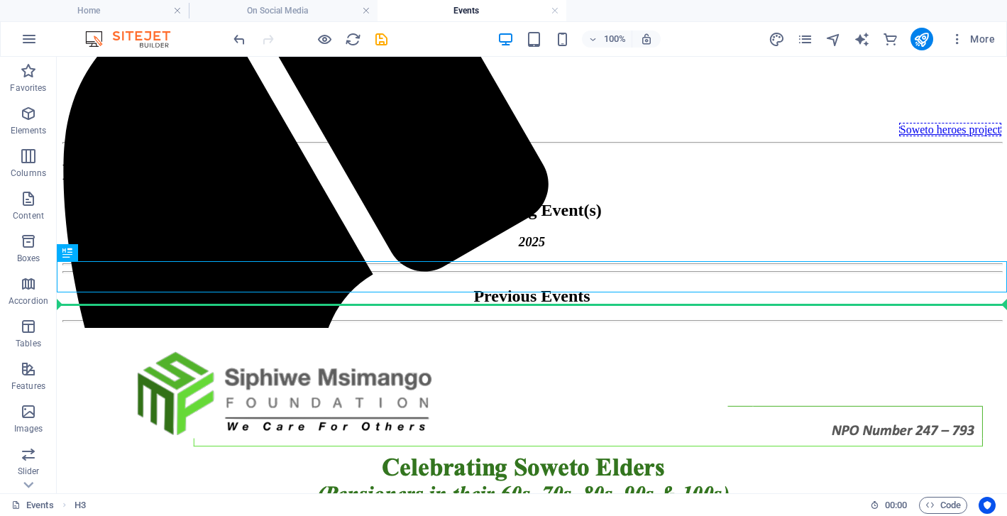
drag, startPoint x: 78, startPoint y: 270, endPoint x: 79, endPoint y: 305, distance: 34.1
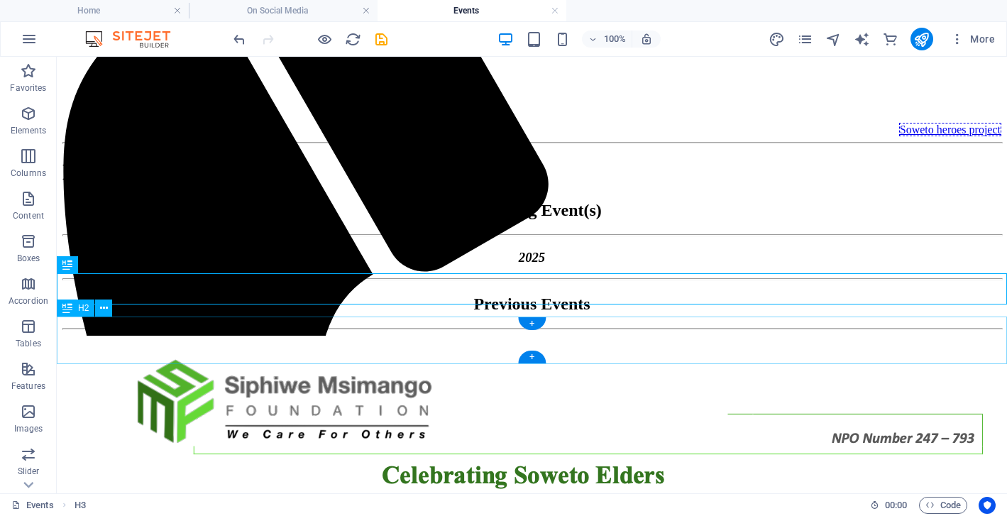
click at [180, 314] on div "Previous Events" at bounding box center [531, 304] width 939 height 19
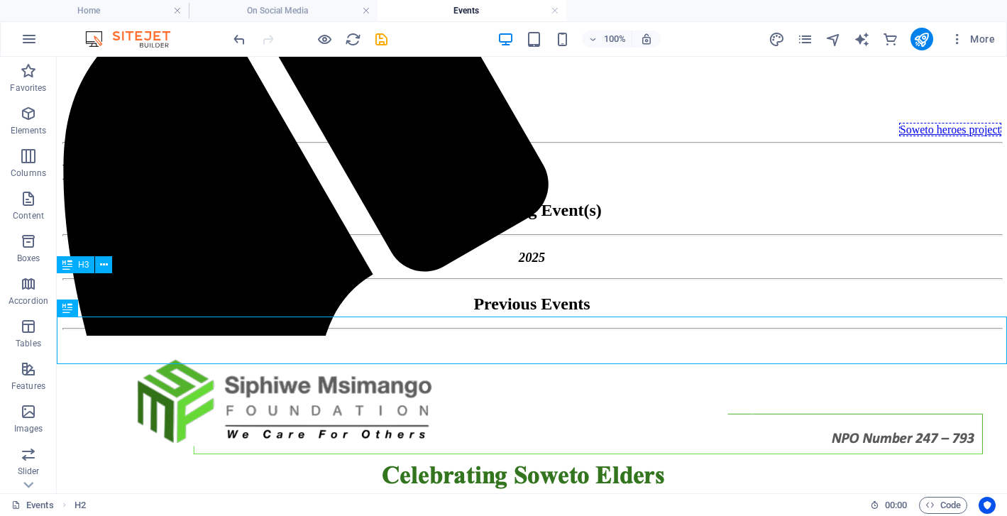
click at [537, 265] on div "2025" at bounding box center [531, 258] width 939 height 16
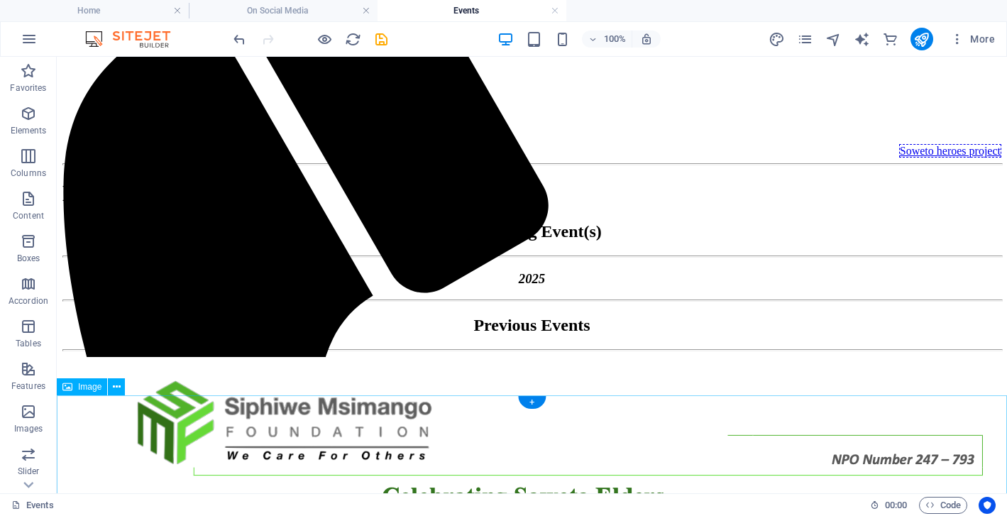
scroll to position [442, 0]
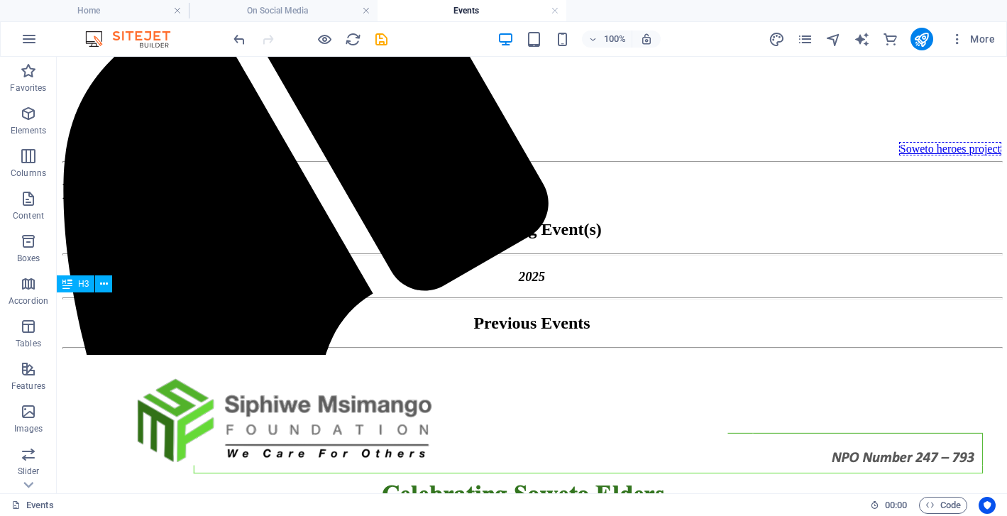
click at [538, 285] on div "2025" at bounding box center [531, 277] width 939 height 16
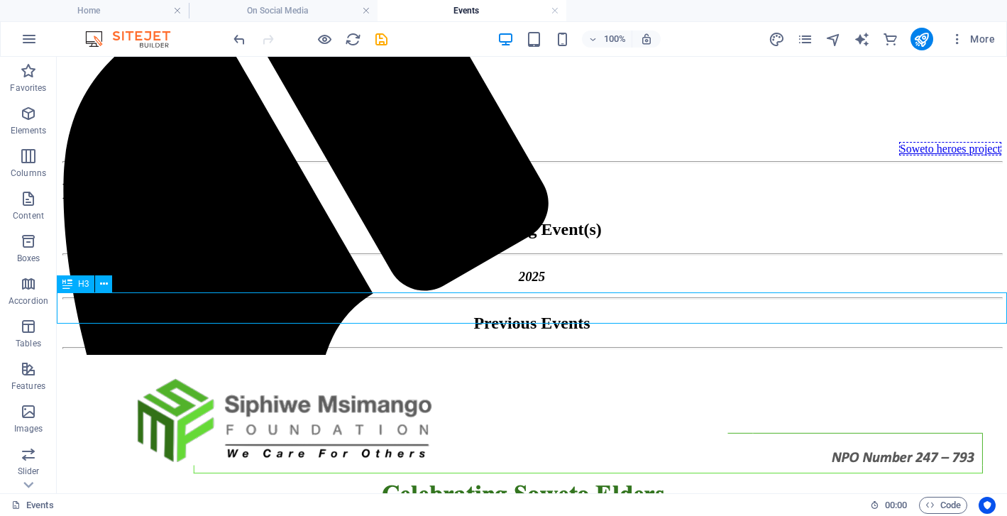
click at [538, 285] on div "2025" at bounding box center [531, 277] width 939 height 16
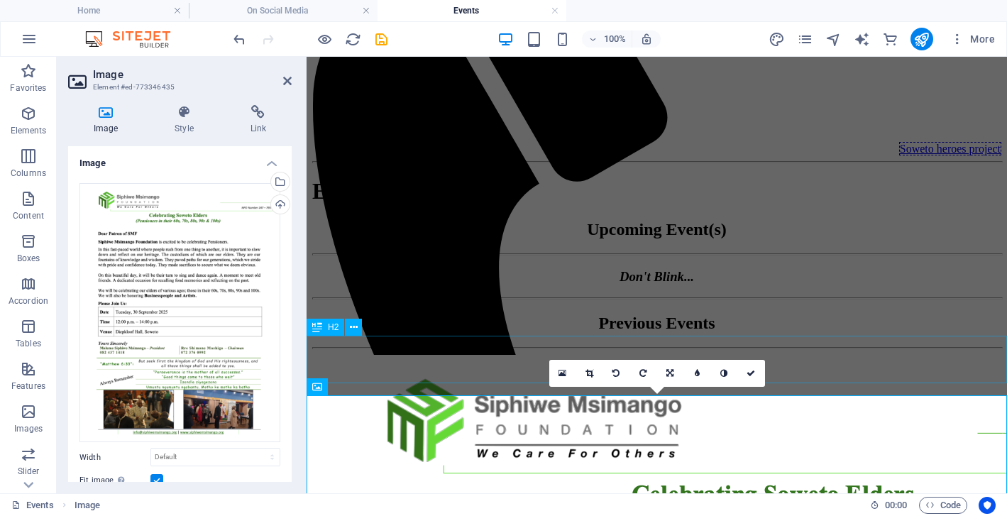
click at [862, 333] on div "Previous Events" at bounding box center [656, 323] width 689 height 19
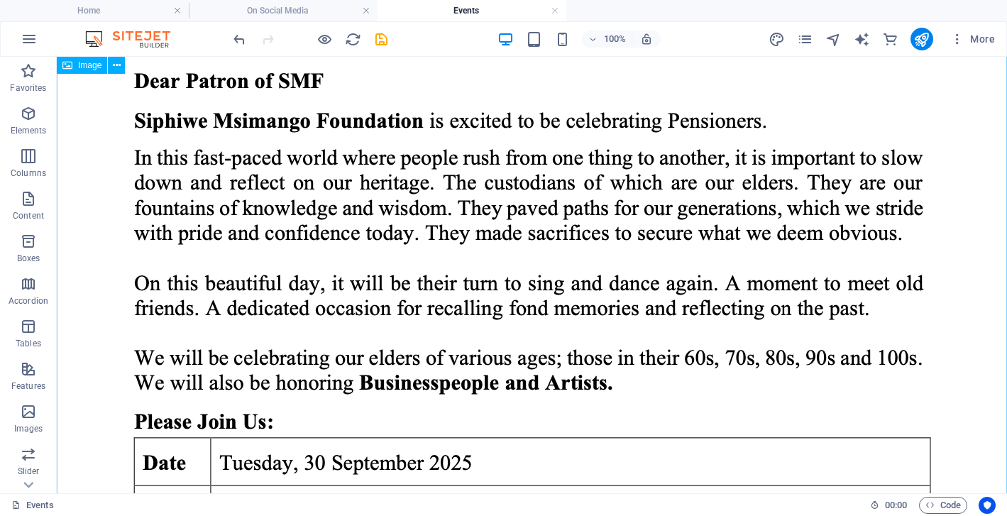
scroll to position [818, 0]
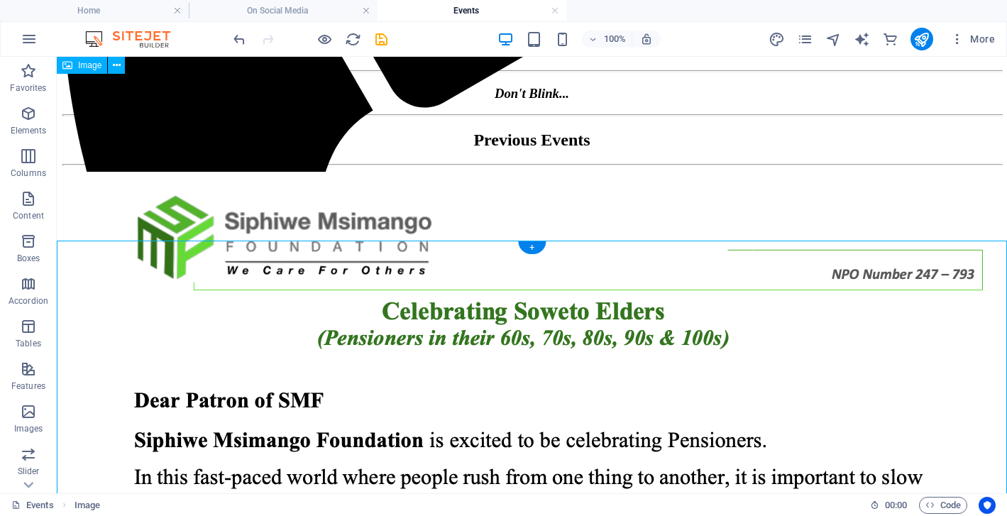
scroll to position [596, 0]
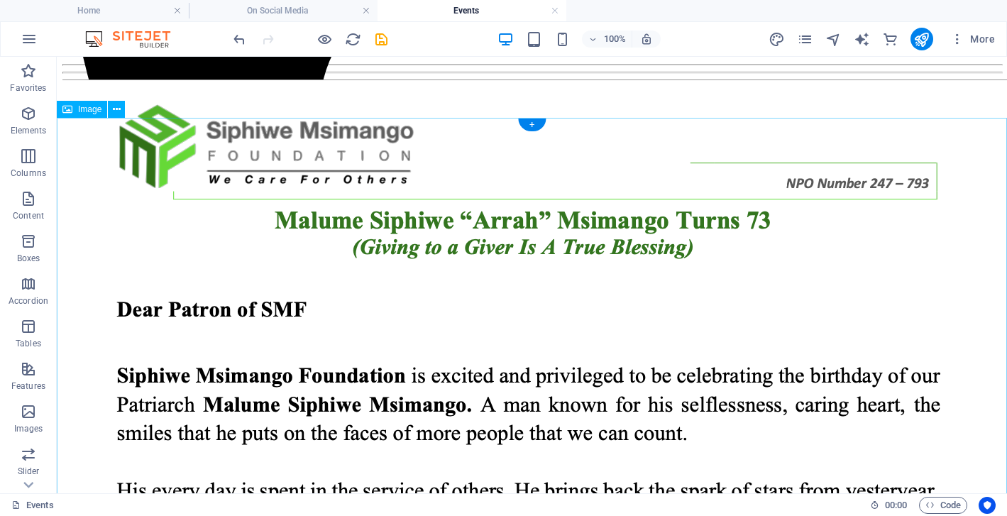
scroll to position [725, 0]
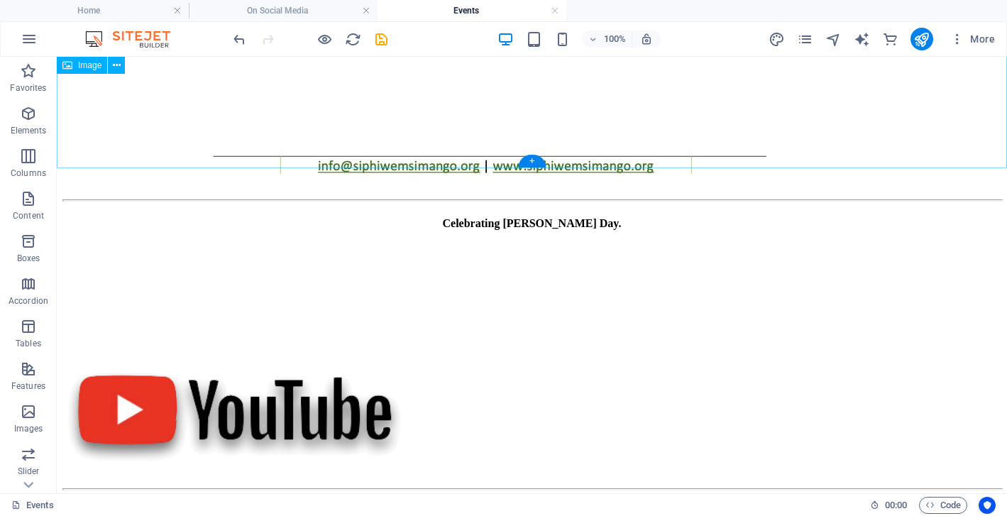
scroll to position [1691, 0]
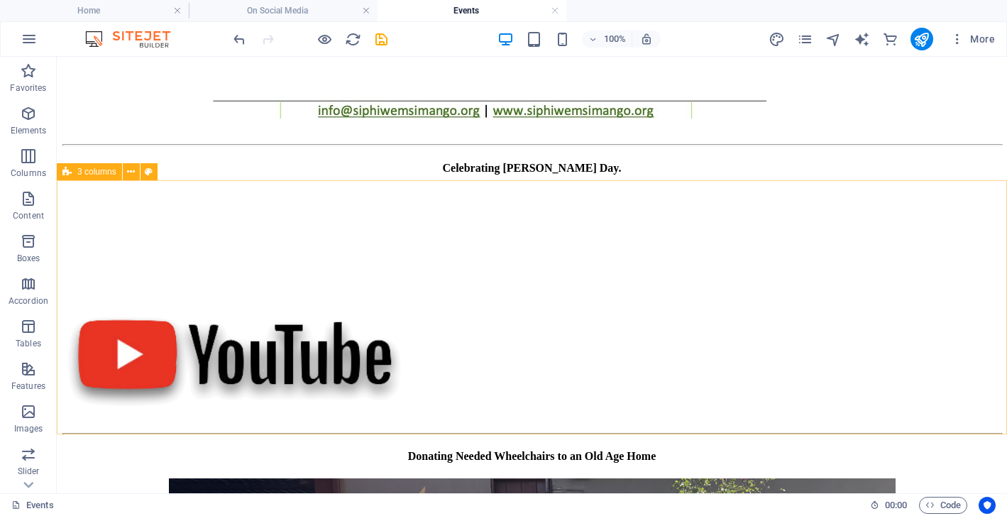
click at [69, 168] on icon at bounding box center [66, 171] width 9 height 17
click at [128, 169] on icon at bounding box center [131, 172] width 8 height 15
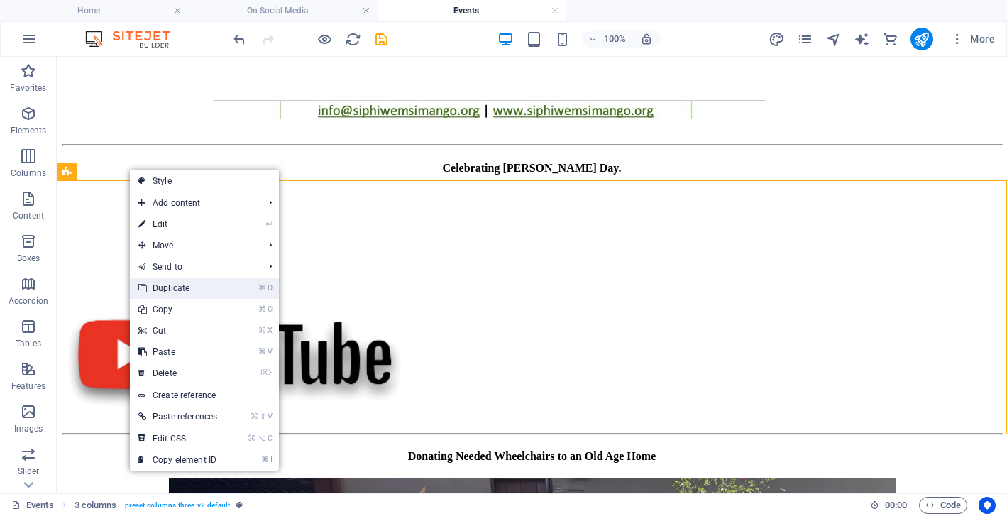
click at [176, 287] on link "⌘ D Duplicate" at bounding box center [178, 288] width 96 height 21
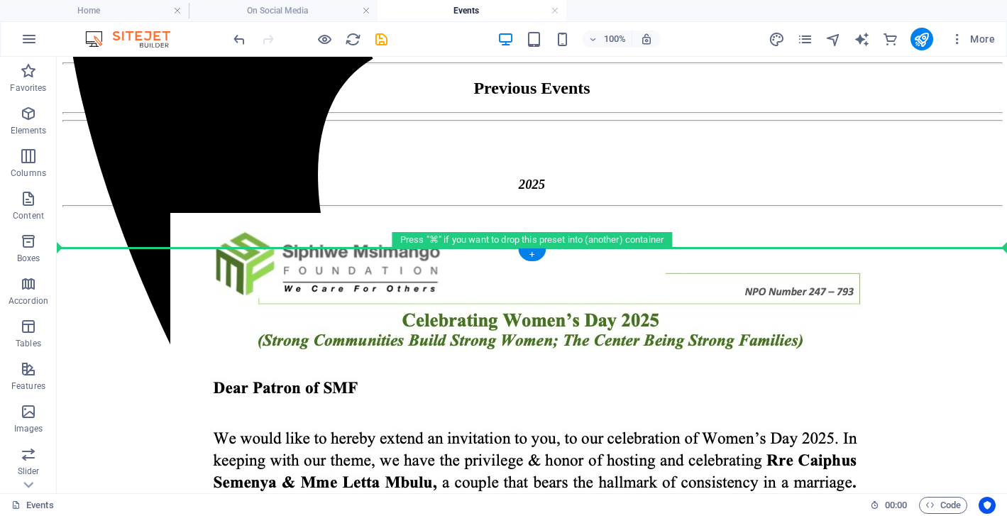
scroll to position [677, 0]
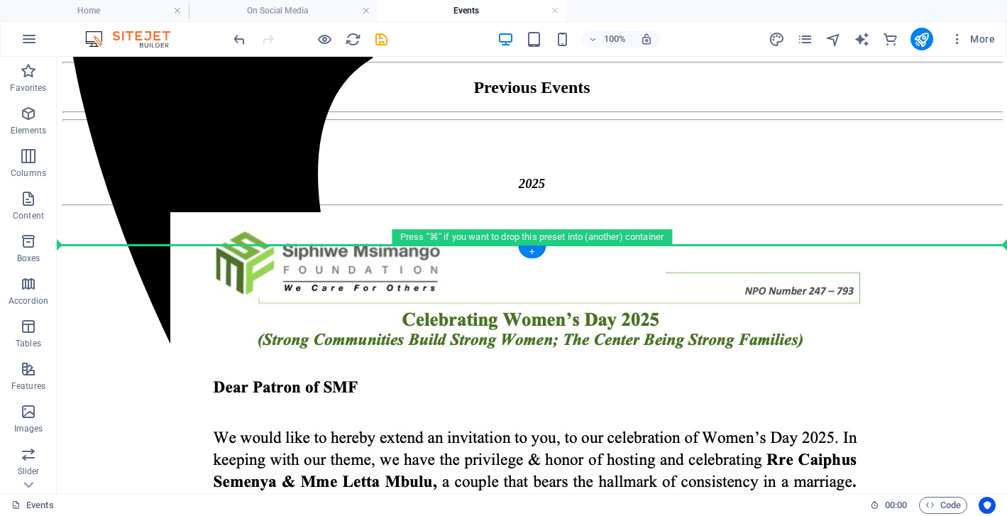
drag, startPoint x: 126, startPoint y: 361, endPoint x: 101, endPoint y: 312, distance: 54.6
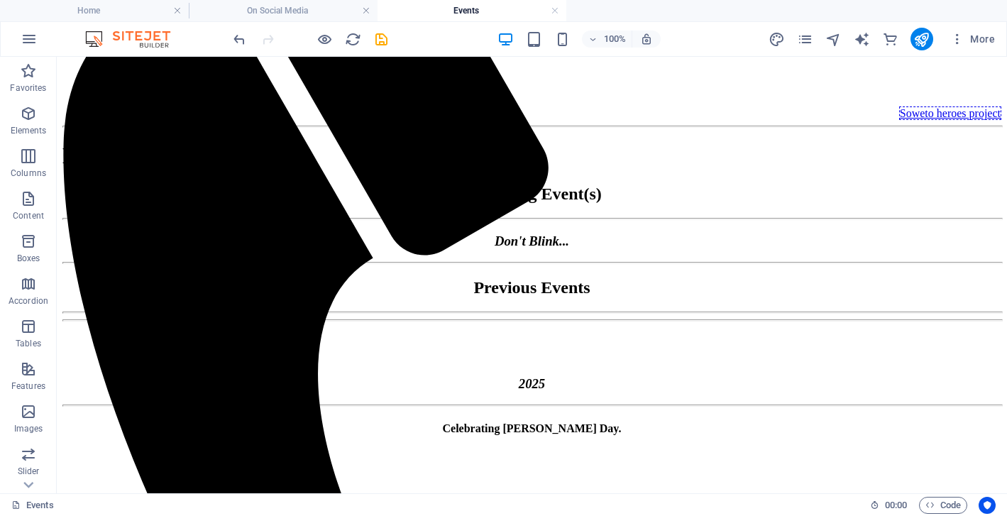
scroll to position [476, 0]
click at [380, 40] on icon "save" at bounding box center [381, 39] width 16 height 16
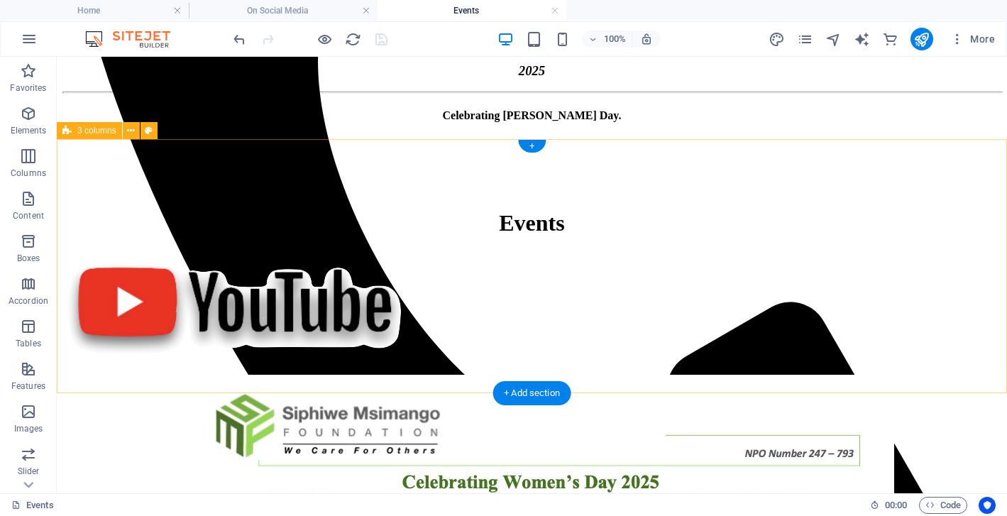
scroll to position [801, 0]
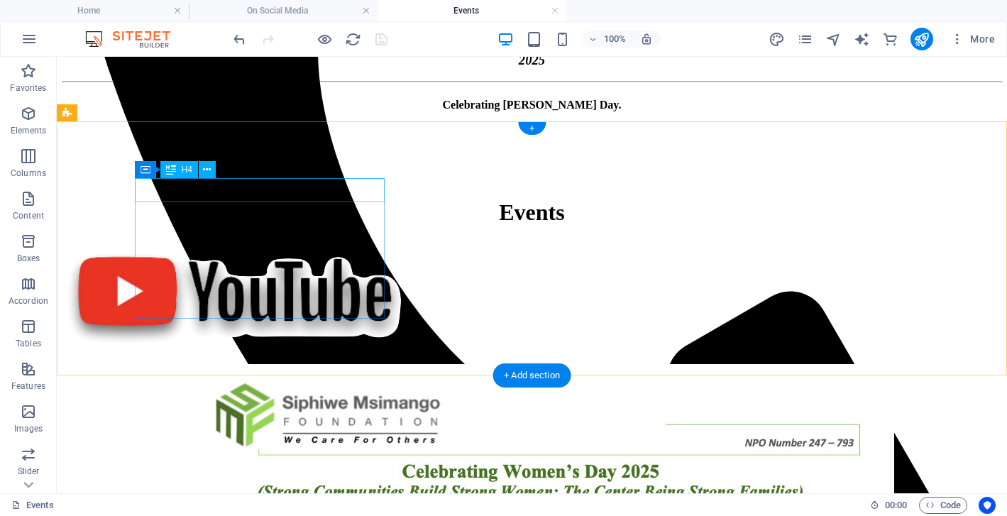
click at [380, 111] on div "Celebrating [PERSON_NAME] Day." at bounding box center [531, 105] width 939 height 13
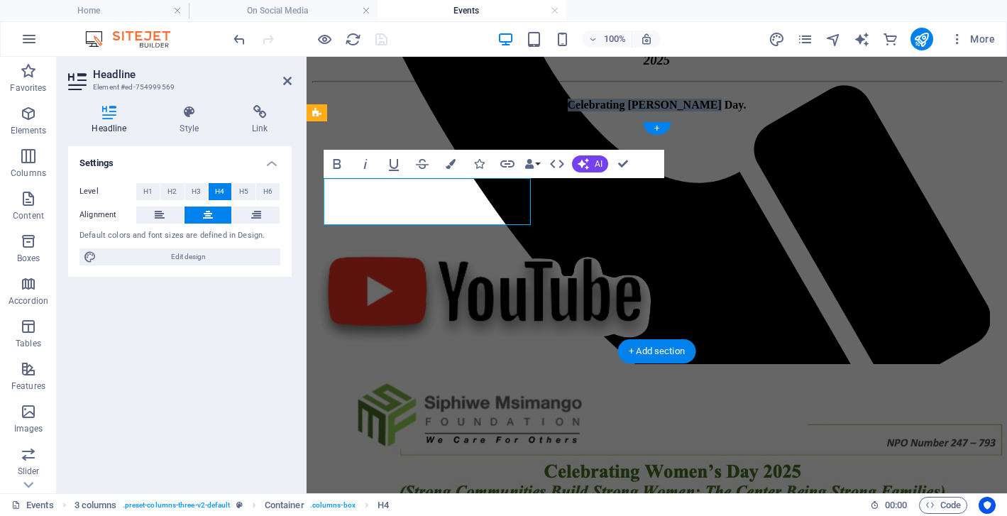
click at [568, 111] on span "Celebrating [PERSON_NAME] Day." at bounding box center [657, 105] width 179 height 12
click at [552, 111] on span "Celebrating [PERSON_NAME]'s Birthday." at bounding box center [657, 105] width 210 height 12
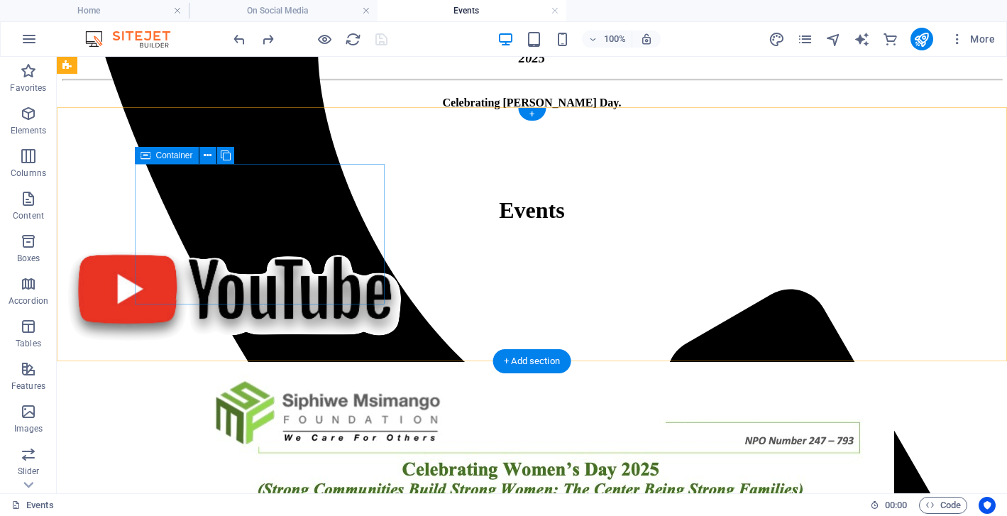
scroll to position [796, 0]
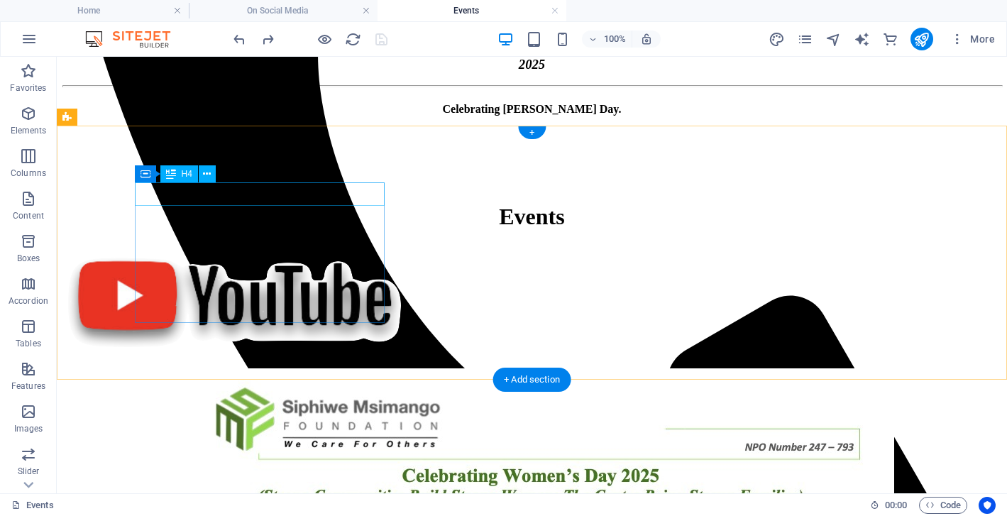
click at [310, 116] on div "Celebrating [PERSON_NAME] Day." at bounding box center [531, 109] width 939 height 13
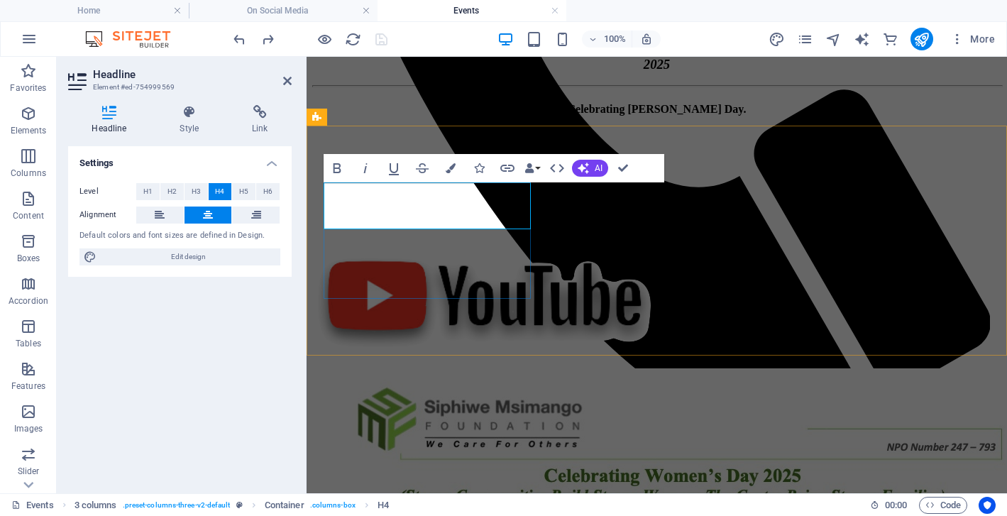
click at [456, 116] on h4 "Celebrating [PERSON_NAME] Day." at bounding box center [656, 109] width 689 height 13
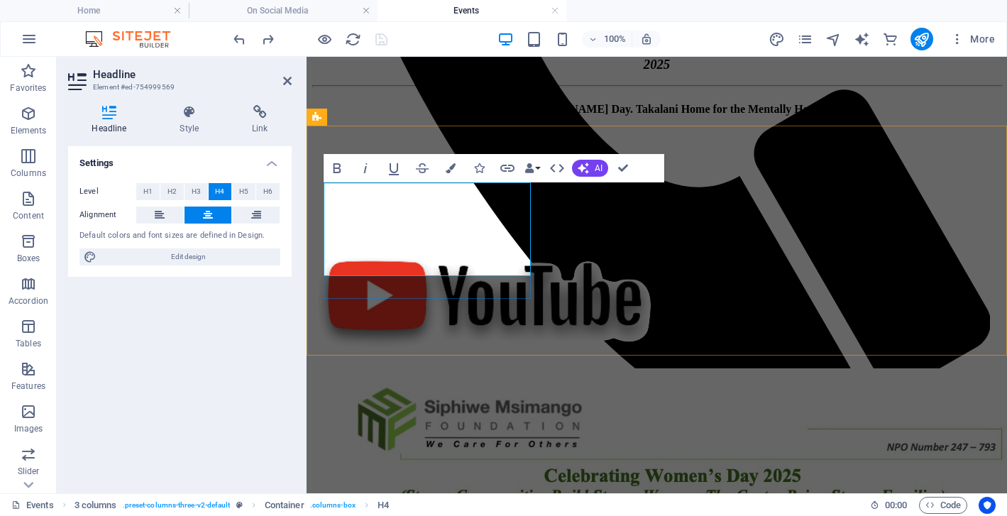
scroll to position [153, 7]
click at [454, 115] on span "Celebrating [PERSON_NAME] Day. Takalani Home for the Mentally Handicapped" at bounding box center [656, 109] width 405 height 12
click at [436, 115] on span "Celebrating [PERSON_NAME]'s Birthday at: "Takalani Home for the Mentally Handic…" at bounding box center [657, 109] width 464 height 12
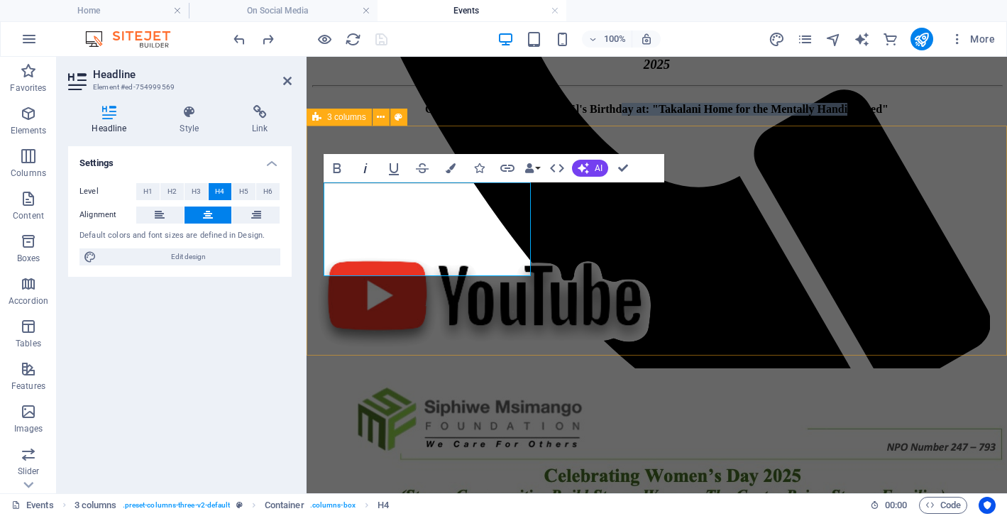
click at [366, 166] on icon "button" at bounding box center [366, 168] width 4 height 10
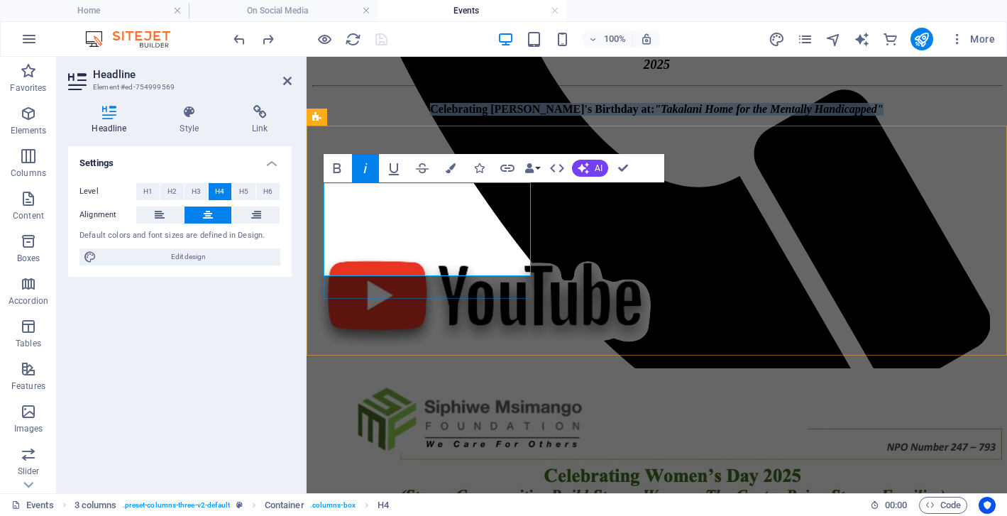
click at [504, 116] on h4 "Celebrating [PERSON_NAME]'s Birthday at: "Takalani Home for the Mentally Handic…" at bounding box center [656, 109] width 689 height 13
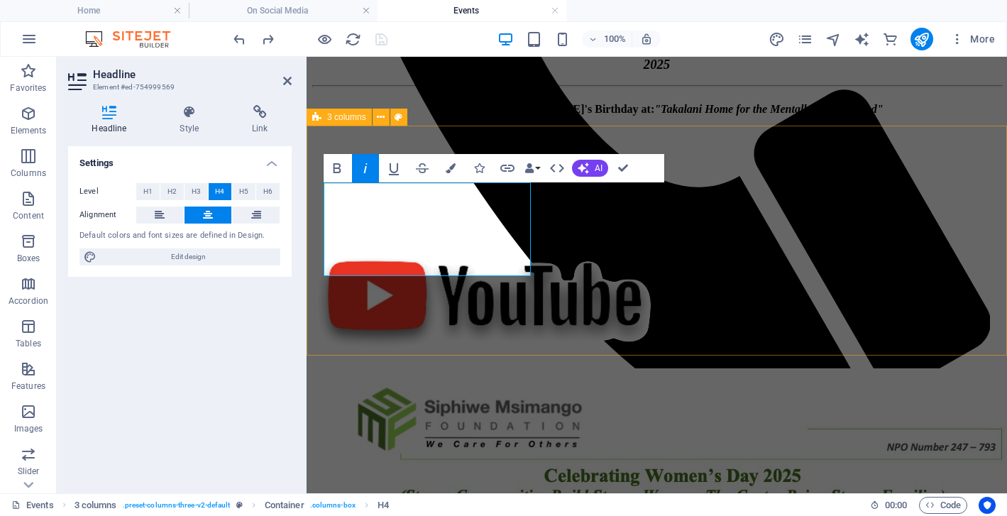
click at [482, 321] on div "Celebrating [PERSON_NAME]'s Birthday at: "Takalani Home for the Mentally Handic…" at bounding box center [656, 235] width 689 height 265
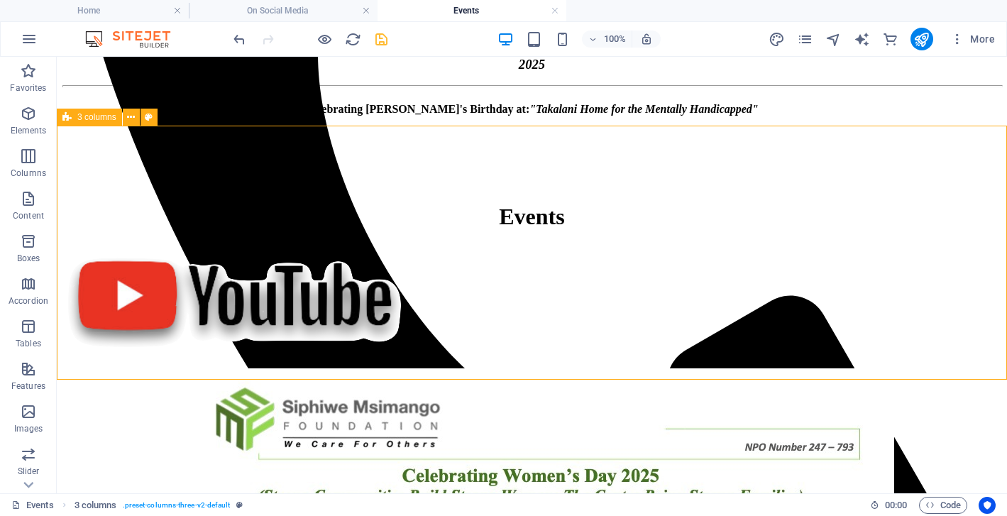
click at [482, 240] on div at bounding box center [531, 185] width 939 height 109
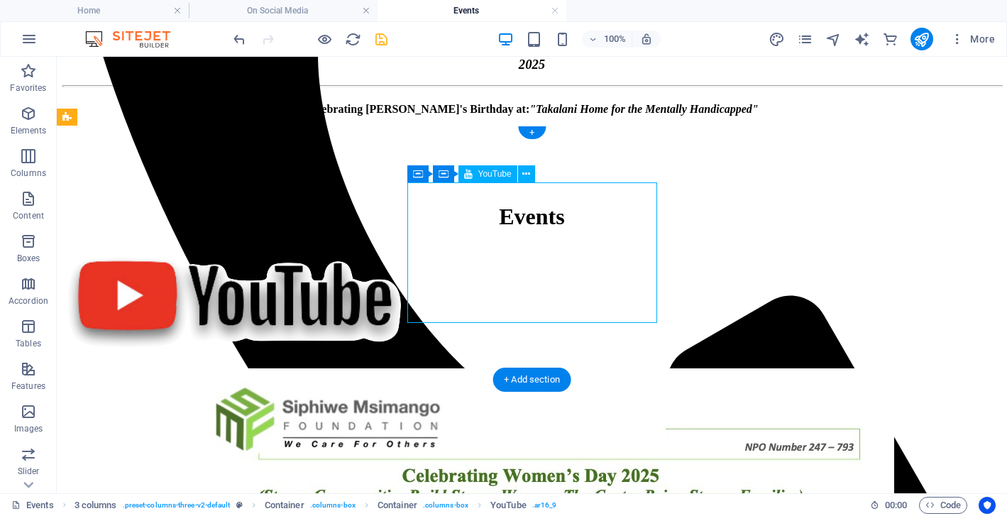
click at [482, 240] on div at bounding box center [531, 185] width 939 height 109
select select "ar16_9"
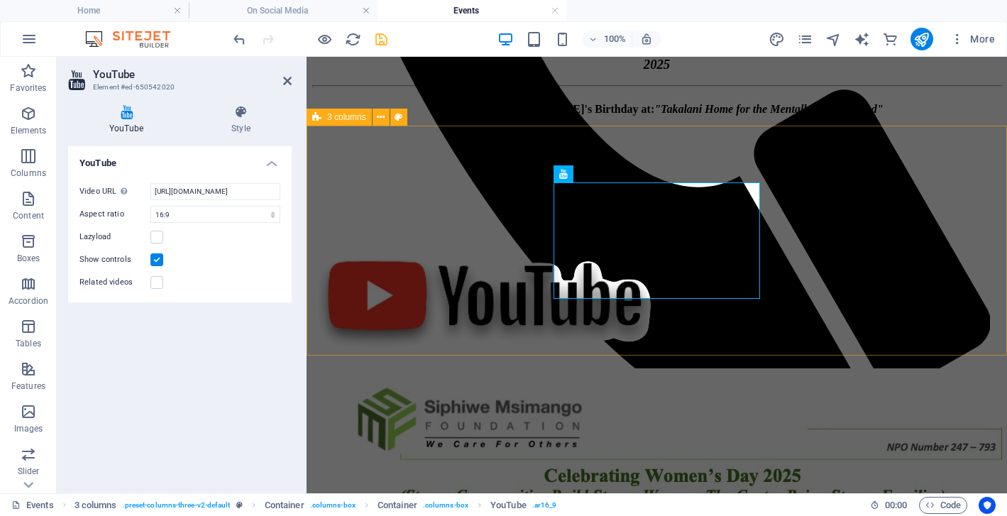
click at [469, 324] on div "Celebrating [PERSON_NAME]'s Birthday at: "Takalani Home for the Mentally Handic…" at bounding box center [656, 235] width 689 height 265
